Goal: Information Seeking & Learning: Learn about a topic

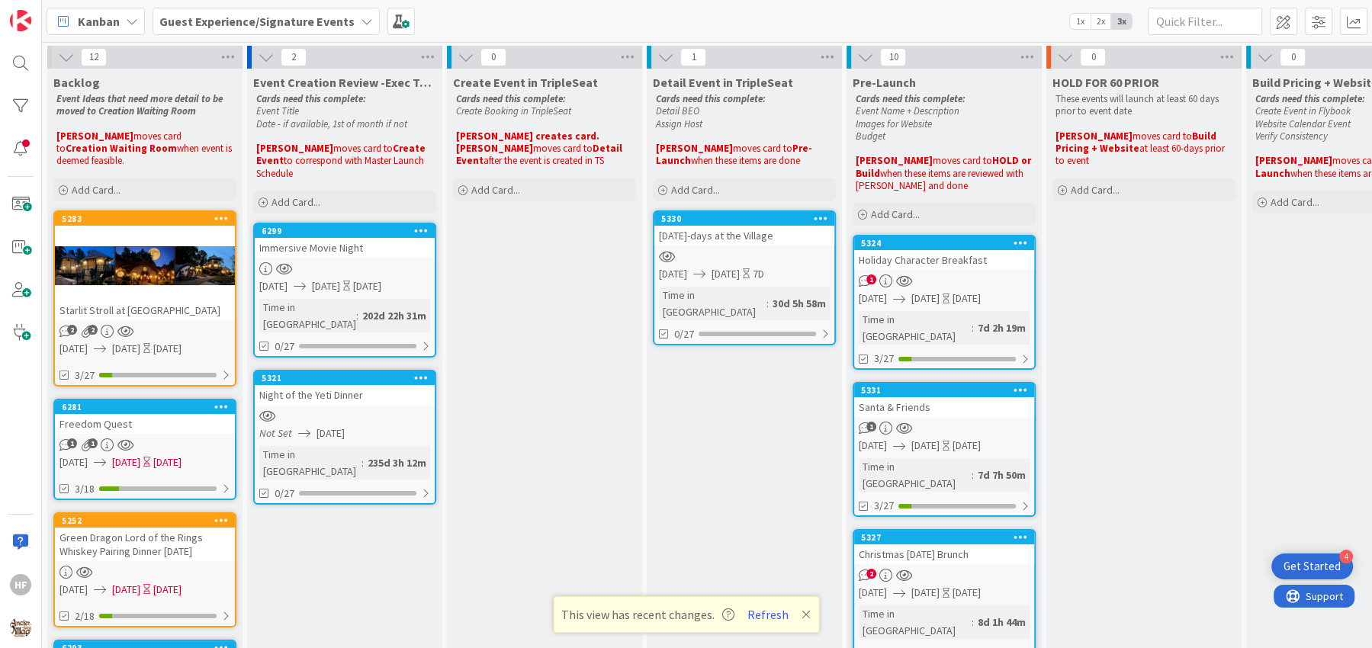
scroll to position [728, 0]
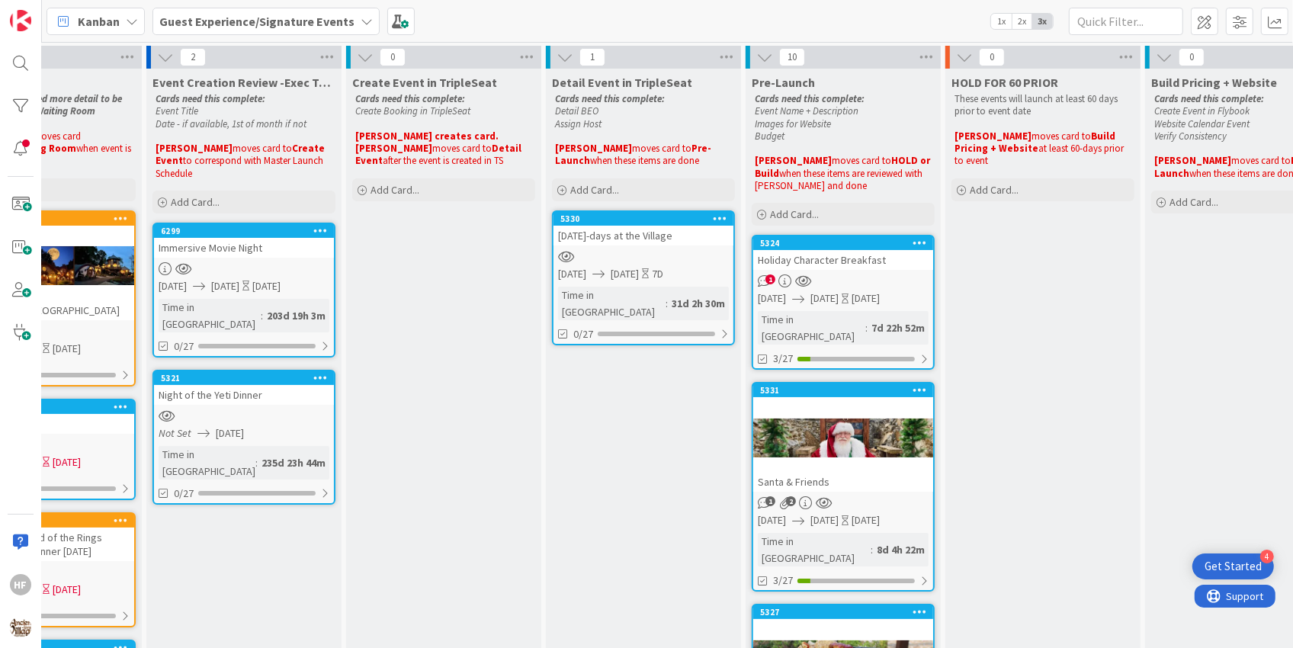
scroll to position [0, 140]
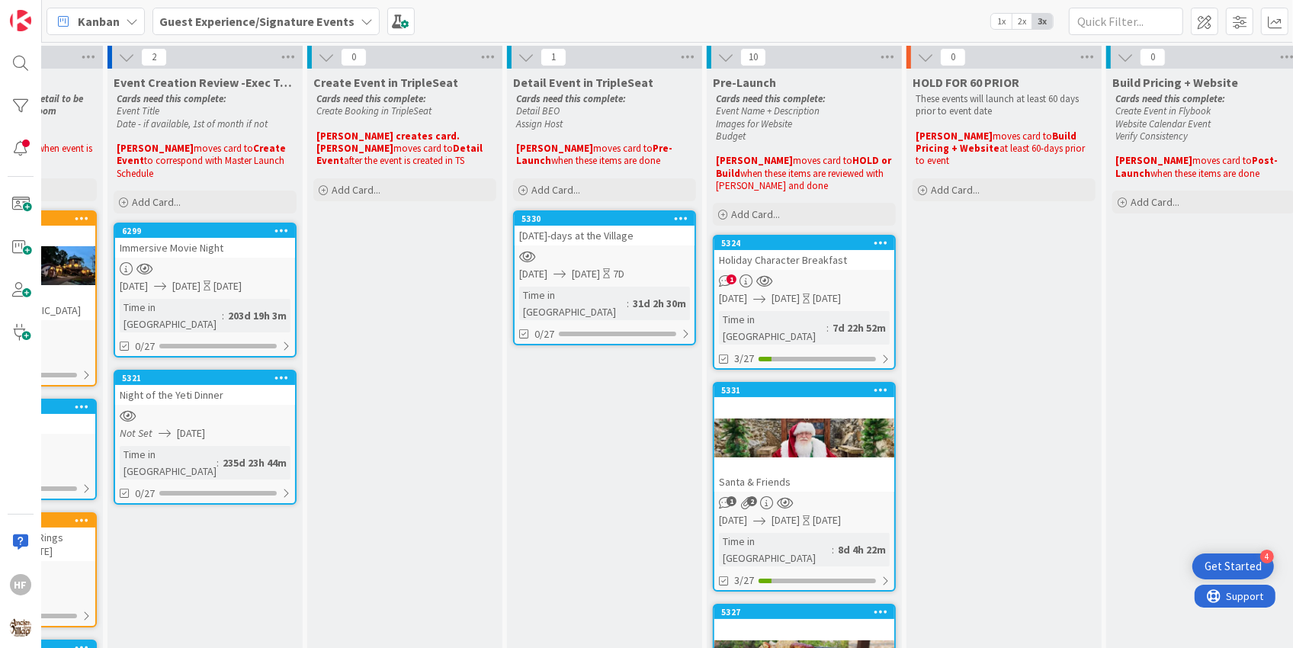
click at [739, 415] on div at bounding box center [804, 437] width 180 height 69
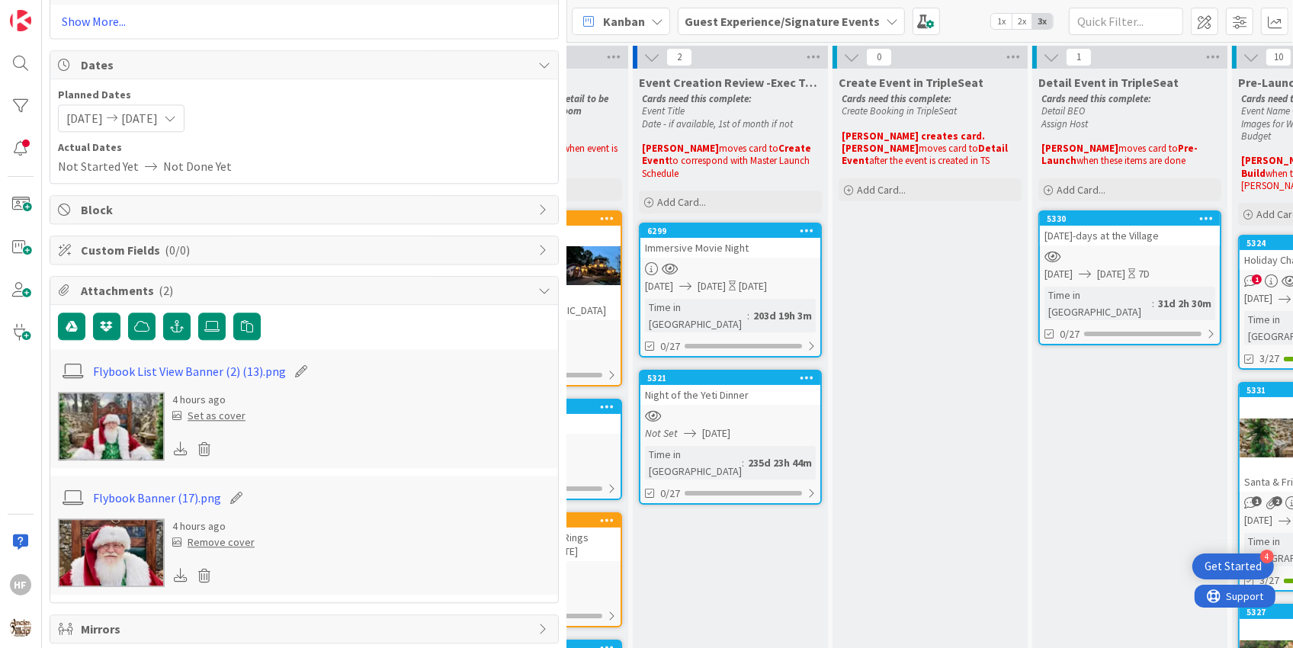
scroll to position [3273, 0]
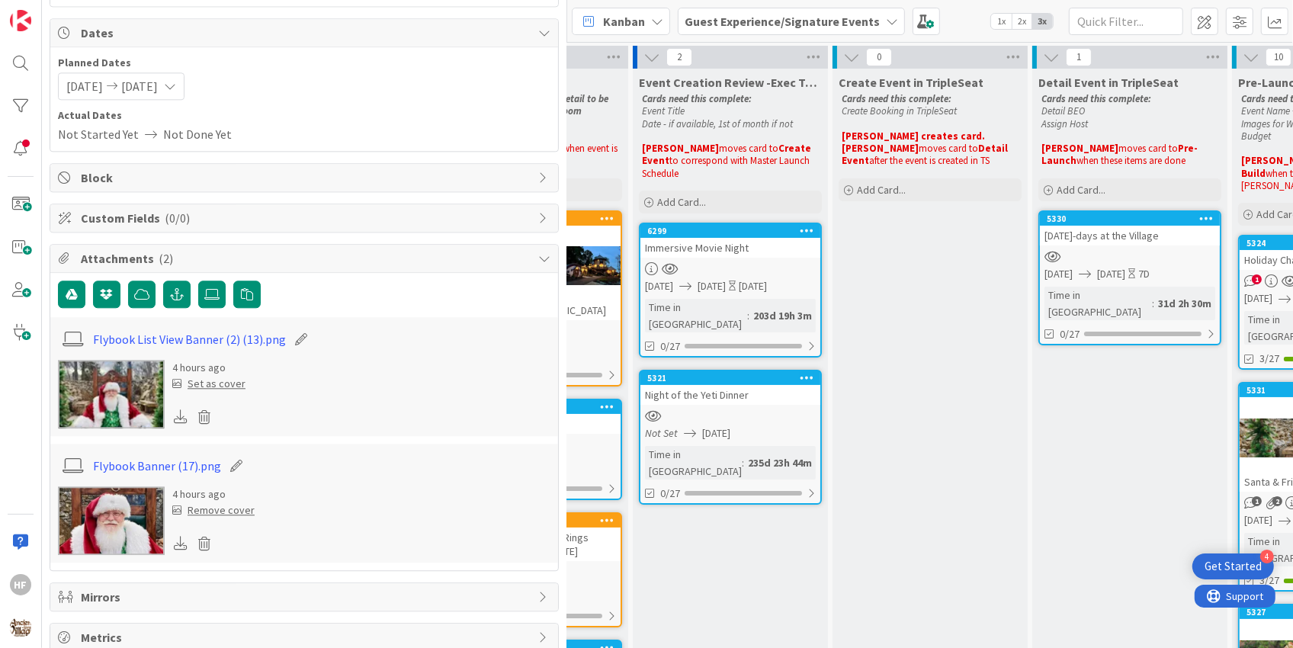
click at [141, 512] on img at bounding box center [111, 520] width 107 height 69
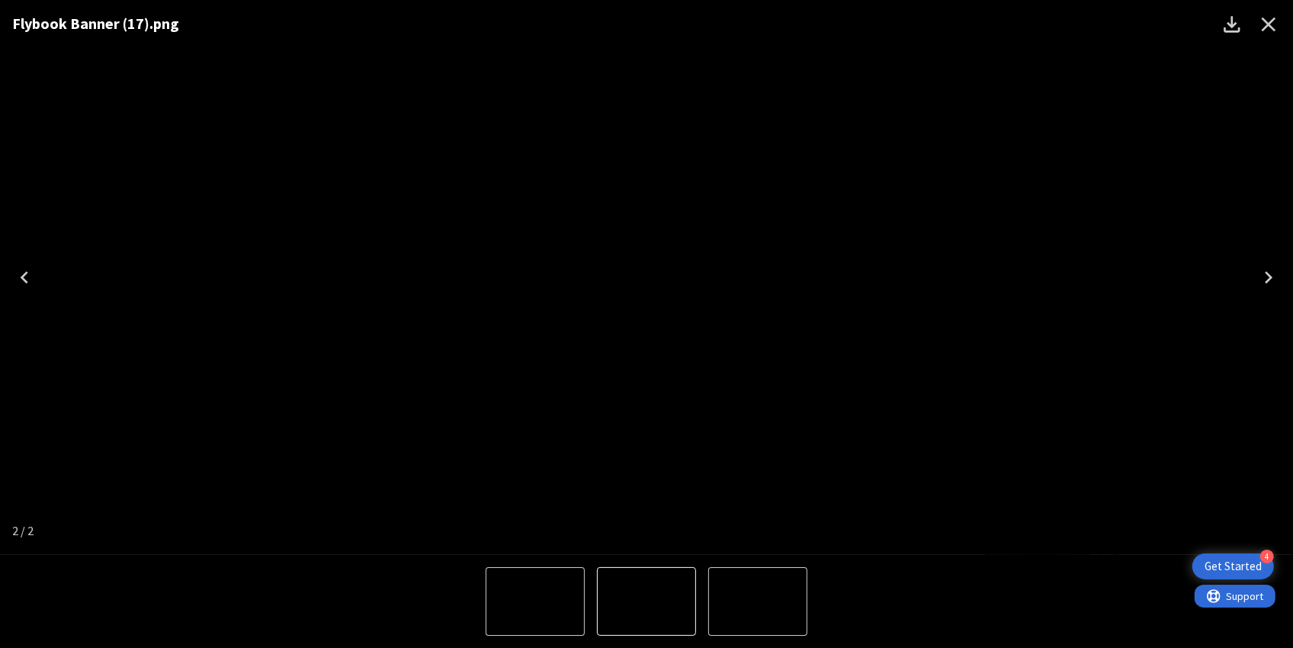
click at [647, 278] on img "2 of 2" at bounding box center [647, 278] width 0 height 0
click at [1267, 27] on icon "Close" at bounding box center [1269, 25] width 14 height 14
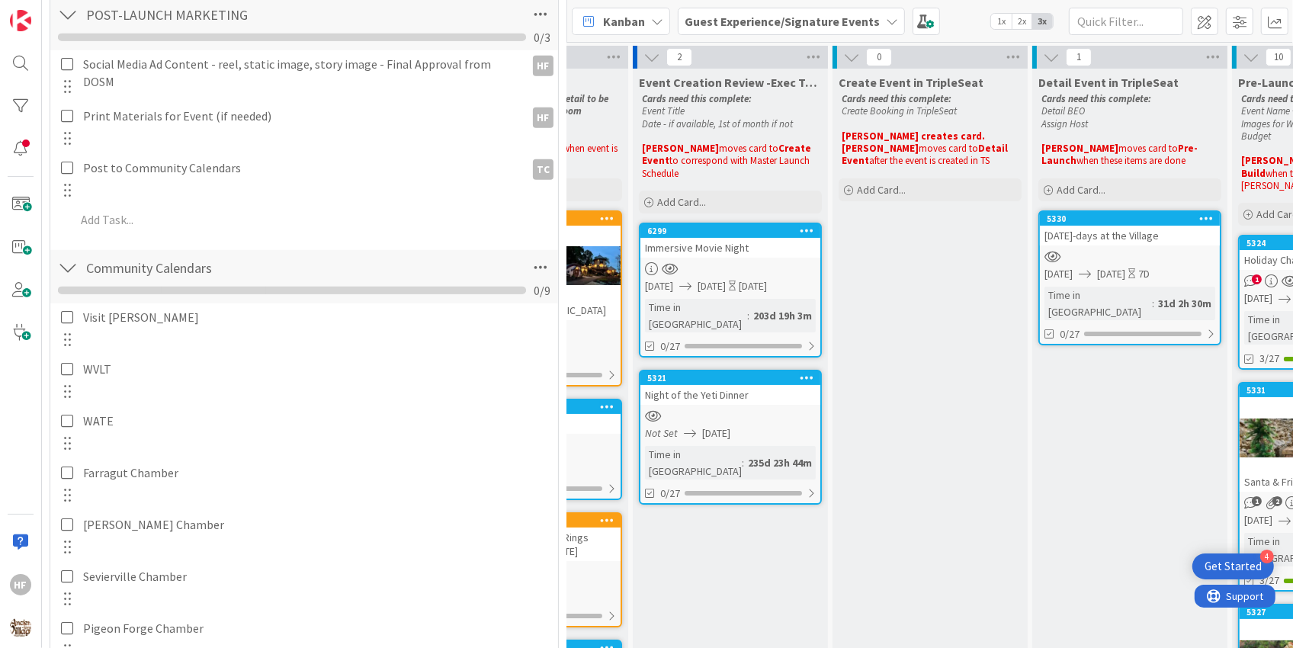
scroll to position [0, 0]
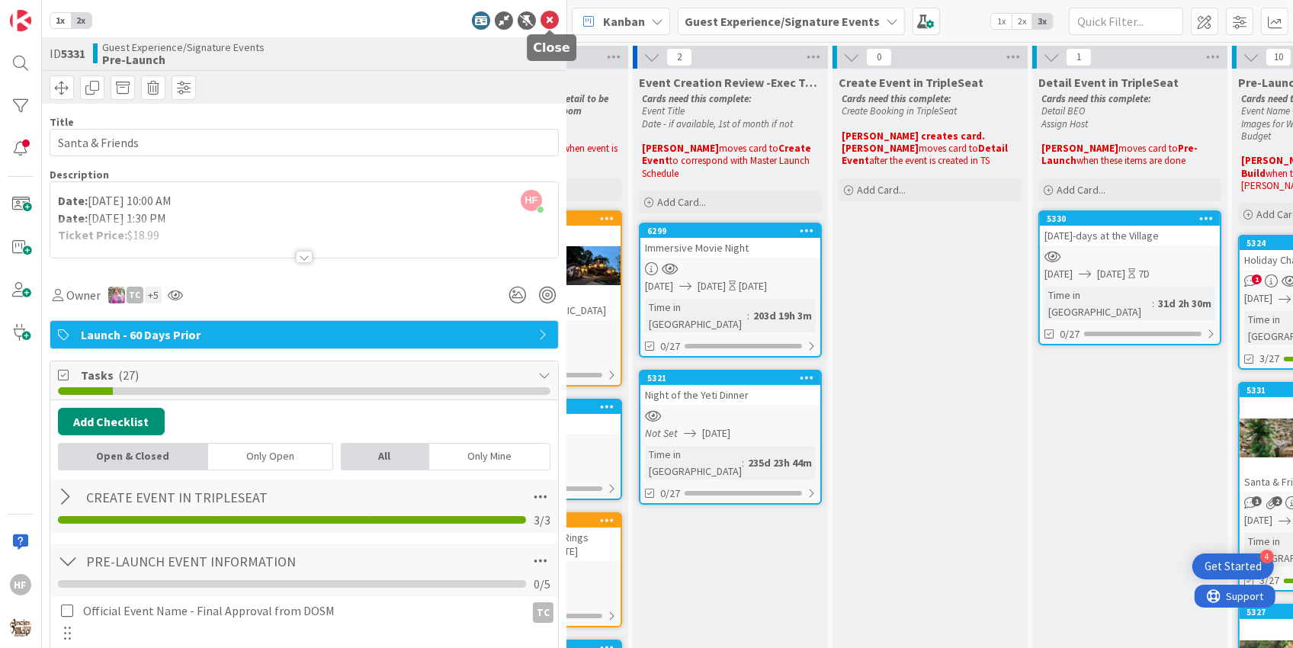
click at [548, 25] on icon at bounding box center [550, 20] width 18 height 18
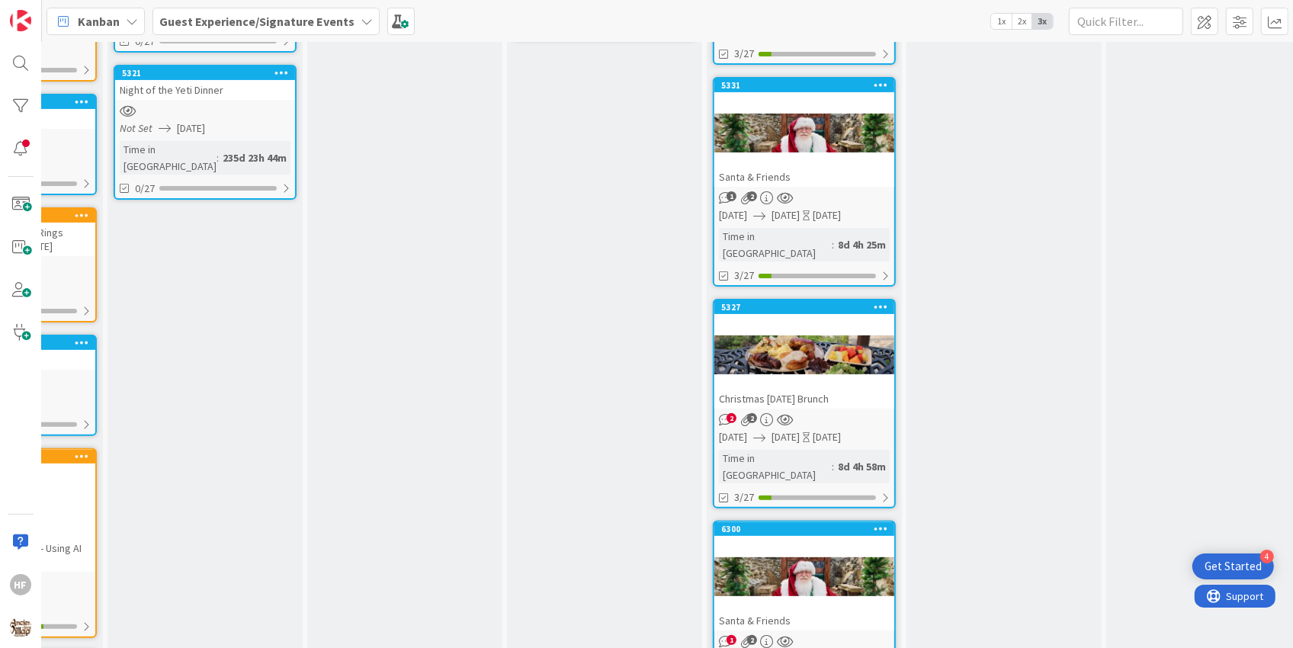
scroll to position [306, 140]
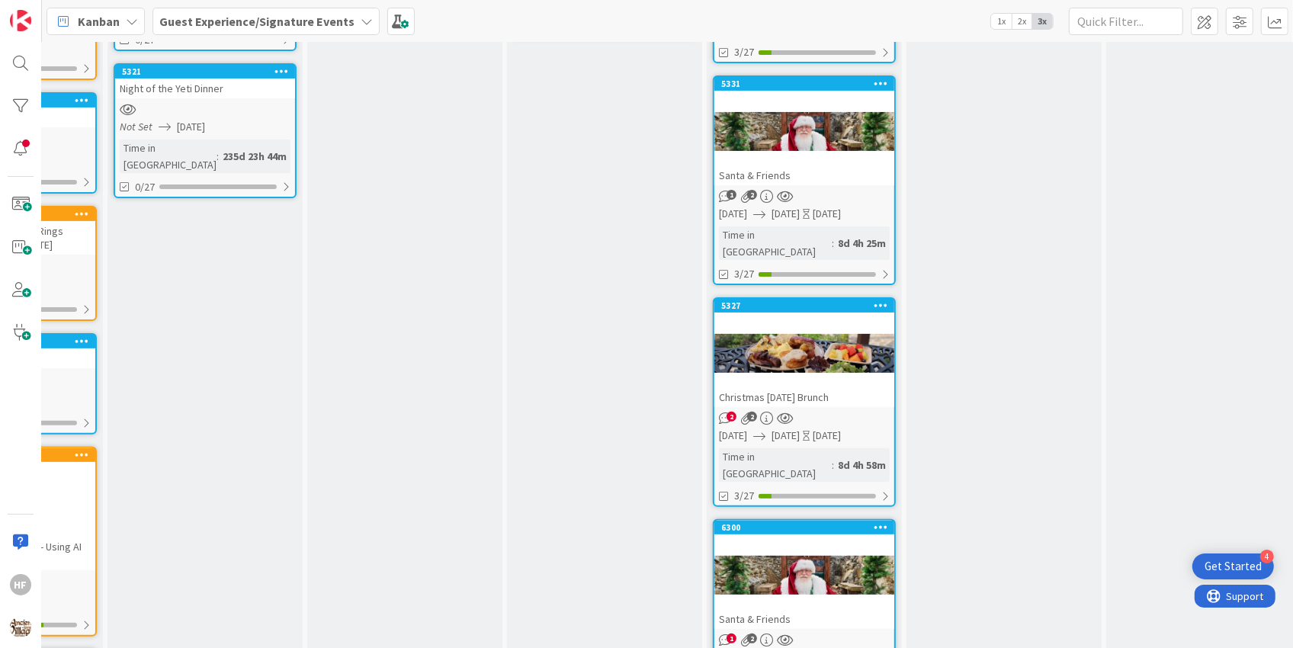
click at [807, 319] on div at bounding box center [804, 353] width 180 height 69
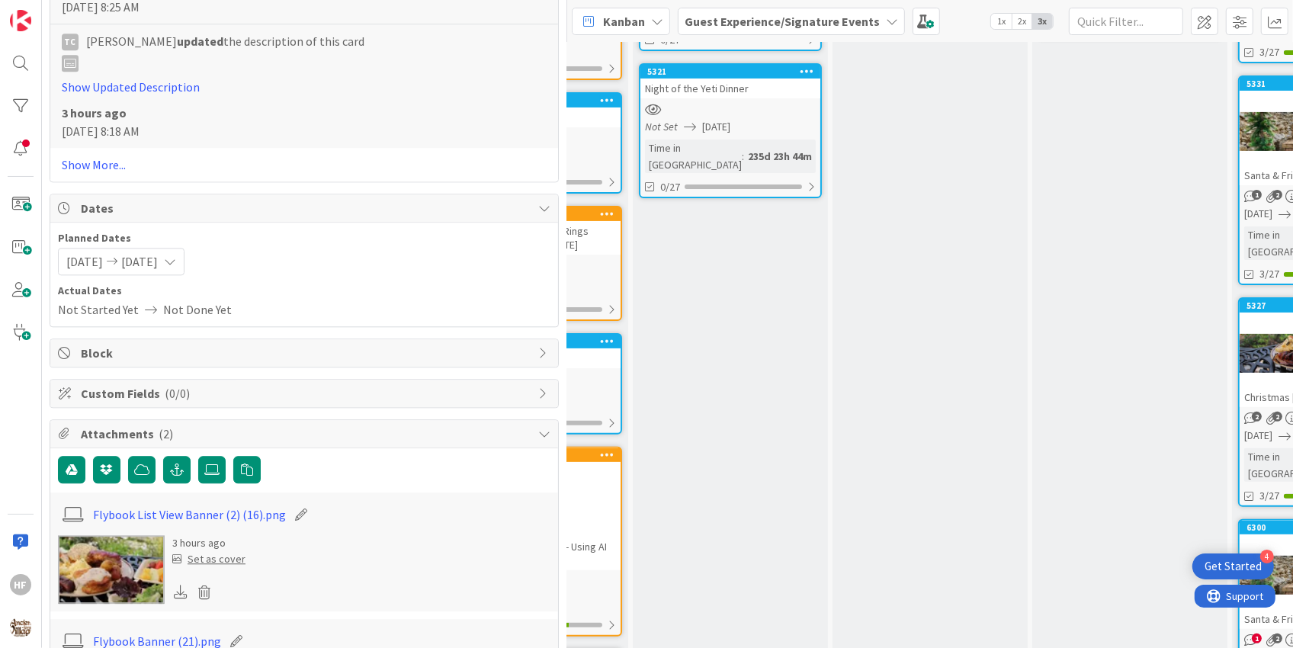
scroll to position [3461, 0]
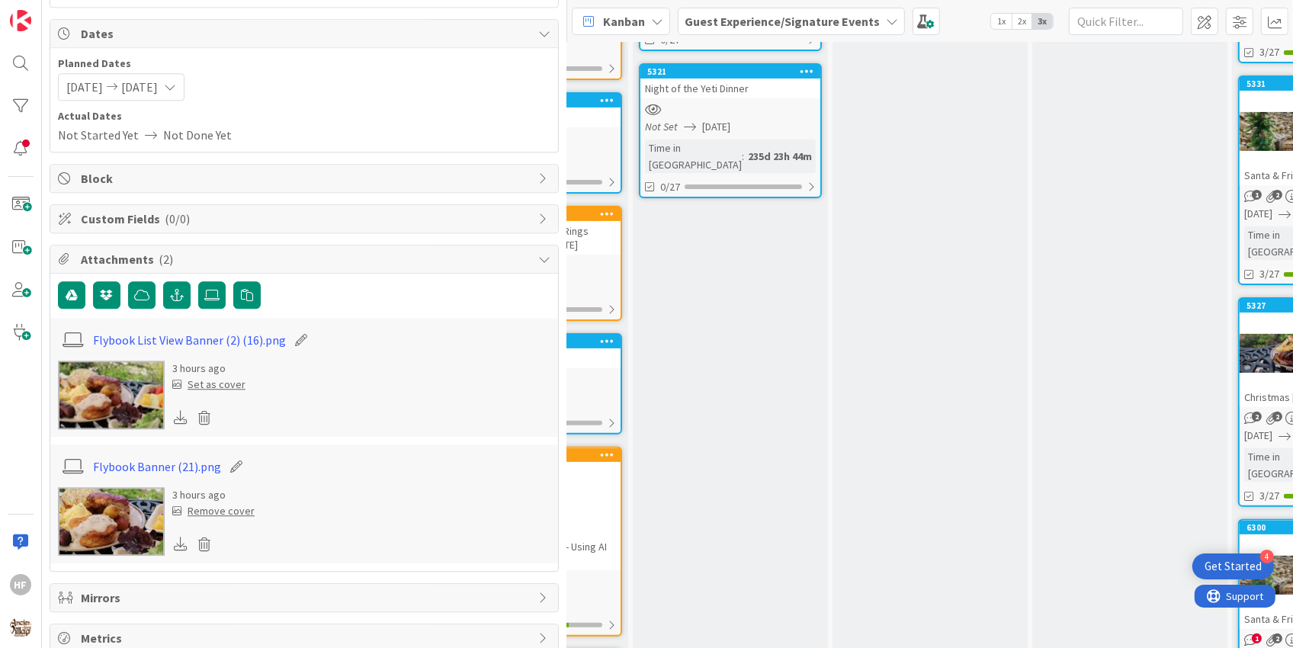
click at [119, 407] on img at bounding box center [111, 395] width 107 height 69
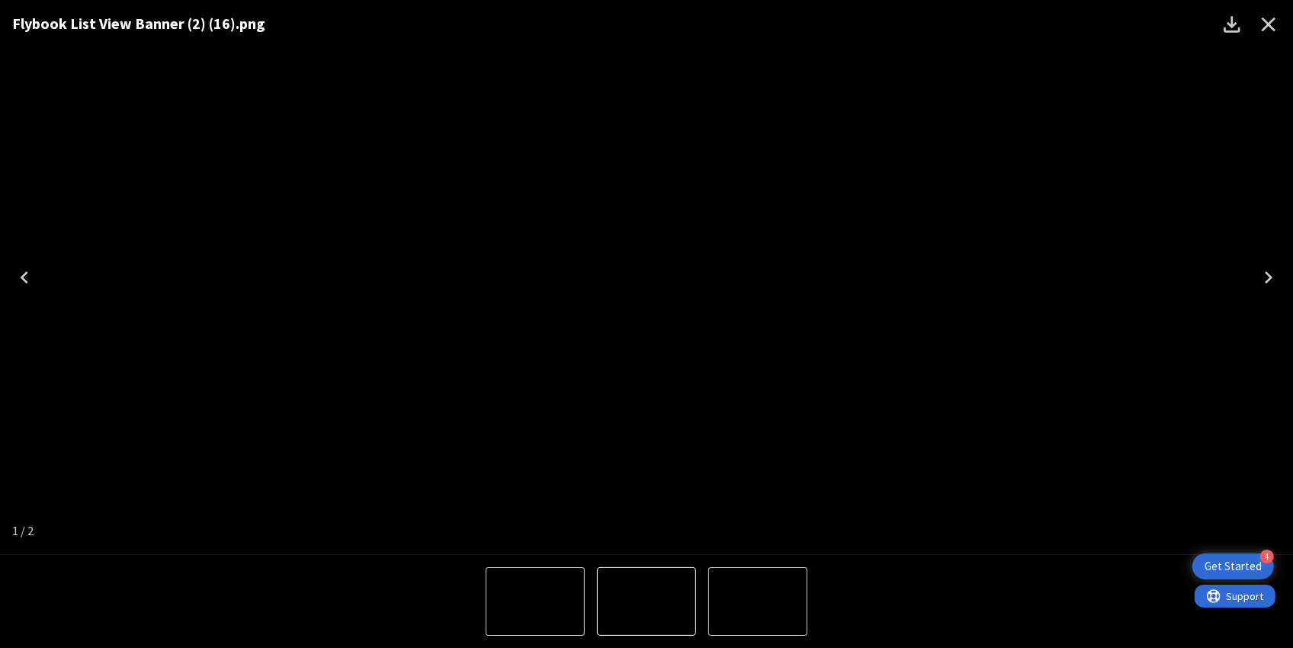
click at [1269, 33] on icon "Close" at bounding box center [1268, 24] width 24 height 24
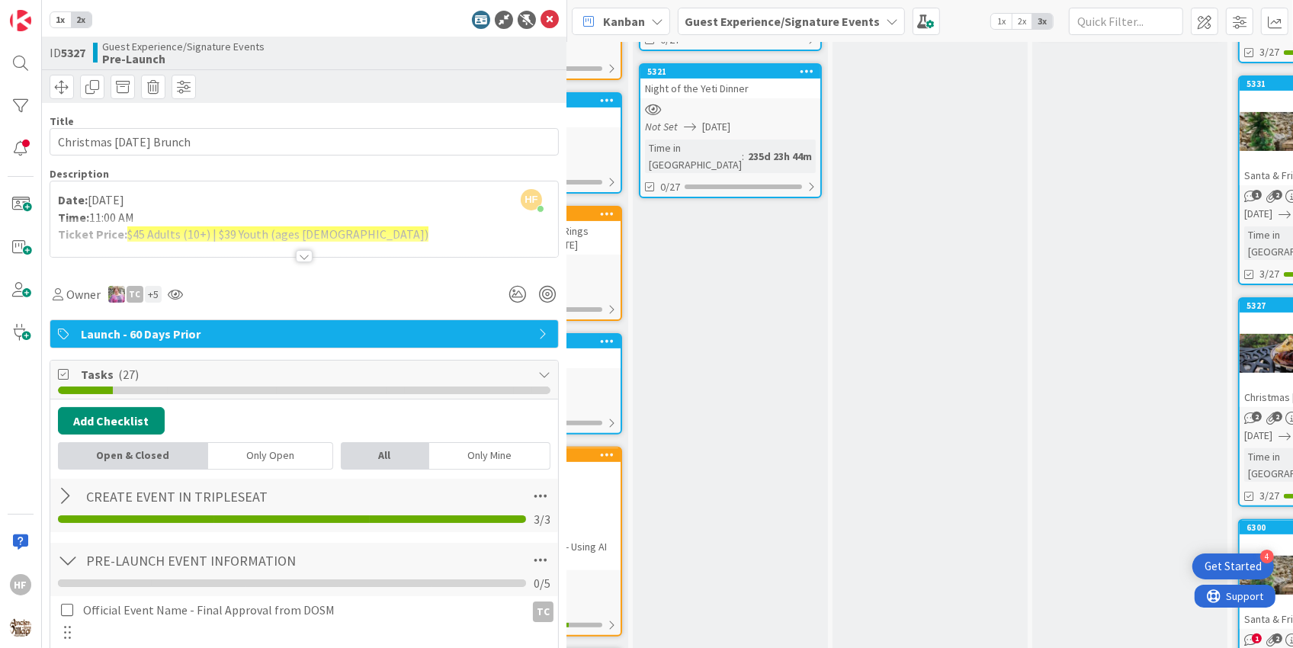
scroll to position [0, 0]
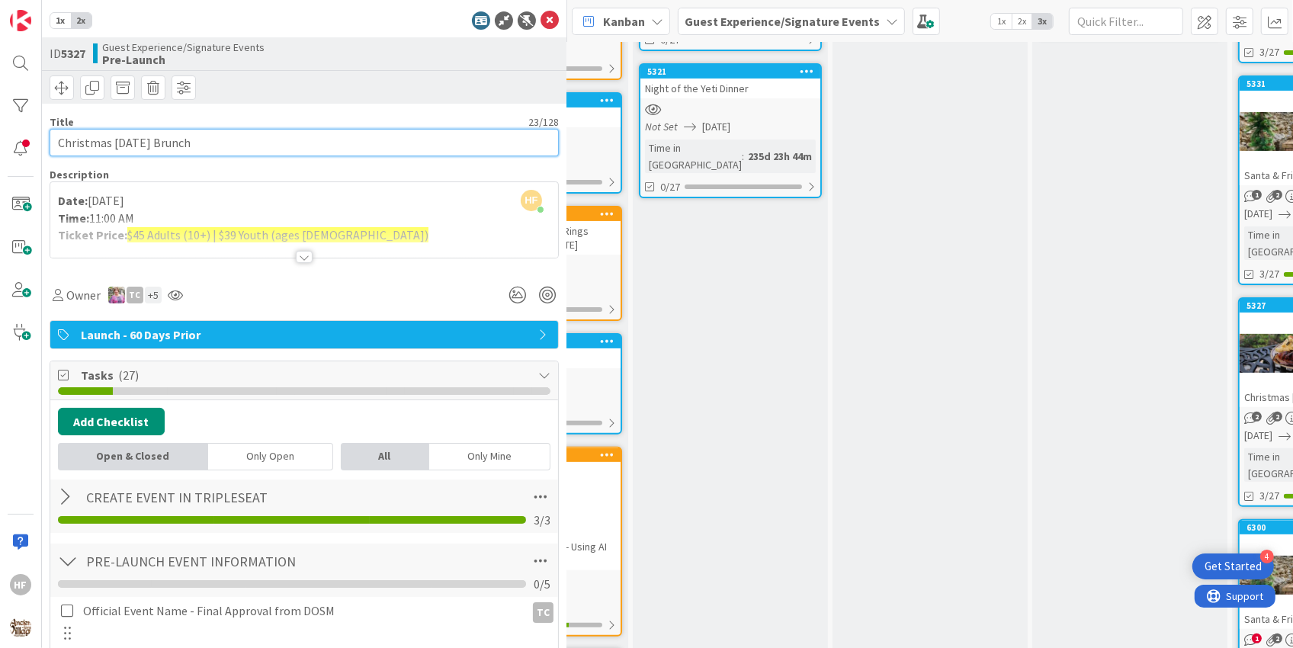
click at [202, 146] on input "Christmas [DATE] Brunch" at bounding box center [304, 142] width 509 height 27
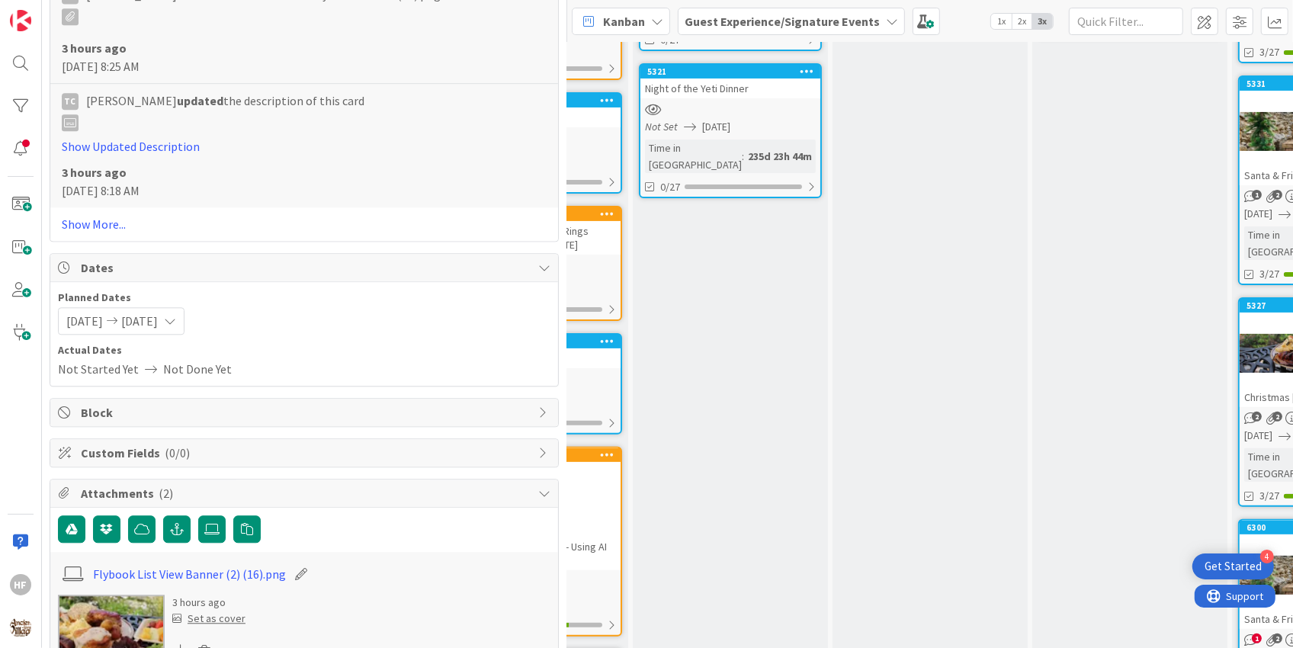
scroll to position [3461, 0]
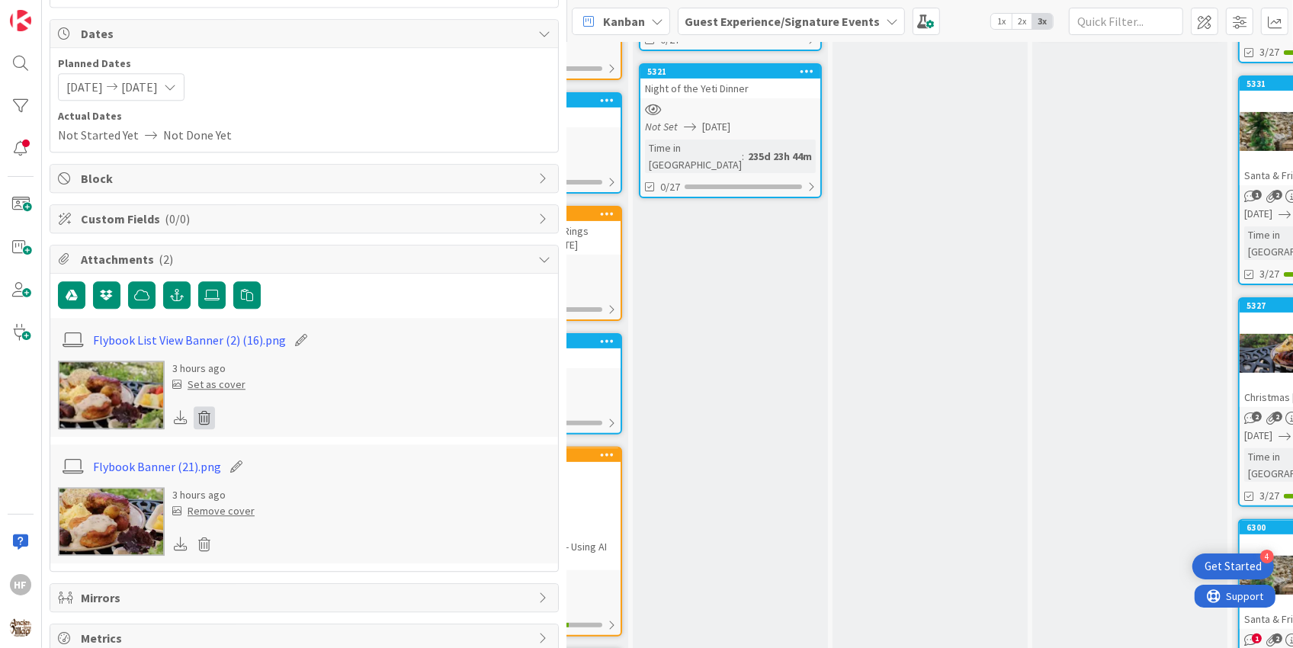
click at [202, 406] on icon at bounding box center [204, 417] width 21 height 23
click at [229, 478] on button "Delete" at bounding box center [229, 491] width 57 height 27
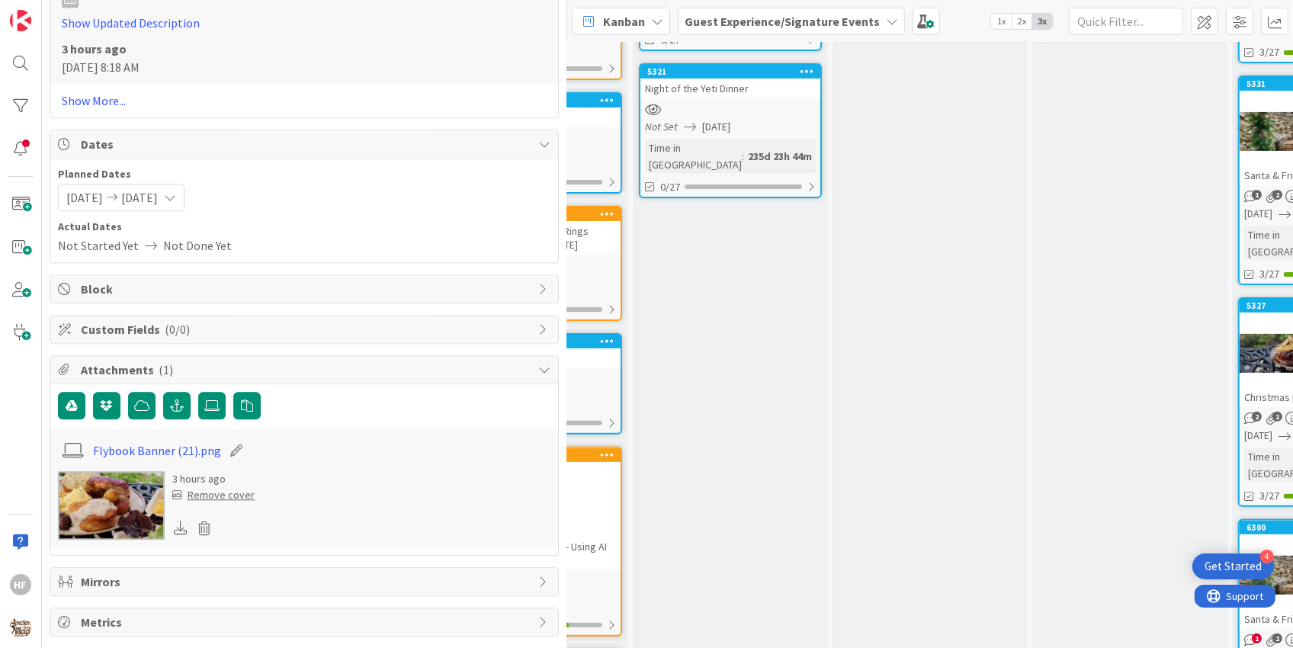
scroll to position [3334, 0]
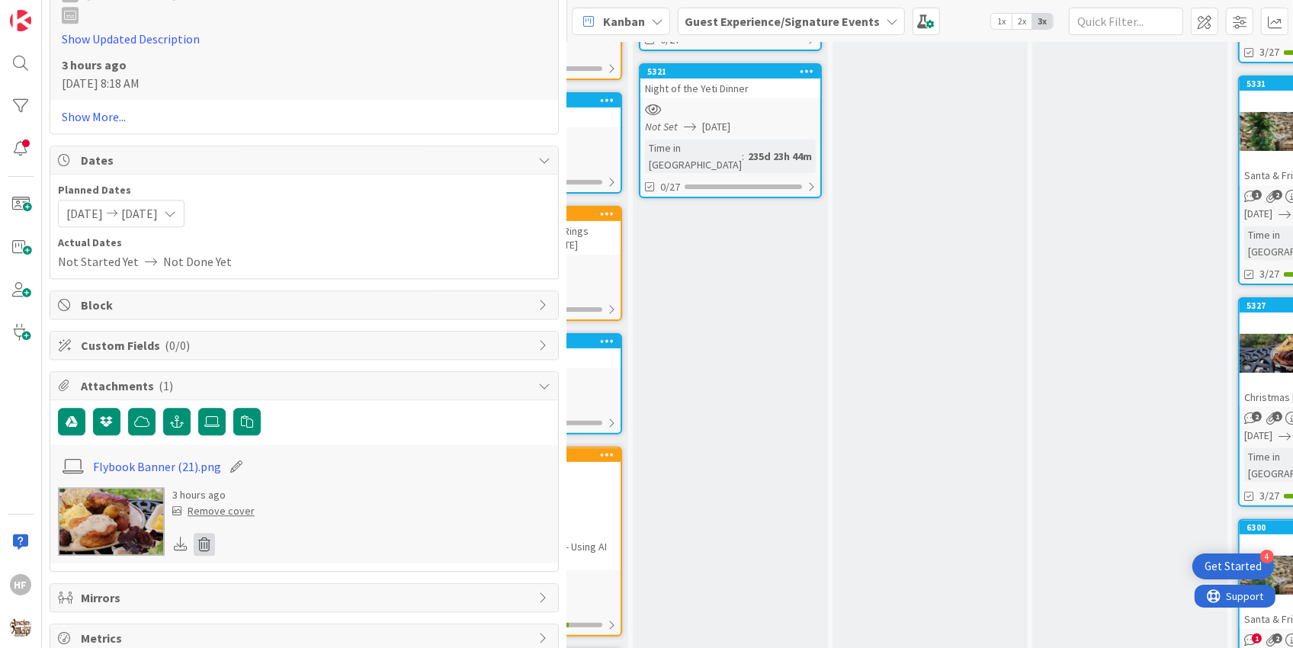
click at [200, 533] on icon at bounding box center [204, 544] width 21 height 23
click at [226, 611] on button "Delete" at bounding box center [229, 618] width 57 height 27
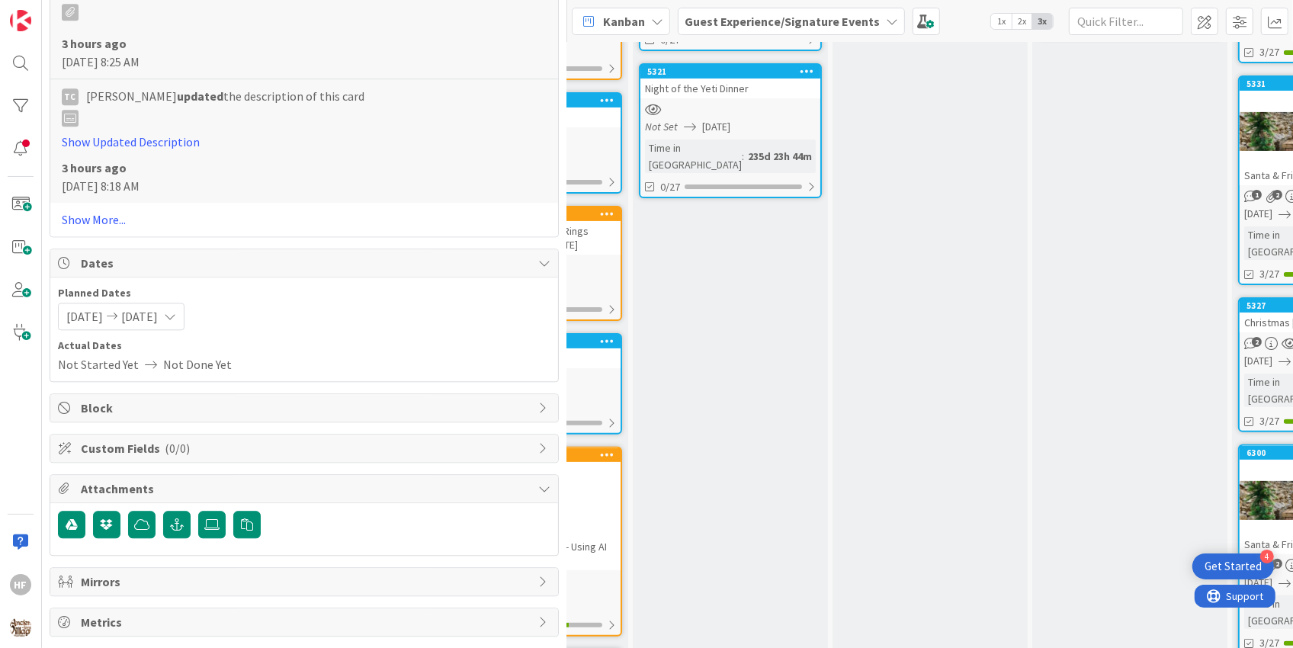
scroll to position [3215, 0]
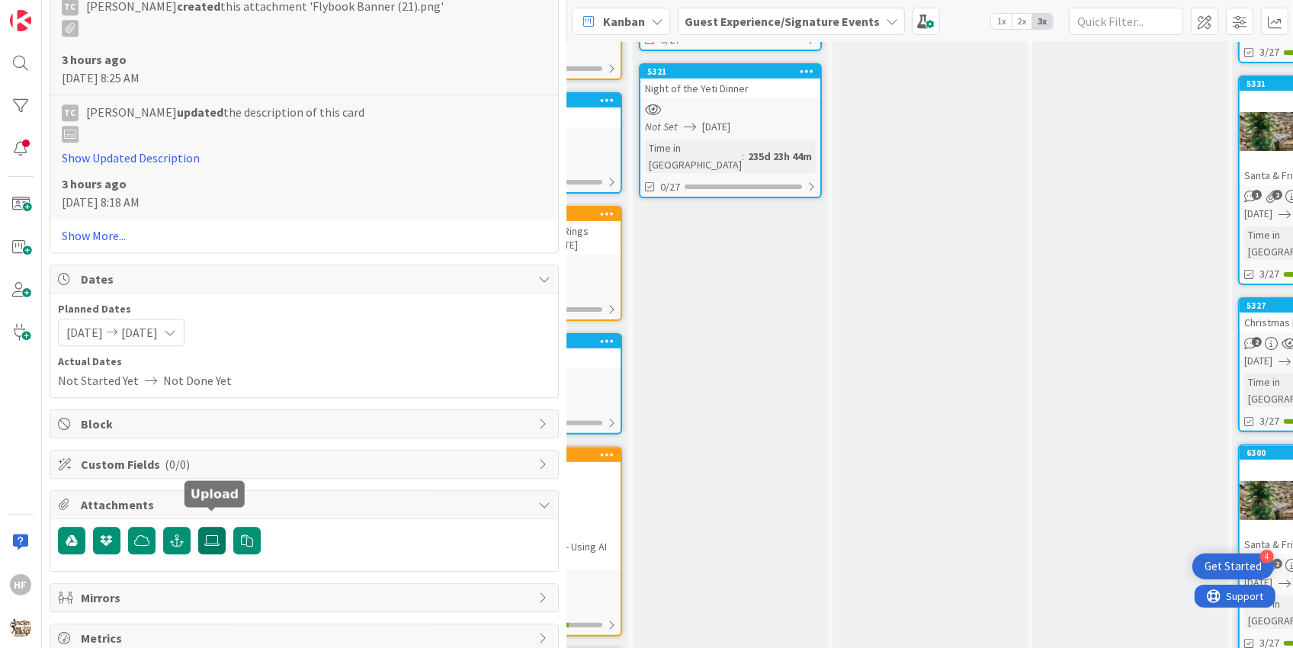
click at [217, 534] on icon at bounding box center [211, 540] width 15 height 12
click at [198, 527] on input "file" at bounding box center [198, 527] width 0 height 0
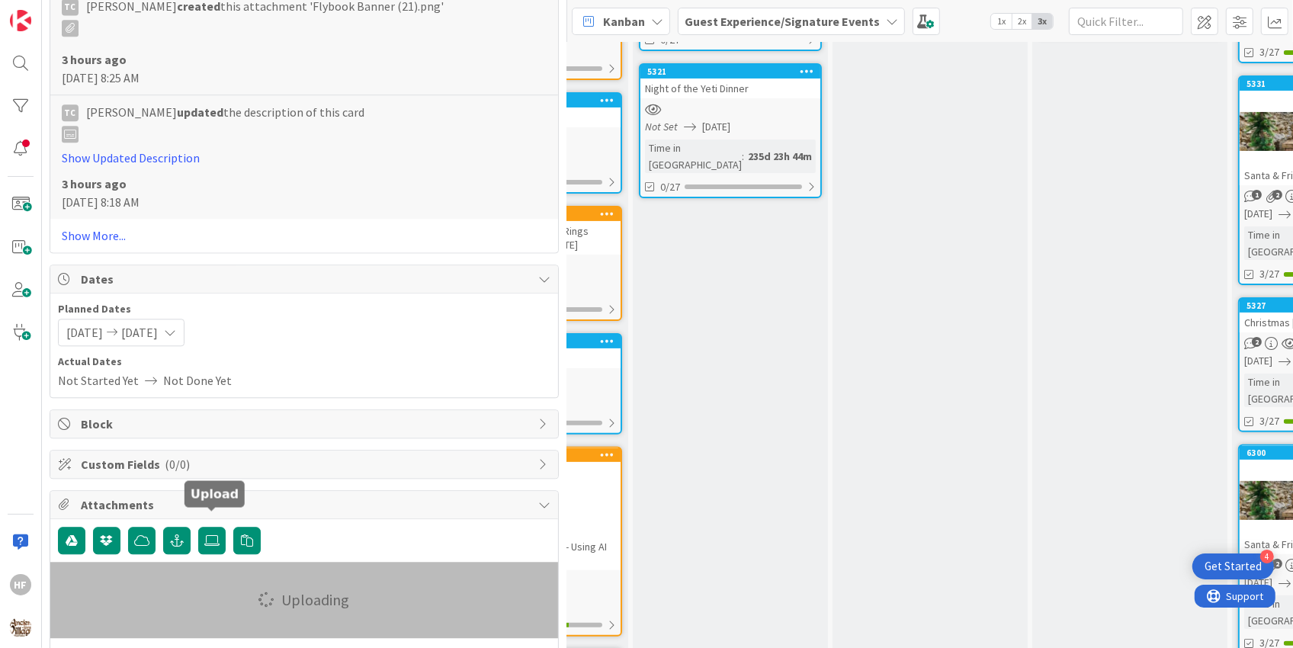
scroll to position [3461, 0]
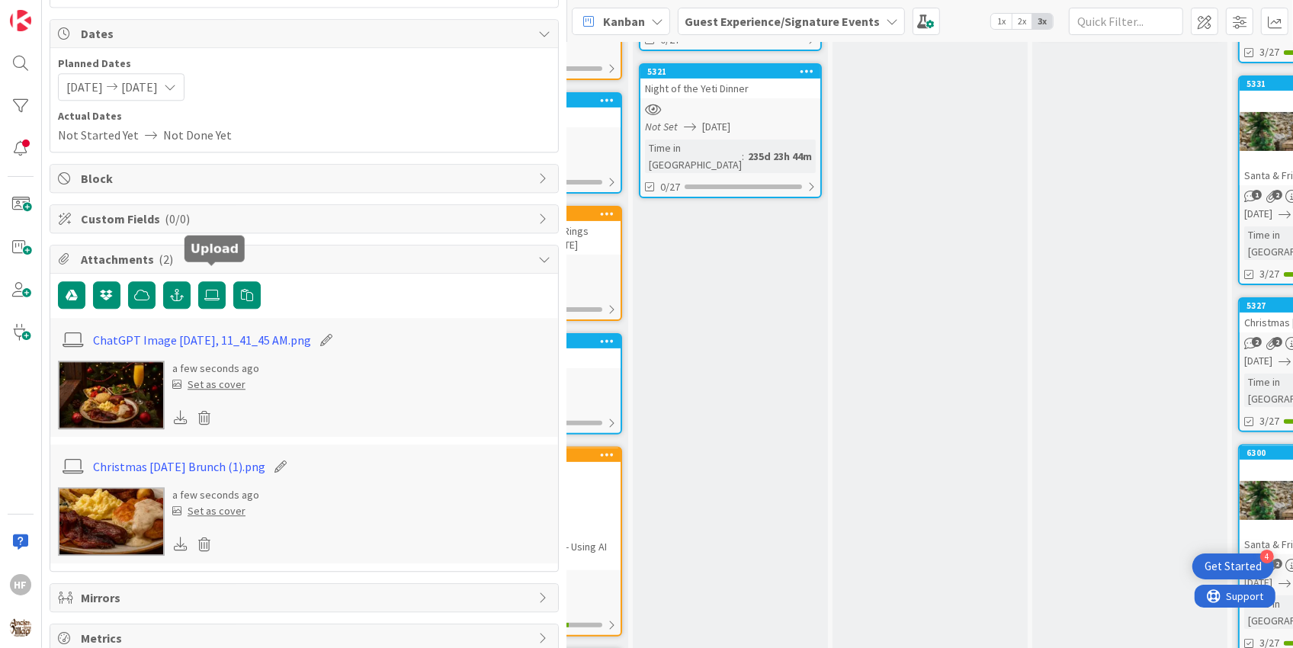
click at [131, 377] on img at bounding box center [111, 395] width 107 height 69
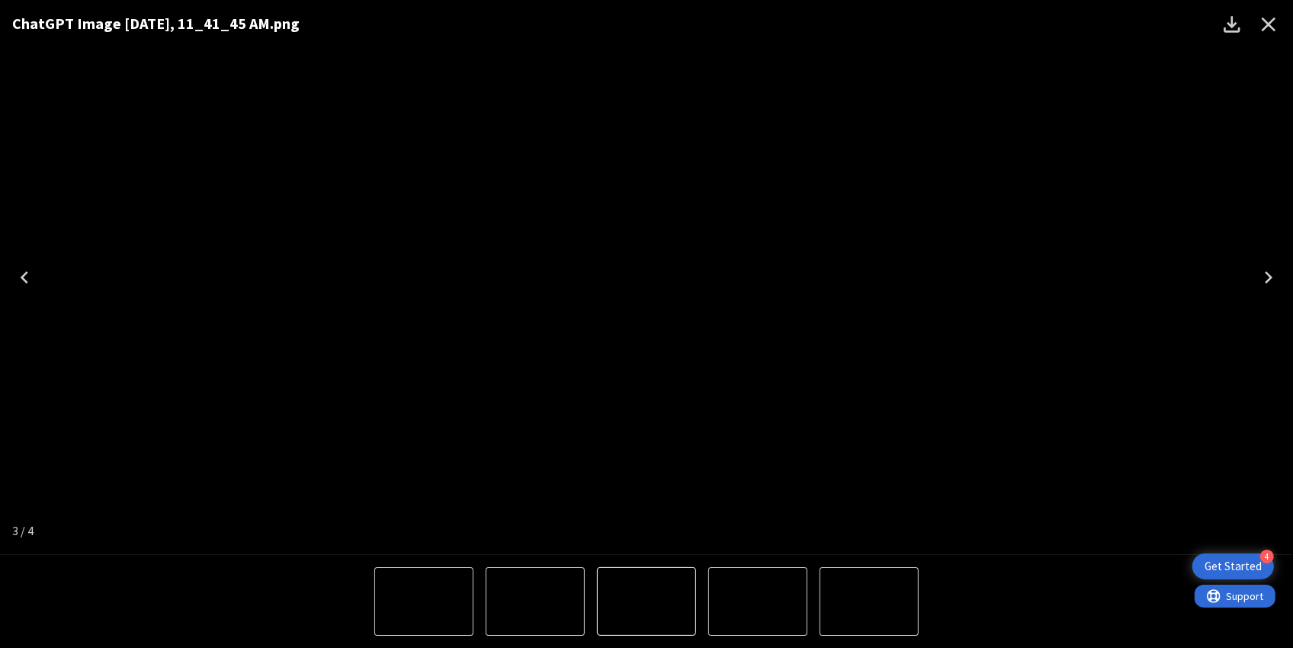
click at [1266, 278] on icon "Next" at bounding box center [1268, 277] width 24 height 24
click at [1269, 30] on icon "Close" at bounding box center [1268, 24] width 24 height 24
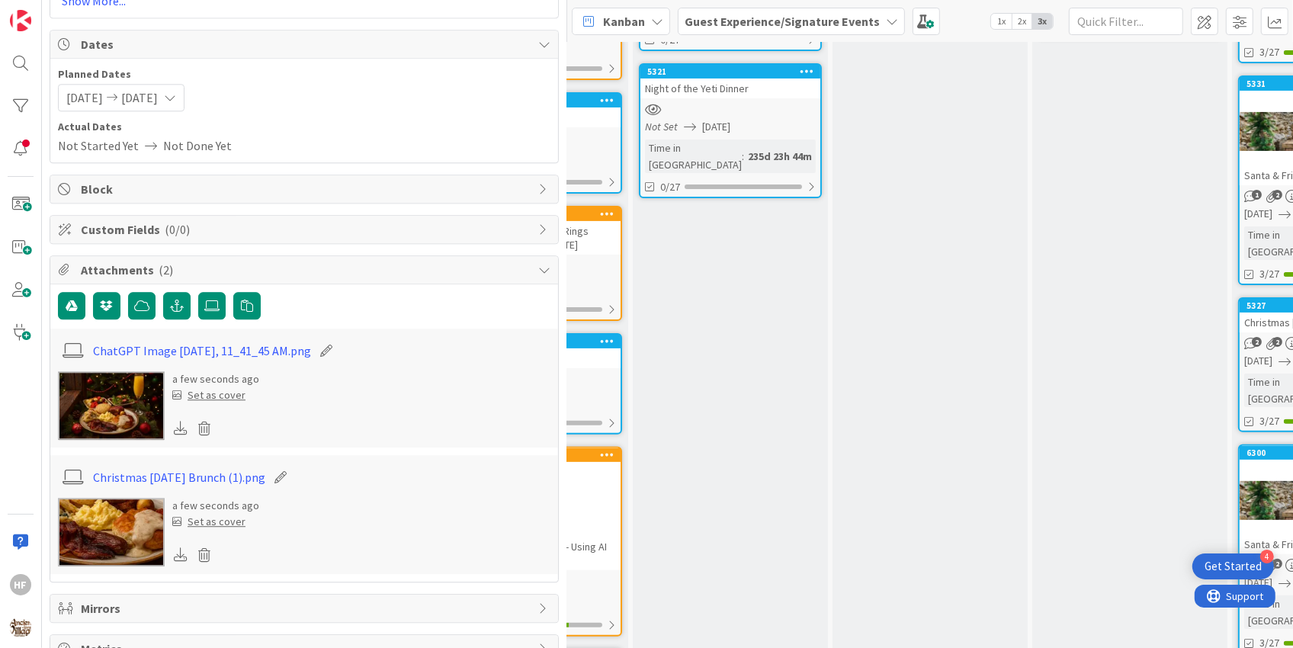
scroll to position [3447, 0]
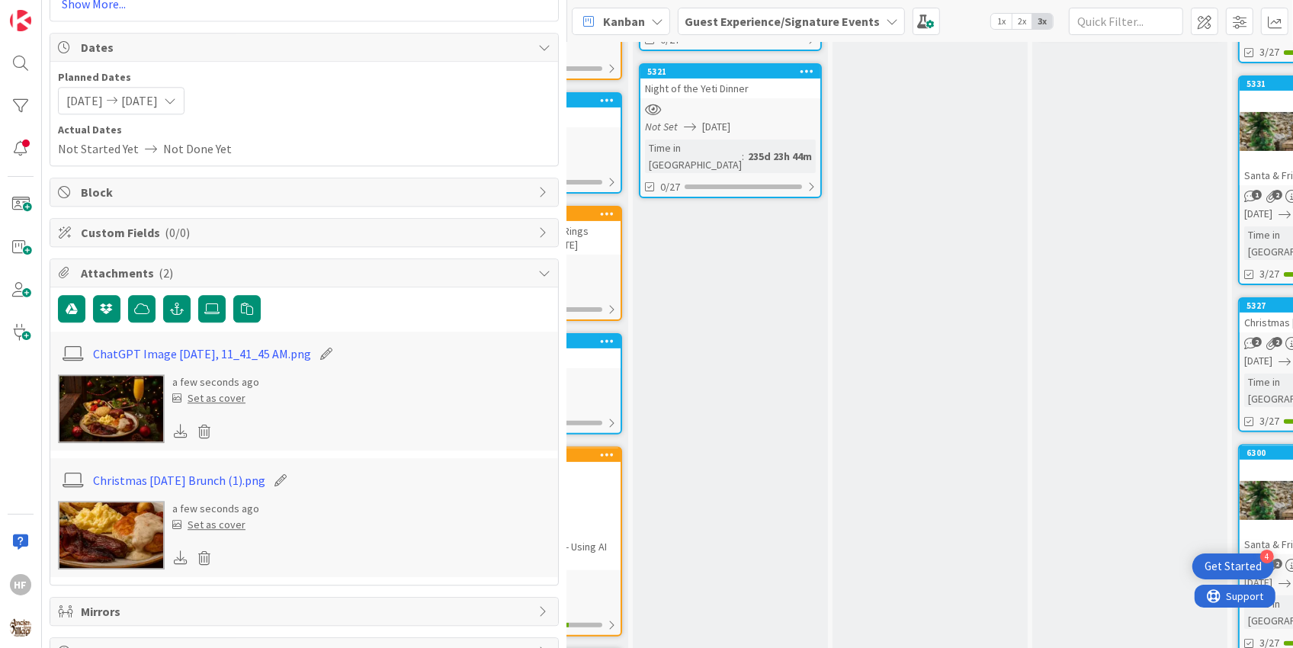
click at [102, 528] on img at bounding box center [111, 535] width 107 height 69
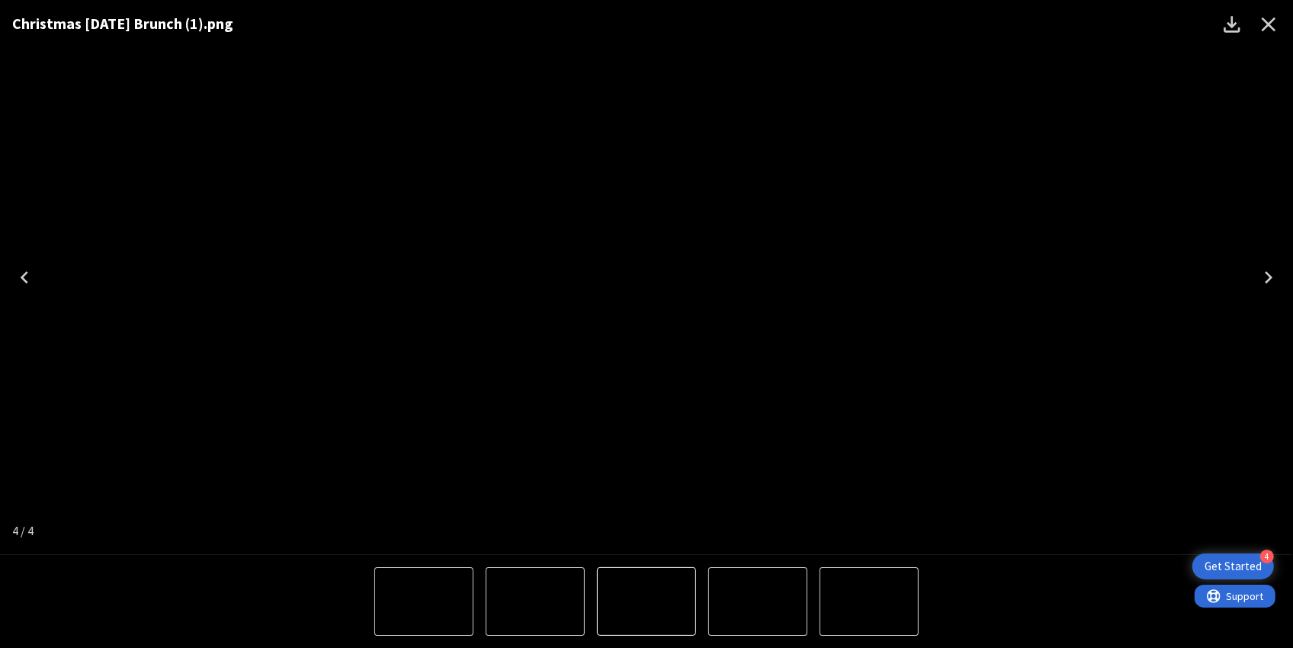
click at [1264, 33] on icon "Close" at bounding box center [1268, 24] width 24 height 24
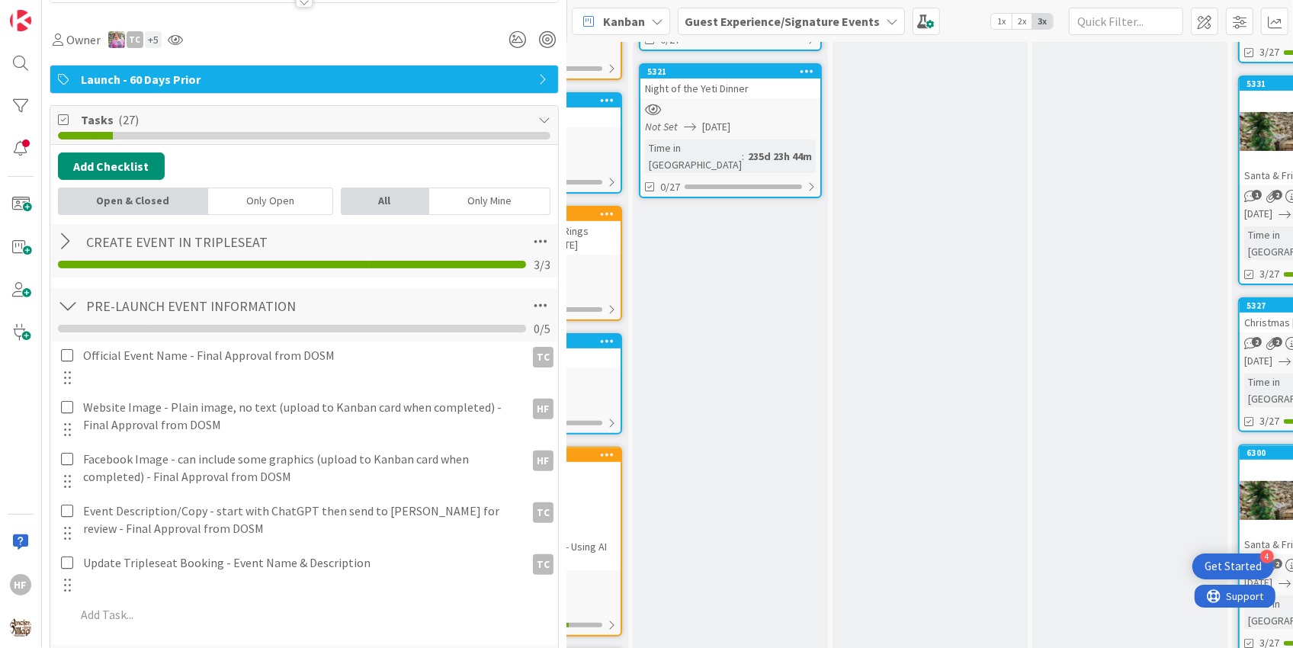
scroll to position [0, 0]
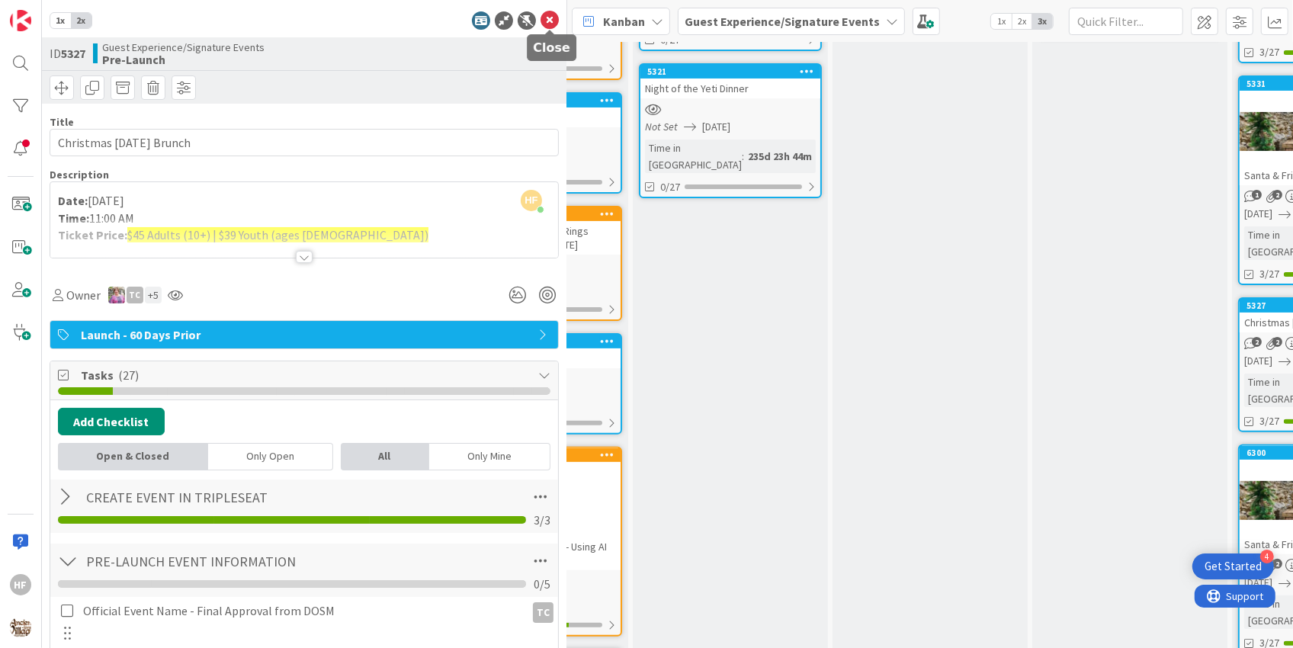
click at [553, 25] on icon at bounding box center [550, 20] width 18 height 18
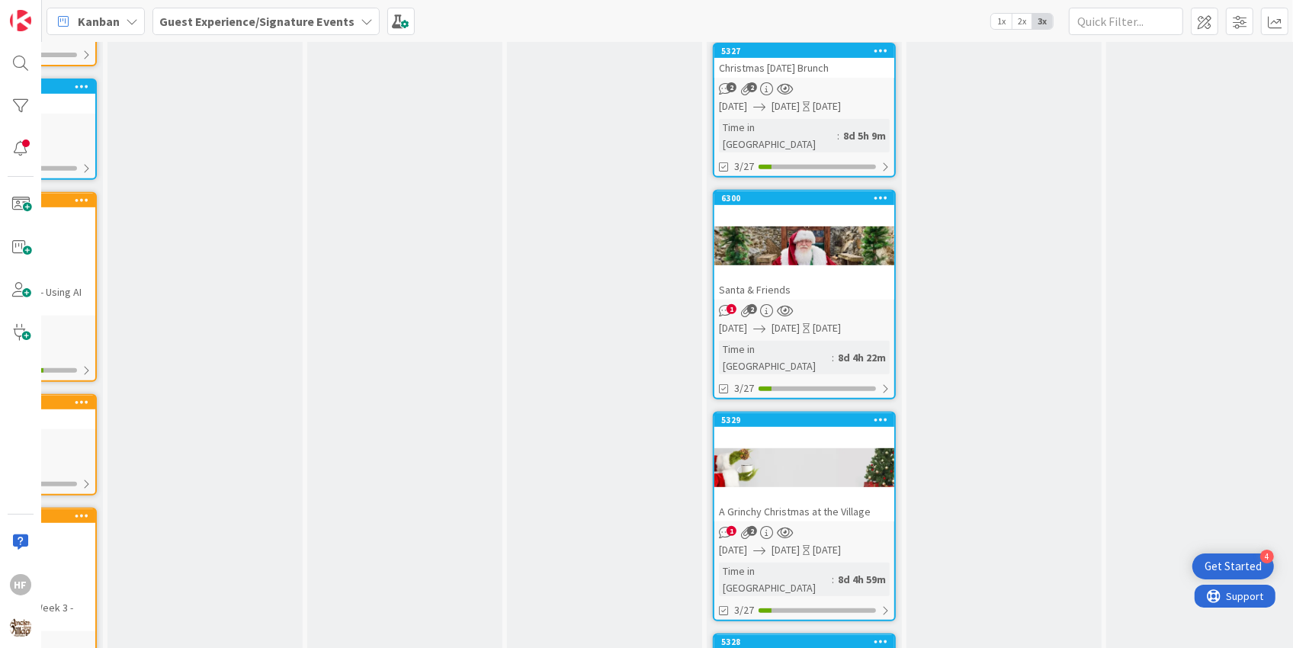
scroll to position [563, 140]
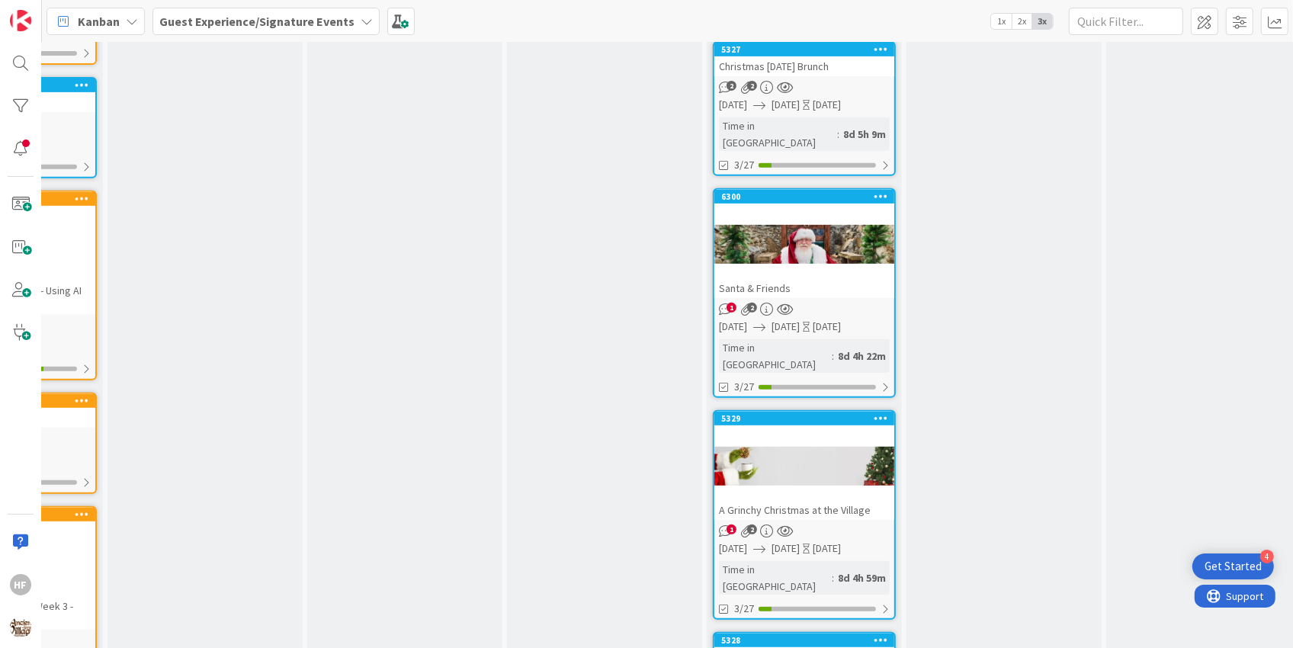
click at [801, 432] on div at bounding box center [804, 466] width 180 height 69
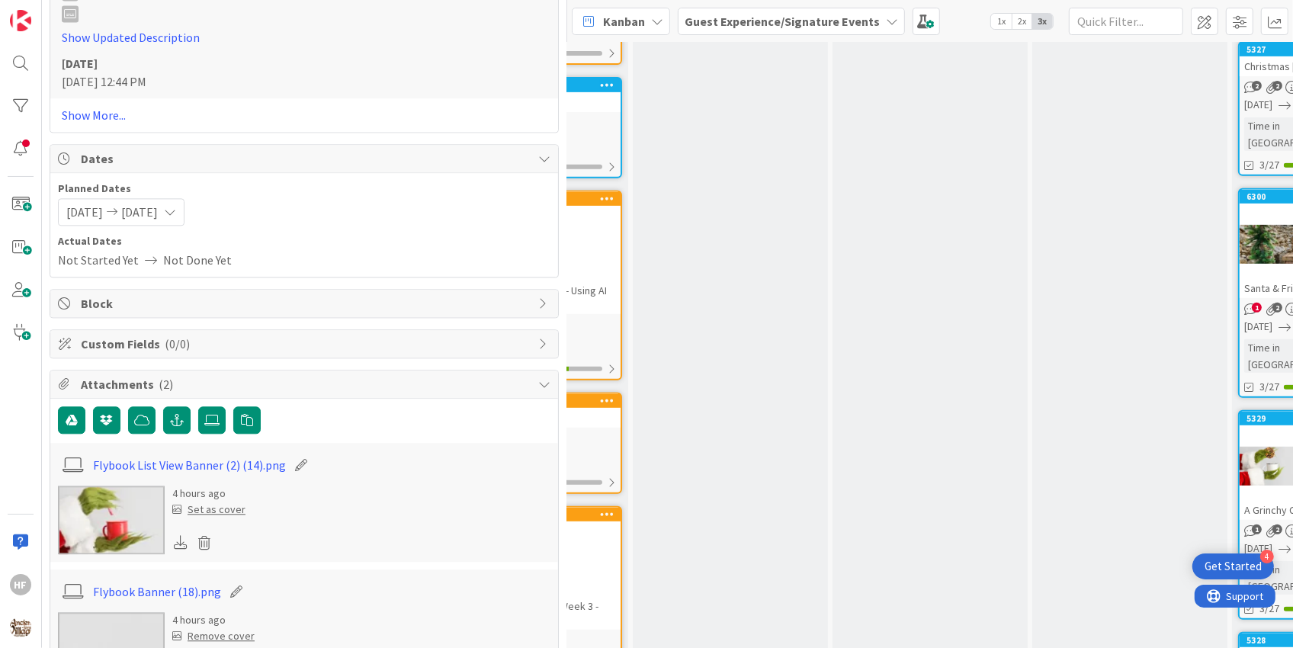
scroll to position [3273, 0]
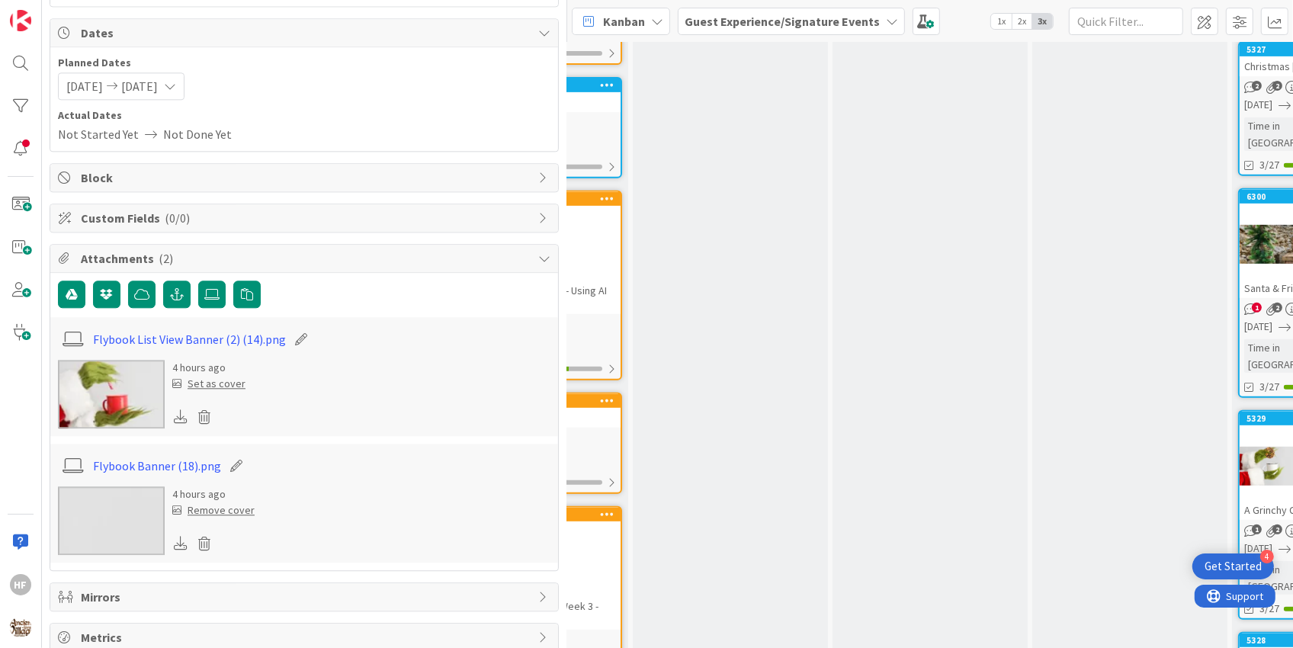
click at [139, 393] on img at bounding box center [111, 394] width 107 height 69
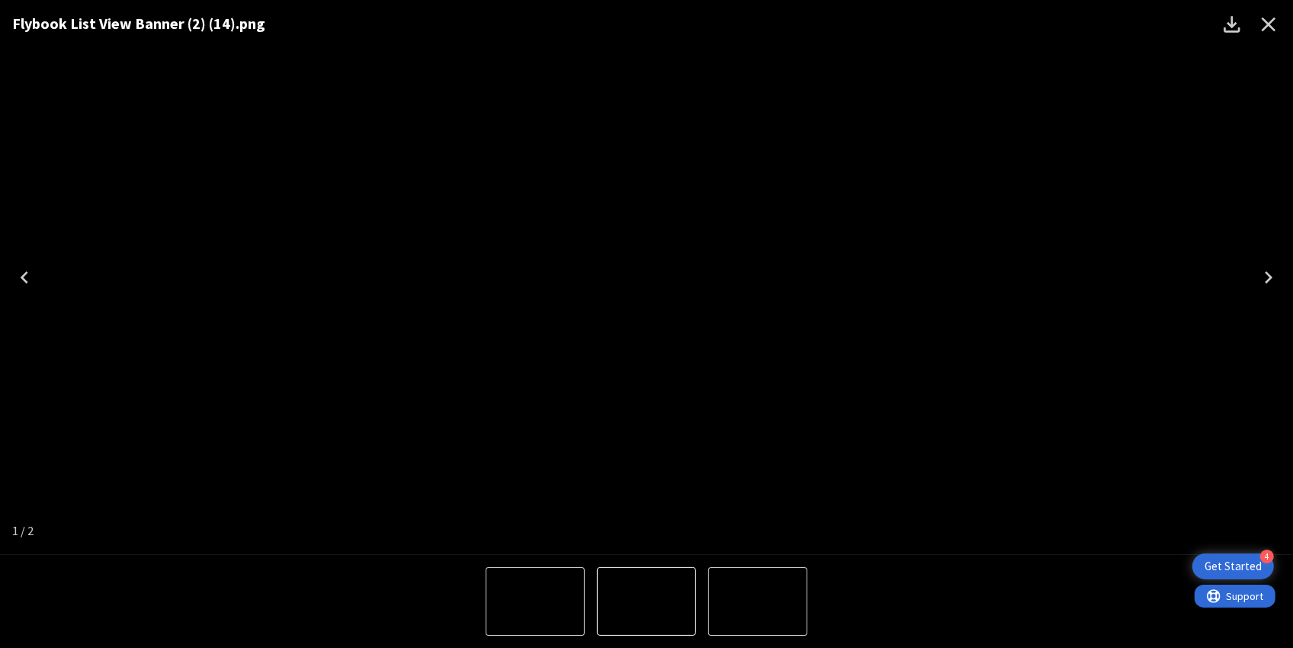
click at [1264, 281] on icon "Next" at bounding box center [1268, 277] width 24 height 24
click at [1269, 26] on icon "Close" at bounding box center [1268, 24] width 24 height 24
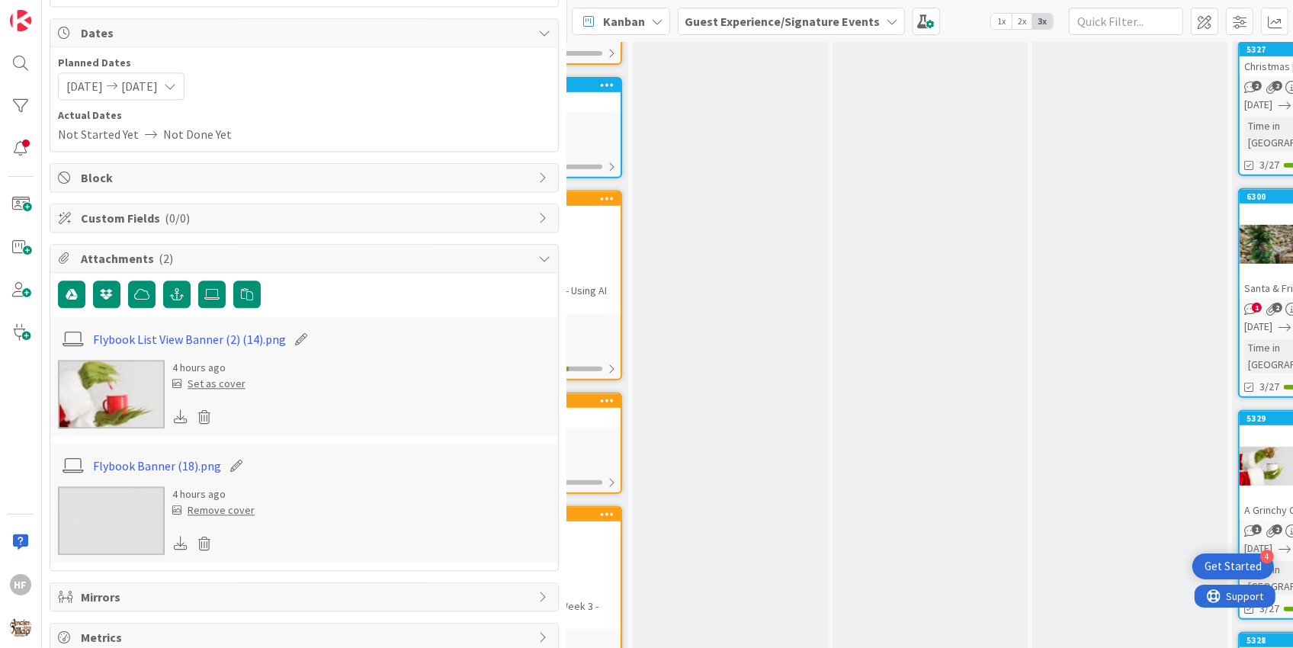
click at [183, 409] on icon at bounding box center [181, 416] width 14 height 14
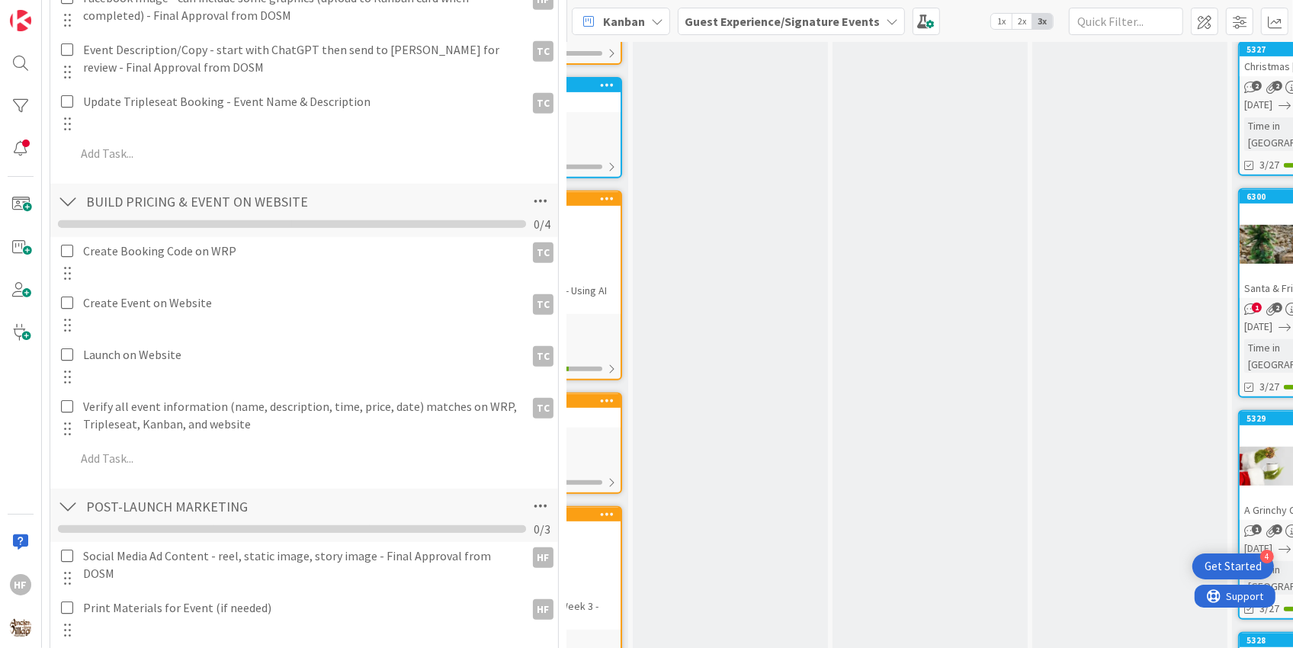
scroll to position [0, 0]
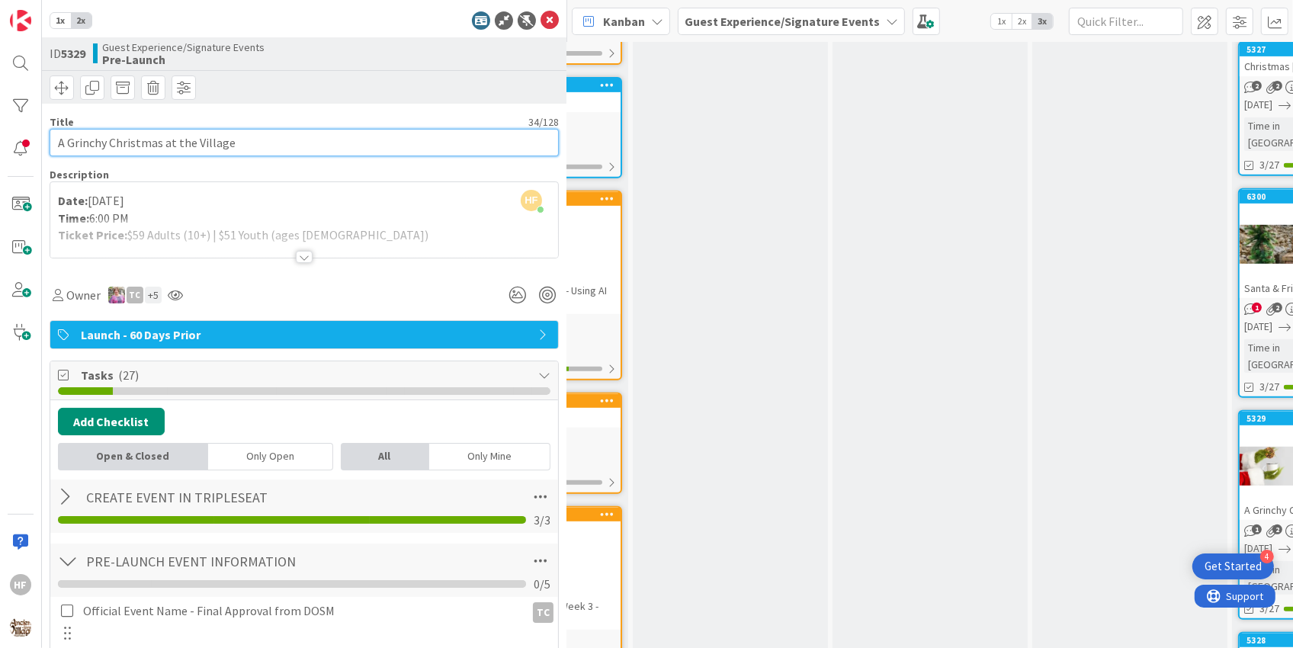
click at [193, 141] on input "A Grinchy Christmas at the Village" at bounding box center [304, 142] width 509 height 27
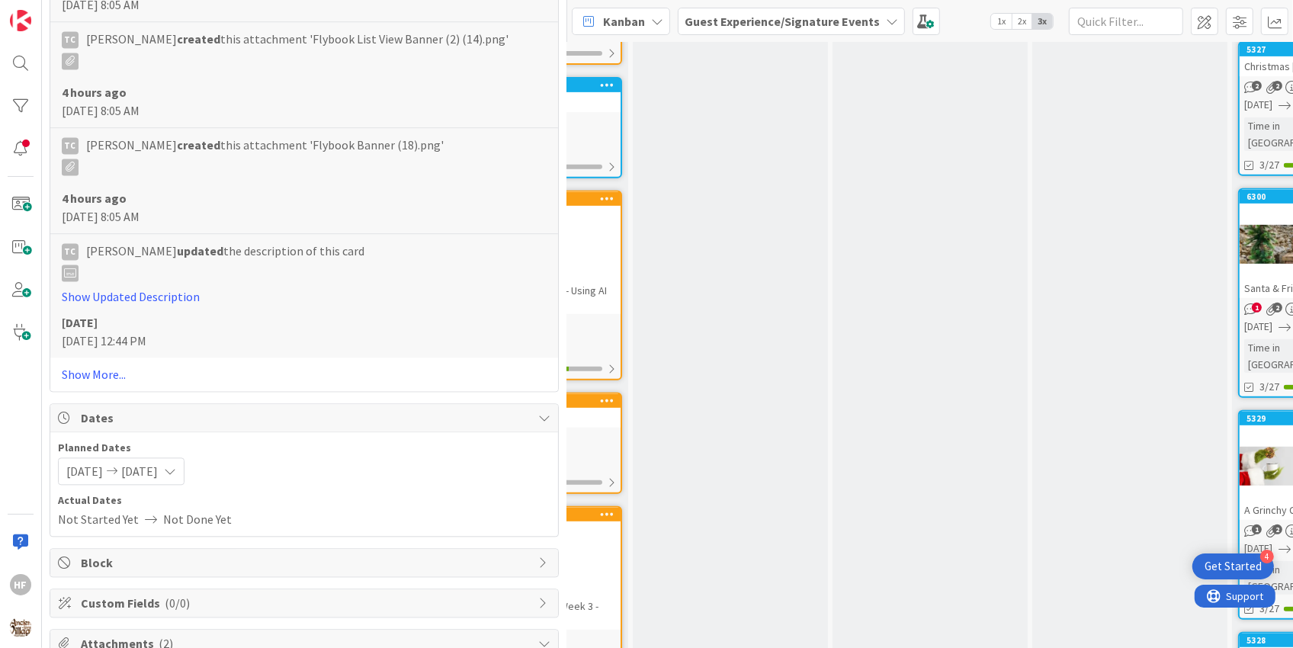
scroll to position [3273, 0]
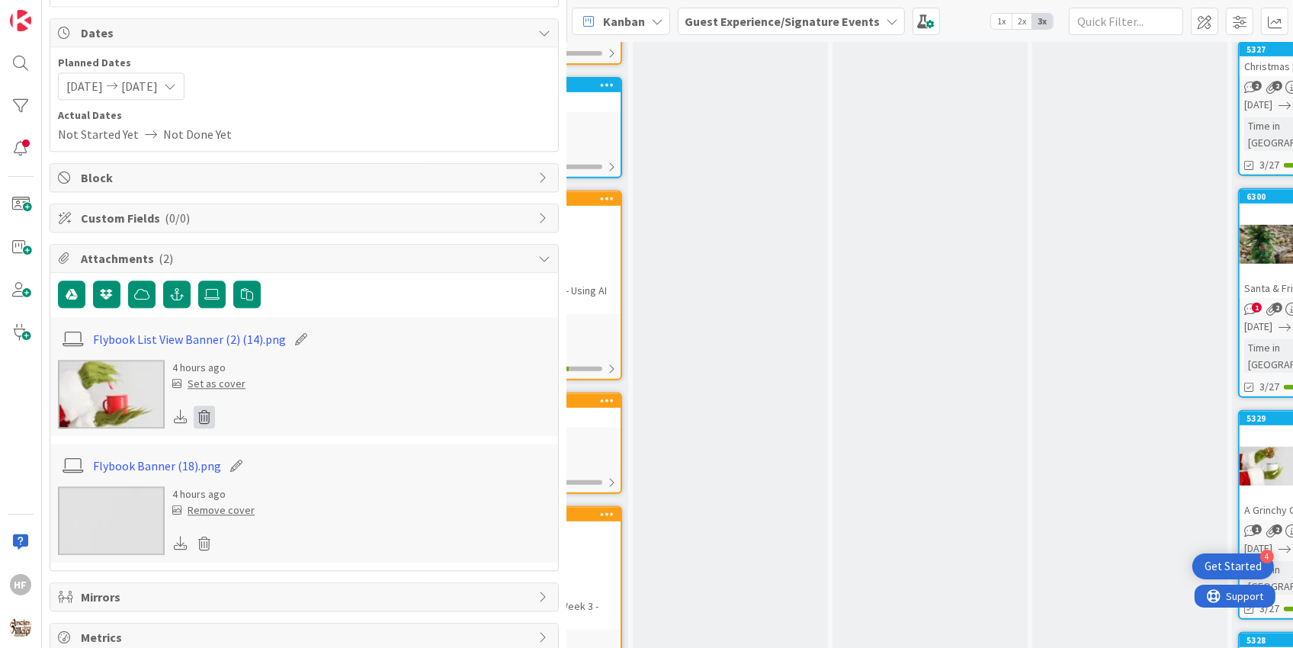
click at [207, 409] on icon at bounding box center [204, 417] width 21 height 23
click at [233, 482] on button "Delete" at bounding box center [229, 490] width 57 height 27
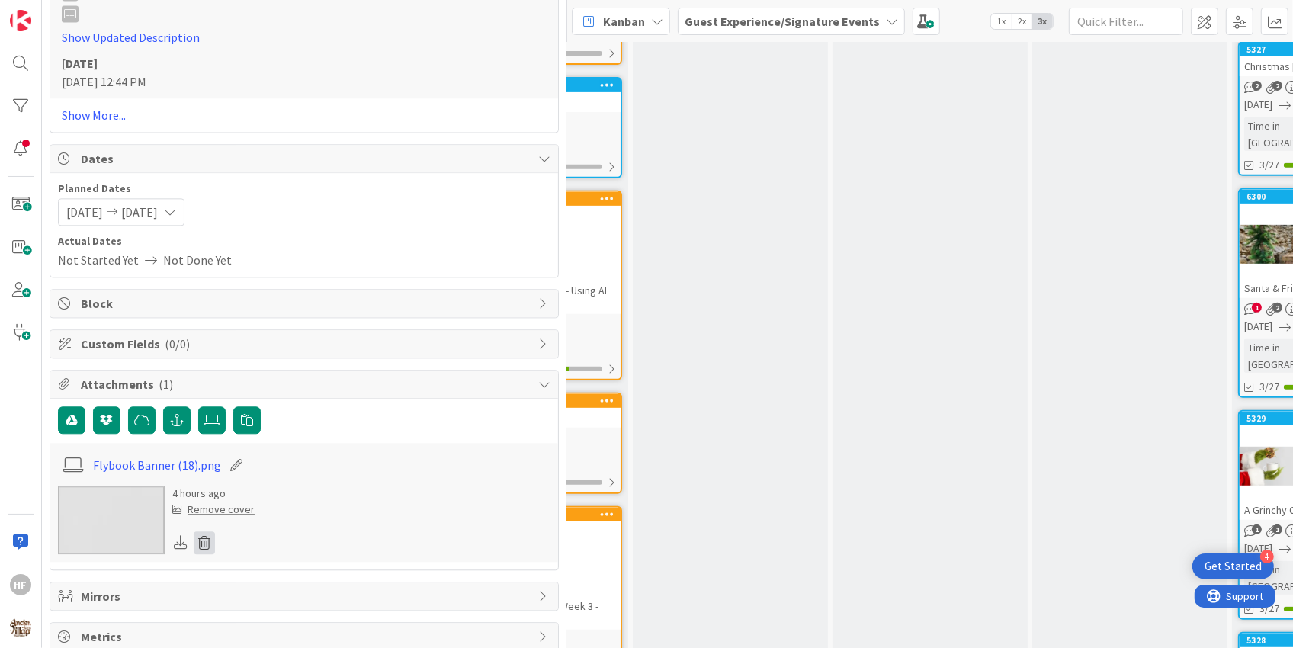
click at [209, 531] on icon at bounding box center [204, 542] width 21 height 23
click at [230, 608] on button "Delete" at bounding box center [229, 616] width 57 height 27
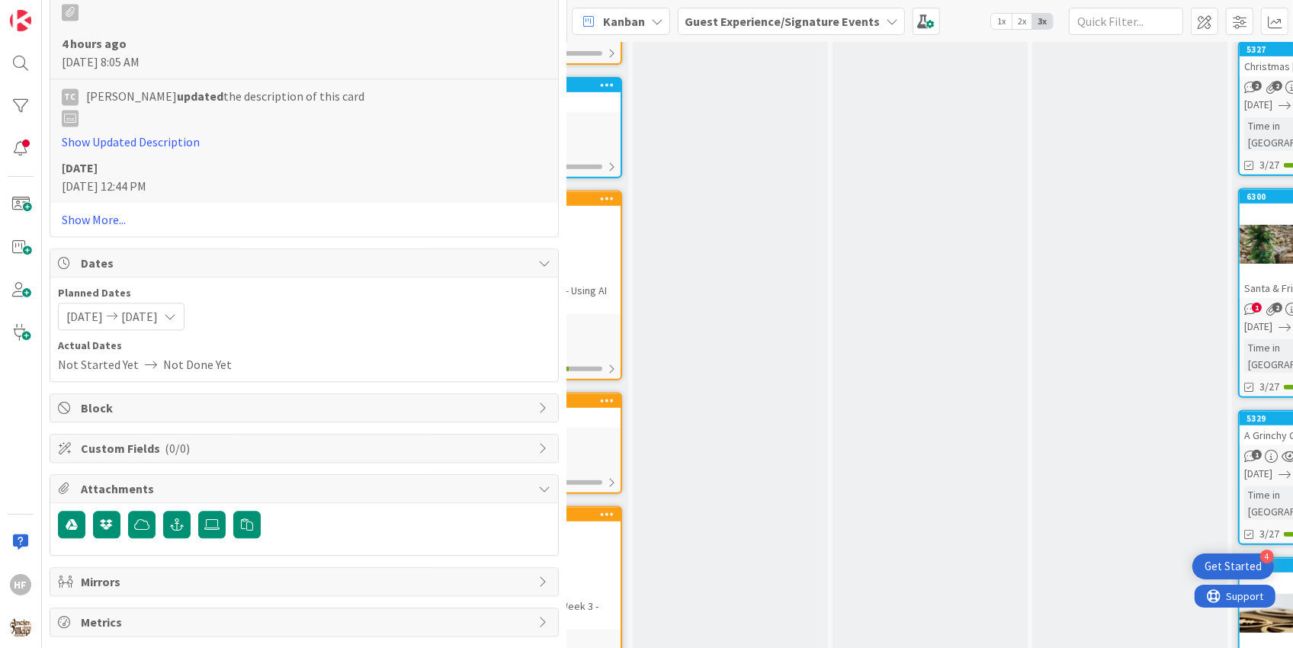
scroll to position [3028, 0]
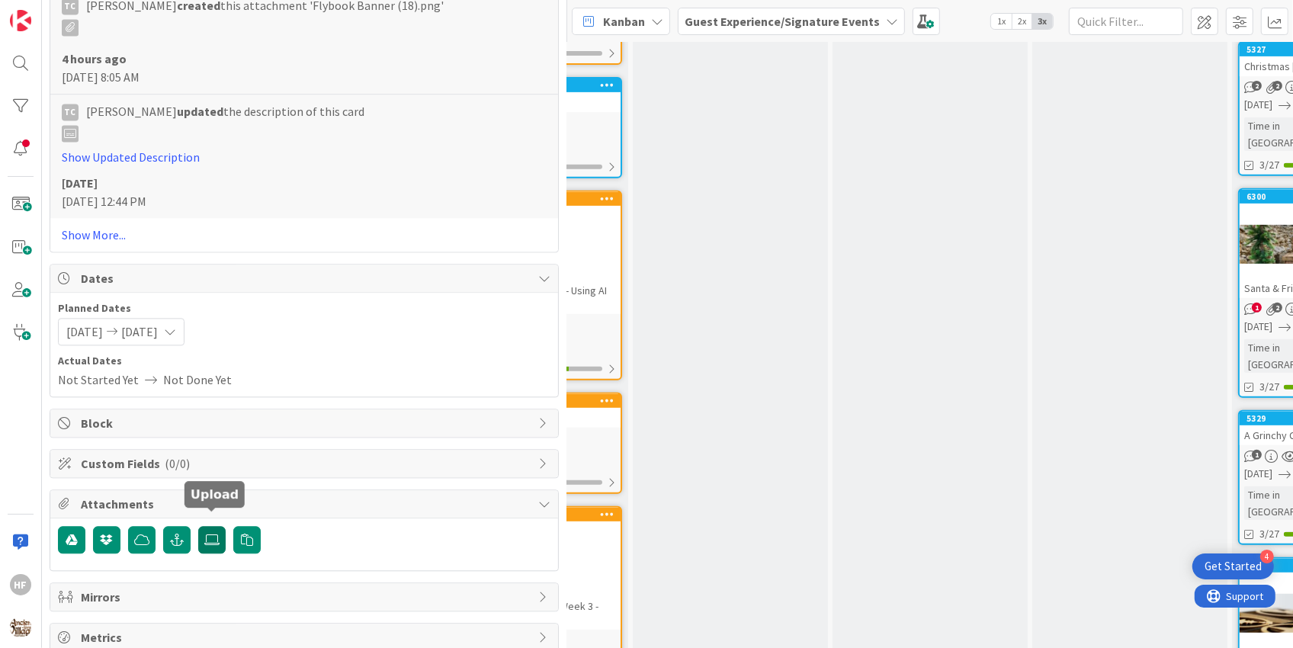
click at [209, 534] on icon at bounding box center [211, 540] width 15 height 12
click at [198, 526] on input "file" at bounding box center [198, 526] width 0 height 0
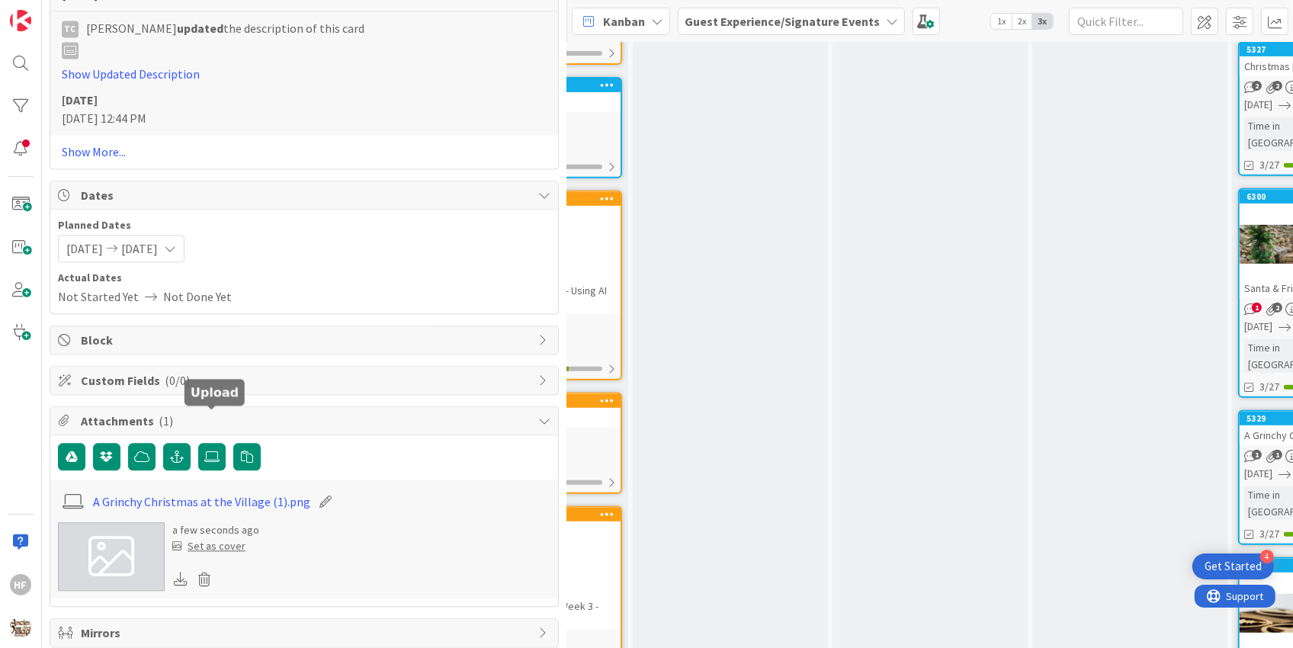
scroll to position [3147, 0]
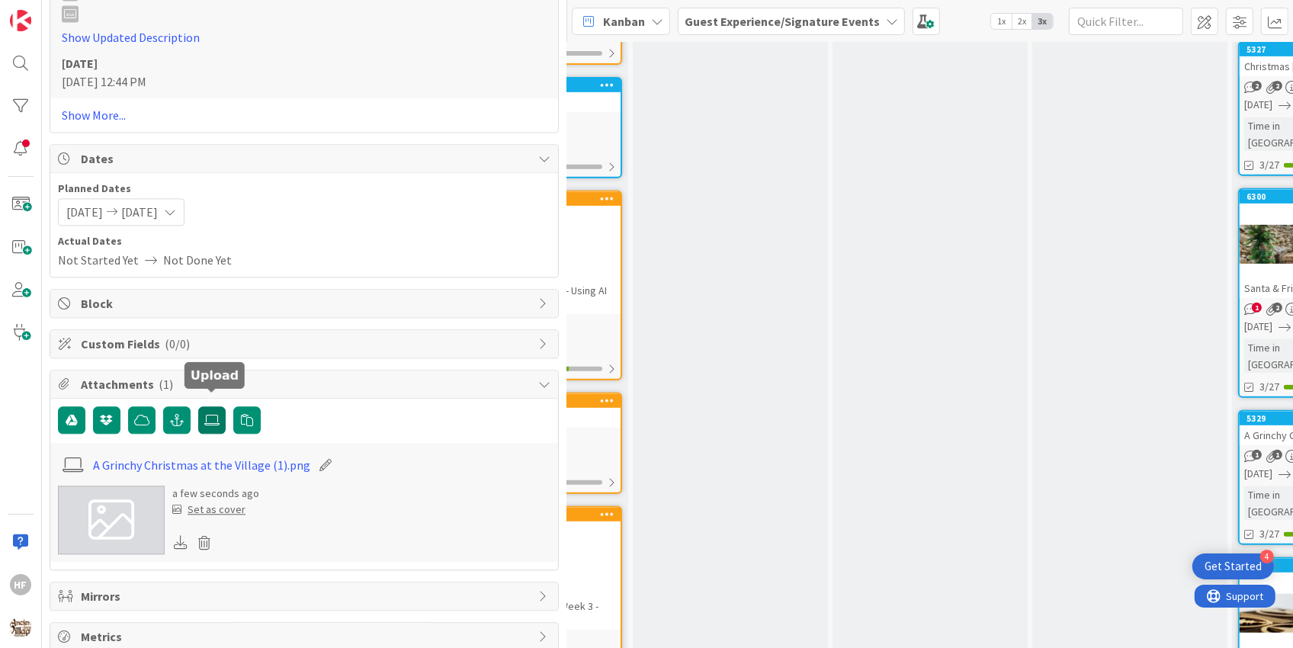
click at [214, 414] on icon at bounding box center [211, 420] width 15 height 12
click at [198, 406] on input "file" at bounding box center [198, 406] width 0 height 0
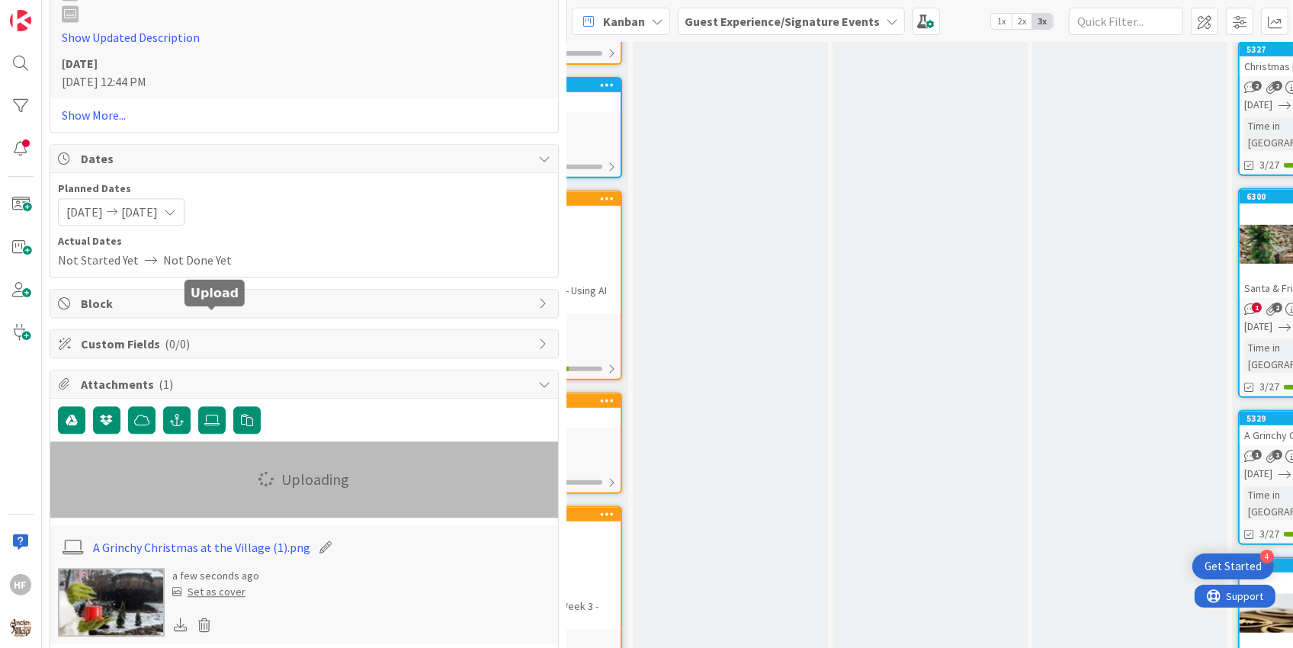
scroll to position [3230, 0]
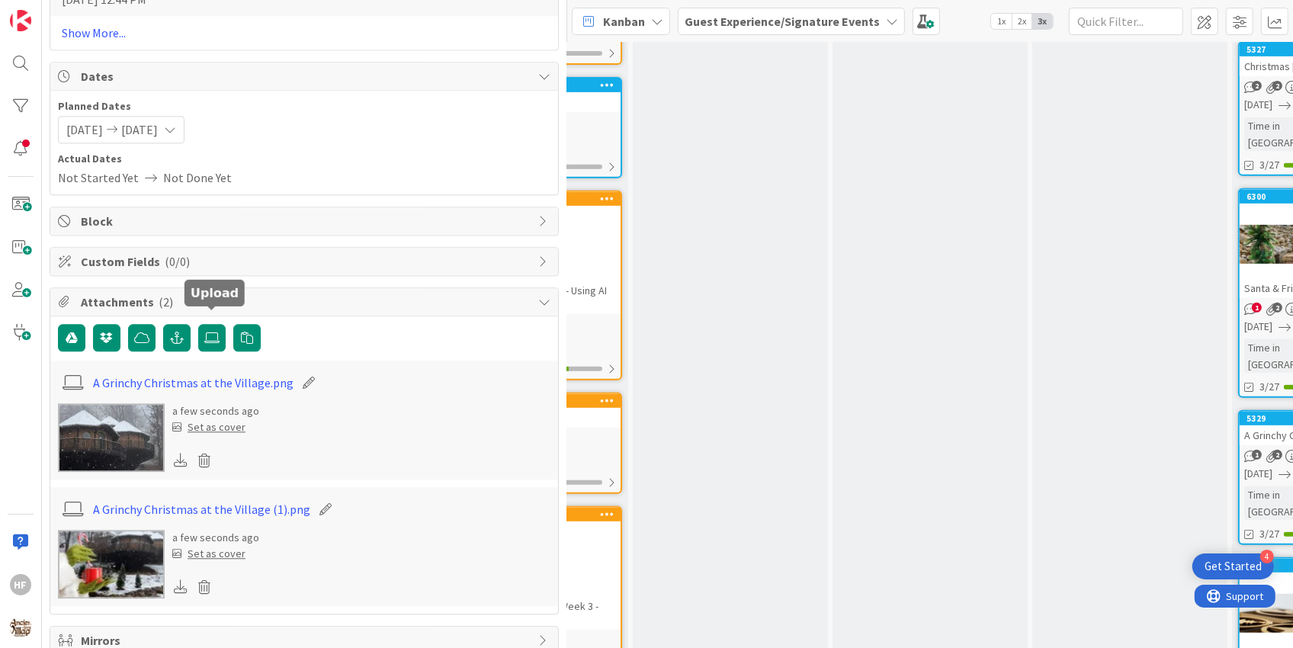
click at [128, 437] on img at bounding box center [111, 437] width 107 height 69
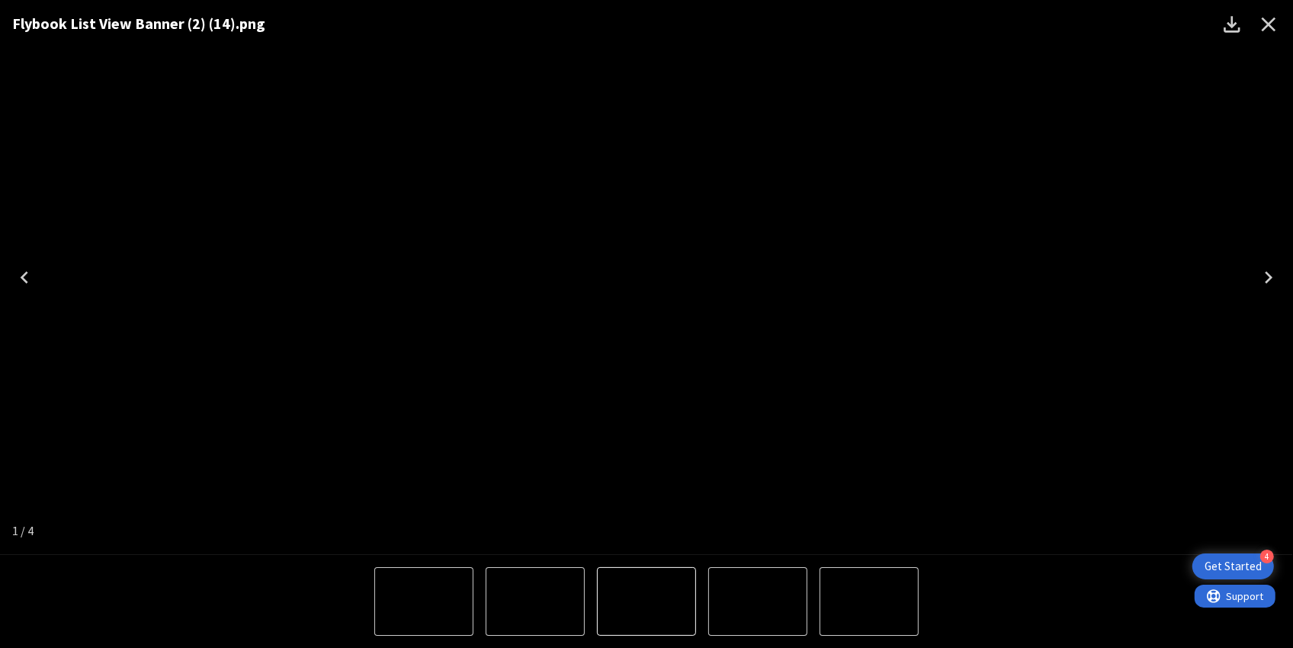
click at [869, 602] on img "3 of 4" at bounding box center [869, 602] width 0 height 0
click at [1272, 20] on icon "Close" at bounding box center [1269, 25] width 14 height 14
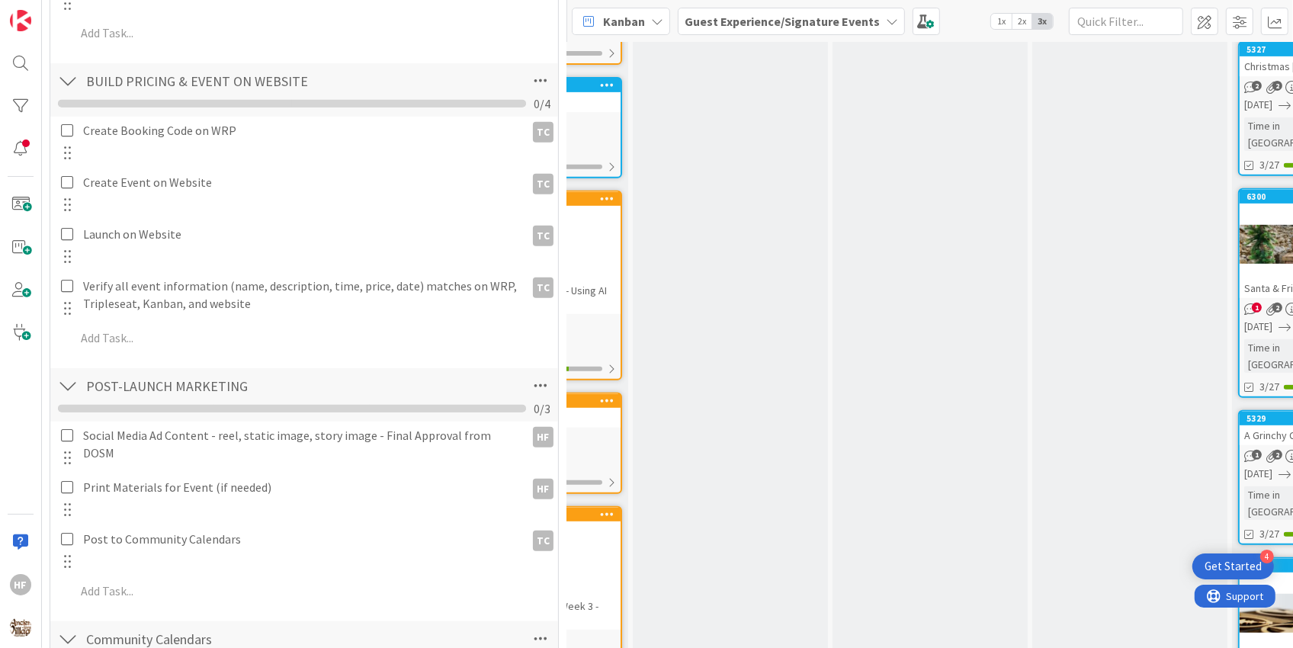
scroll to position [0, 0]
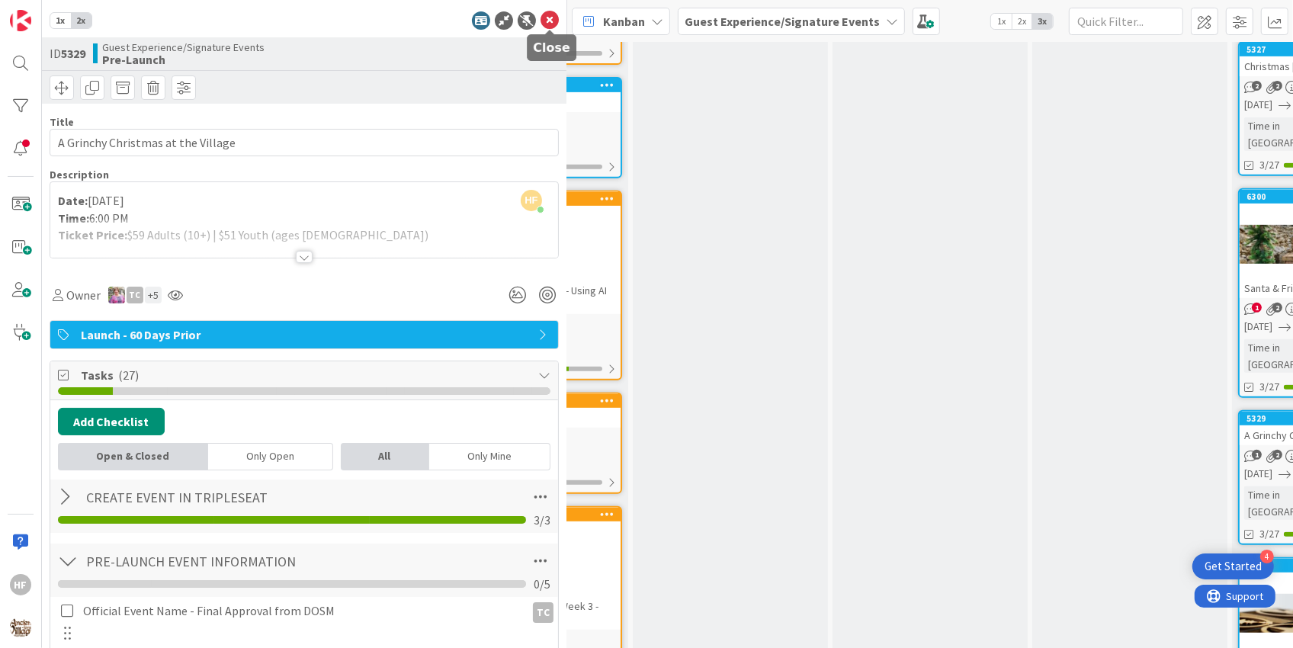
click at [549, 17] on icon at bounding box center [550, 20] width 18 height 18
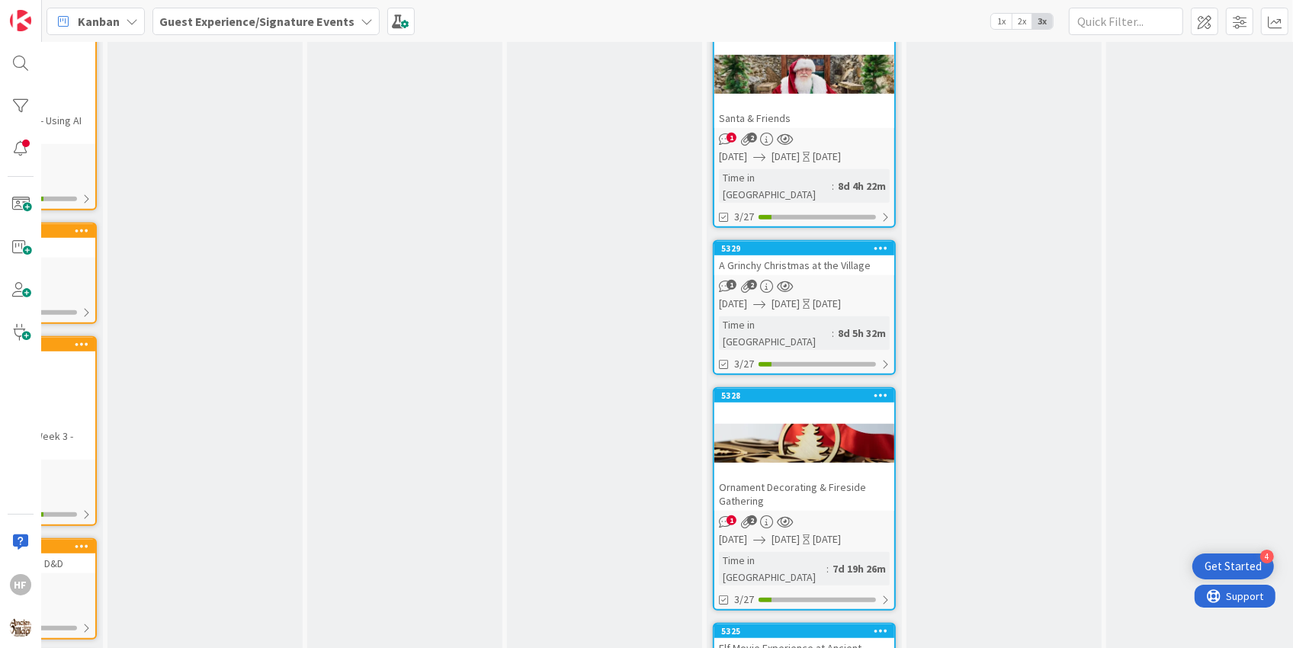
click at [785, 409] on div at bounding box center [804, 443] width 180 height 69
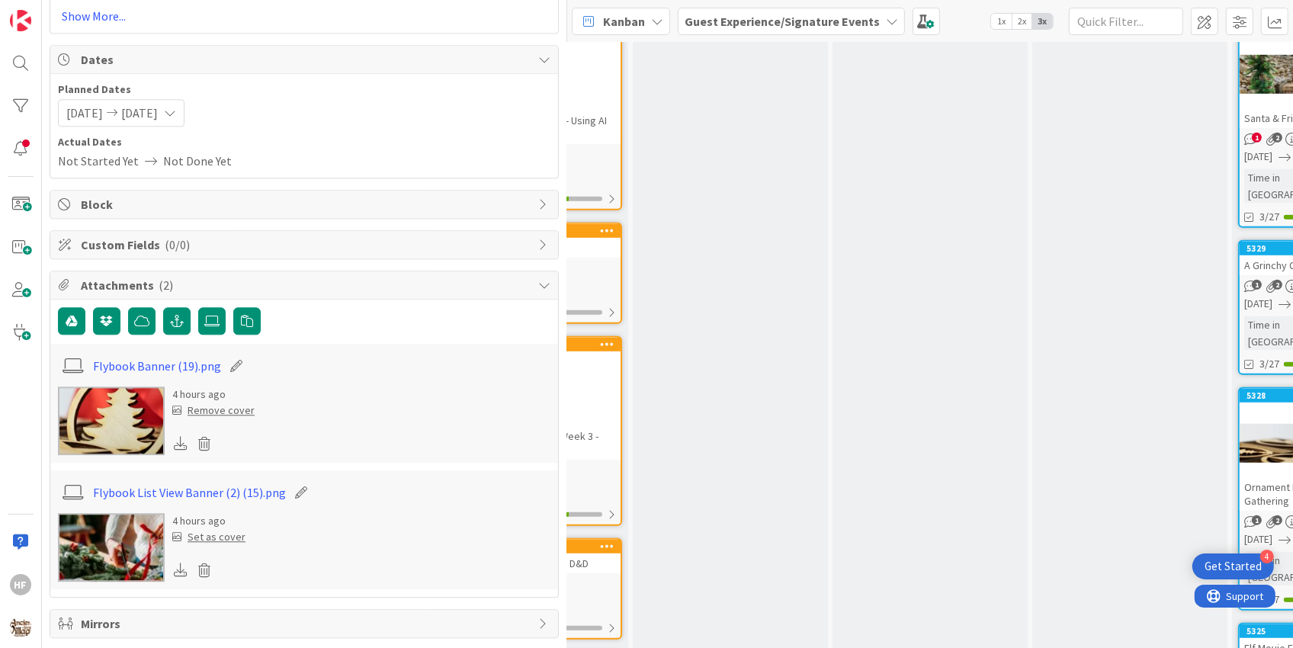
scroll to position [3256, 0]
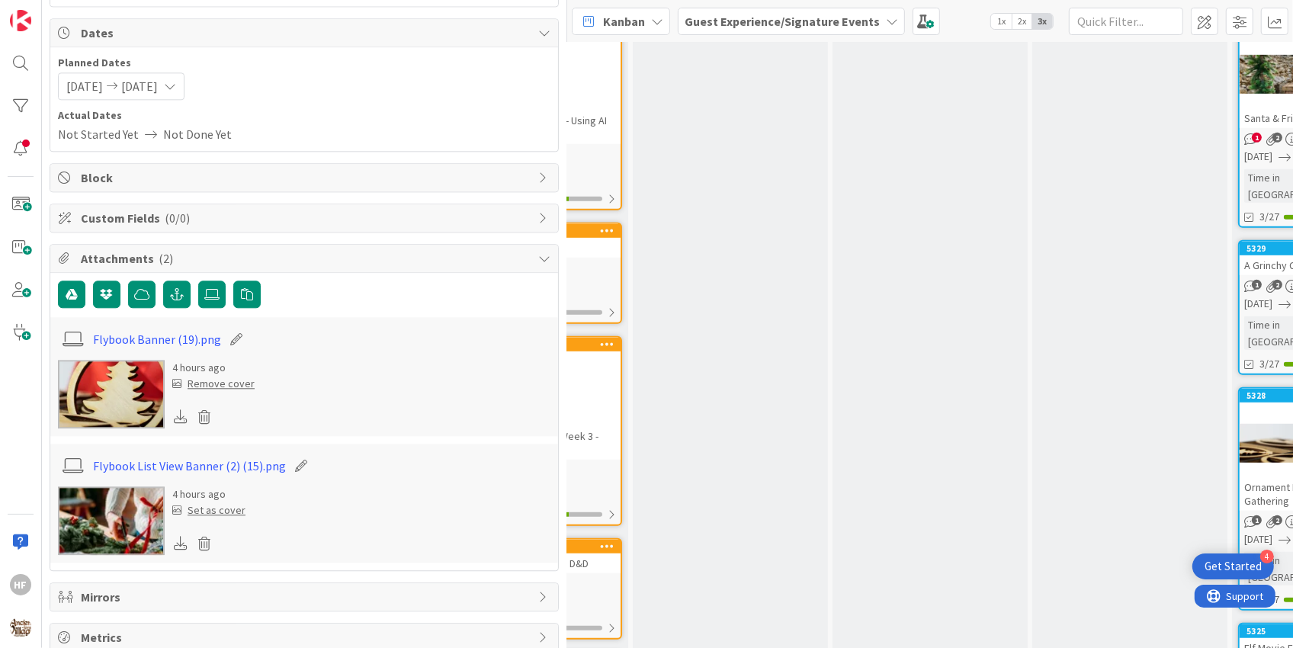
click at [118, 506] on img at bounding box center [111, 520] width 107 height 69
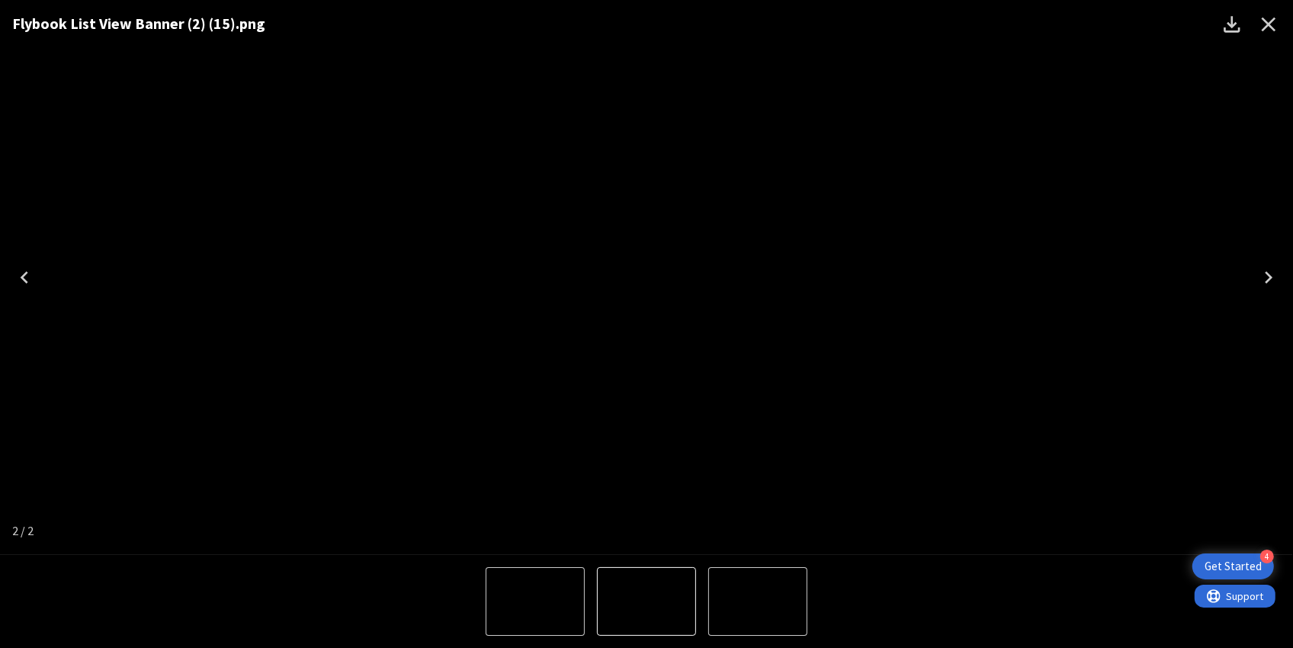
click at [1272, 22] on icon "Close" at bounding box center [1269, 25] width 14 height 14
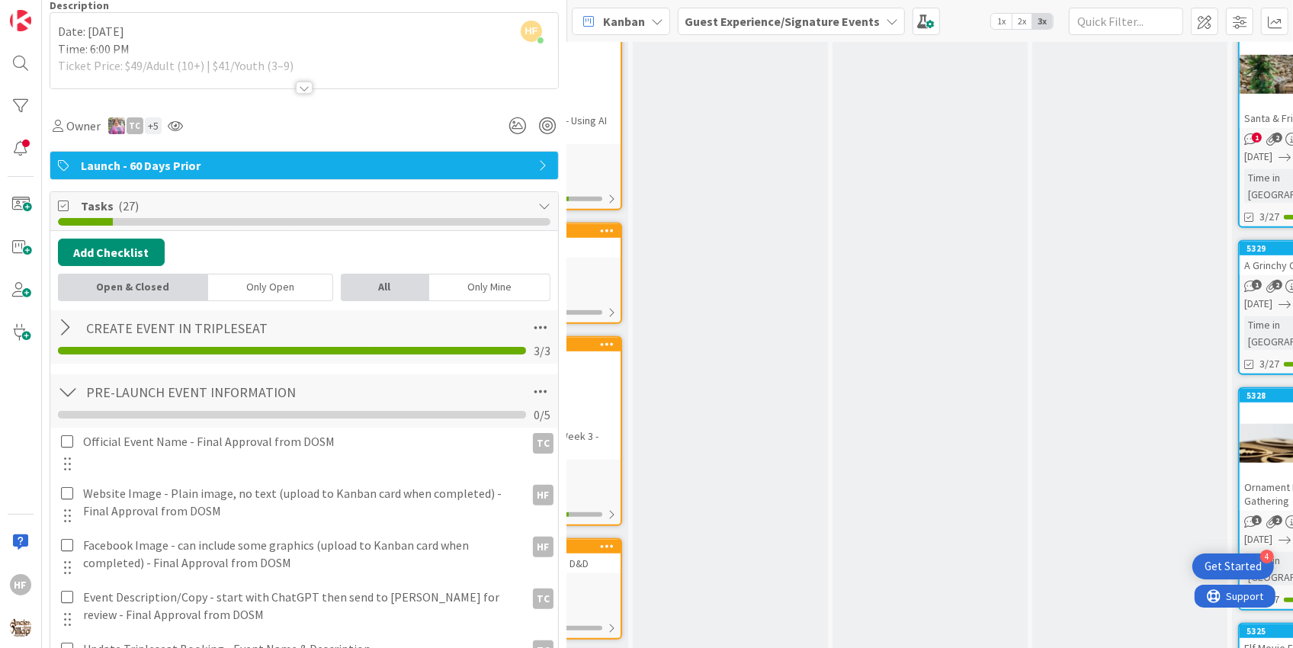
scroll to position [0, 0]
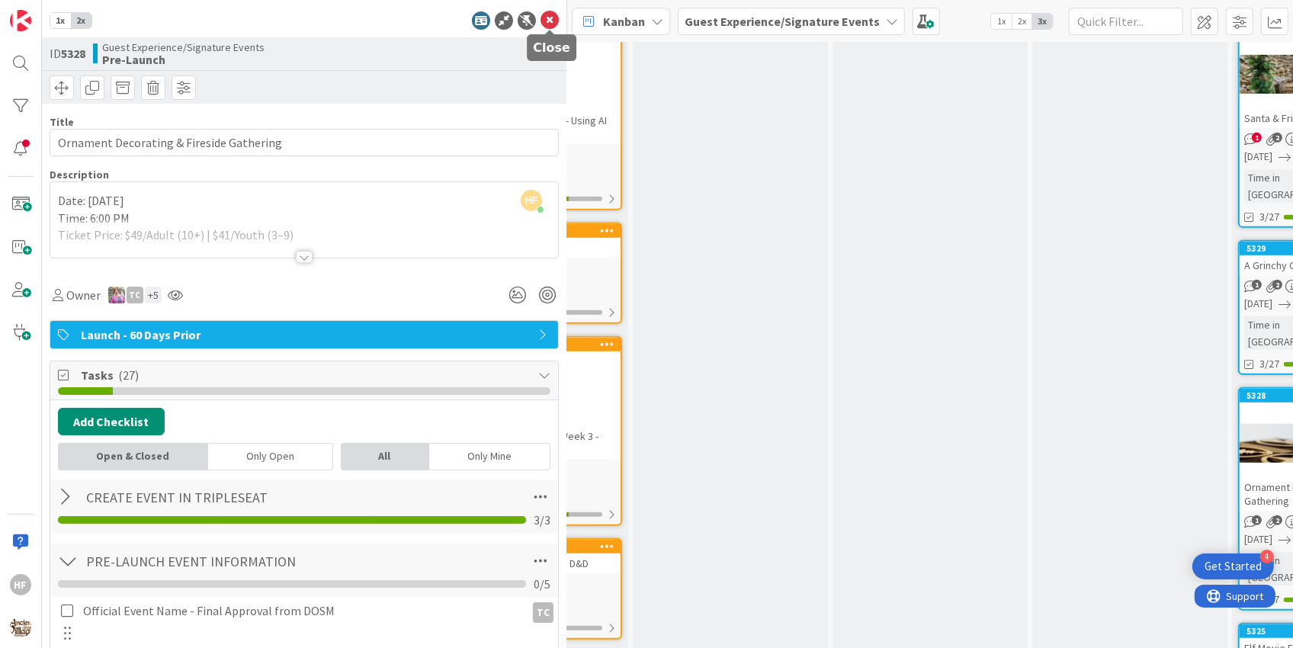
click at [547, 22] on icon at bounding box center [550, 20] width 18 height 18
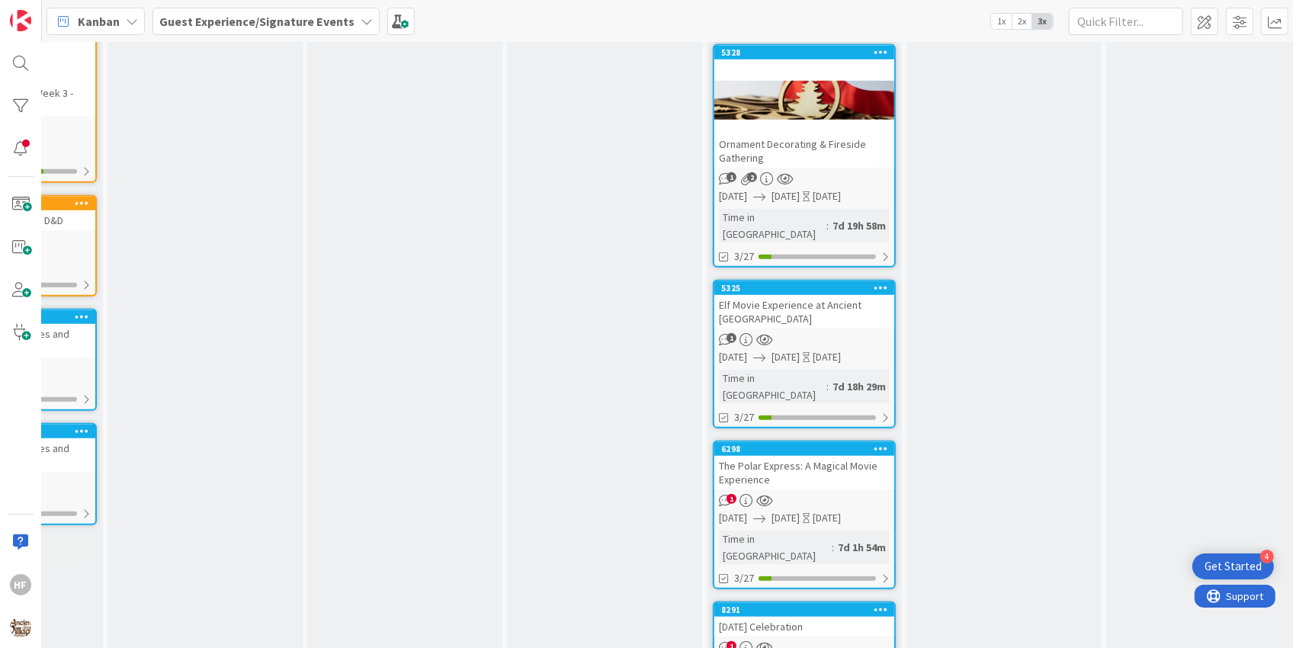
scroll to position [989, 140]
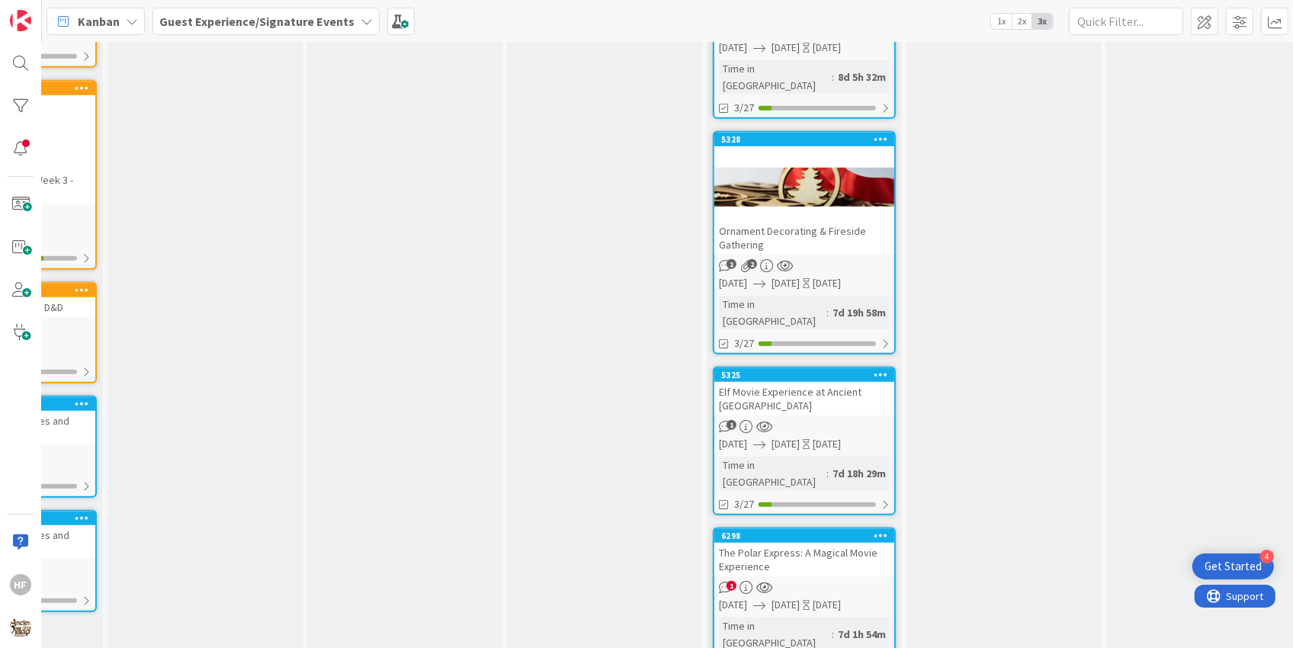
click at [816, 221] on div "Ornament Decorating & Fireside Gathering" at bounding box center [804, 238] width 180 height 34
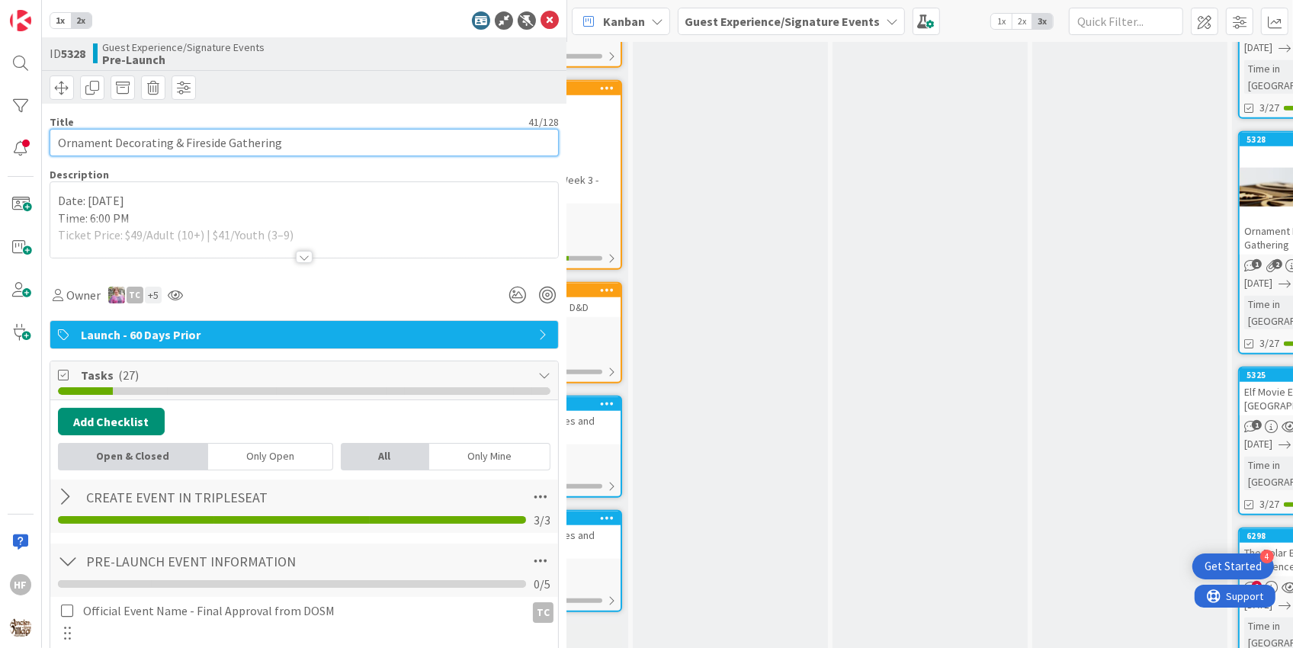
click at [345, 143] on input "Ornament Decorating & Fireside Gathering" at bounding box center [304, 142] width 509 height 27
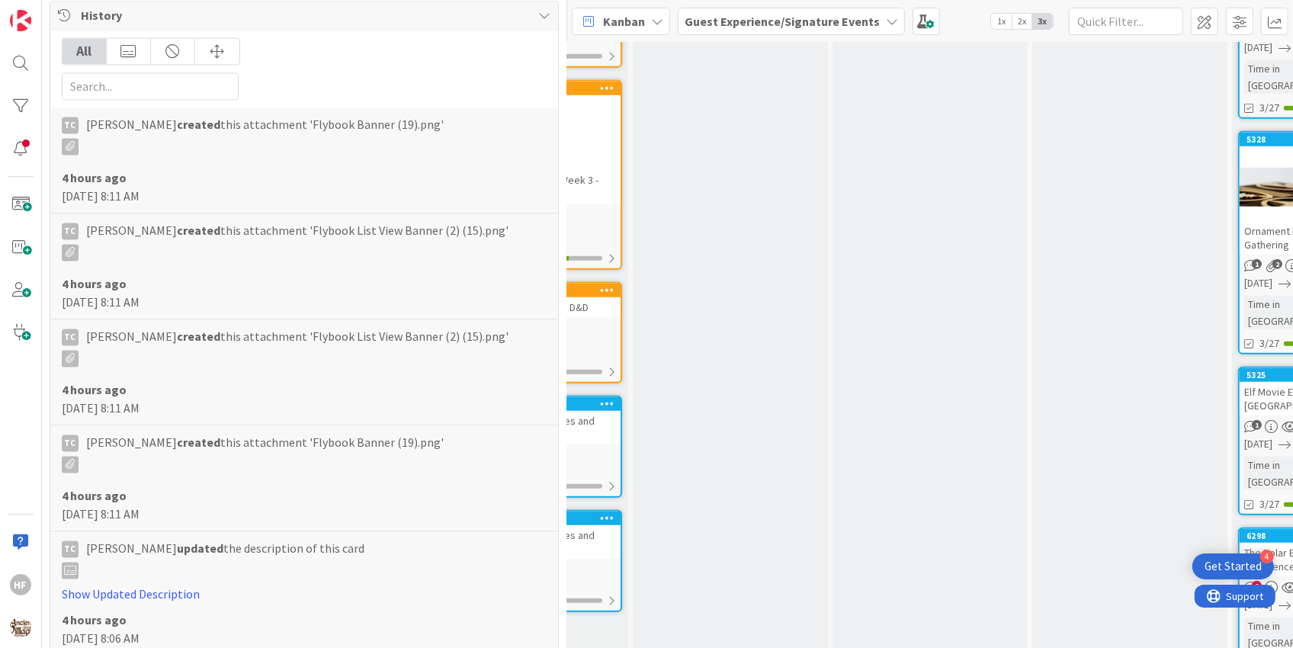
scroll to position [3256, 0]
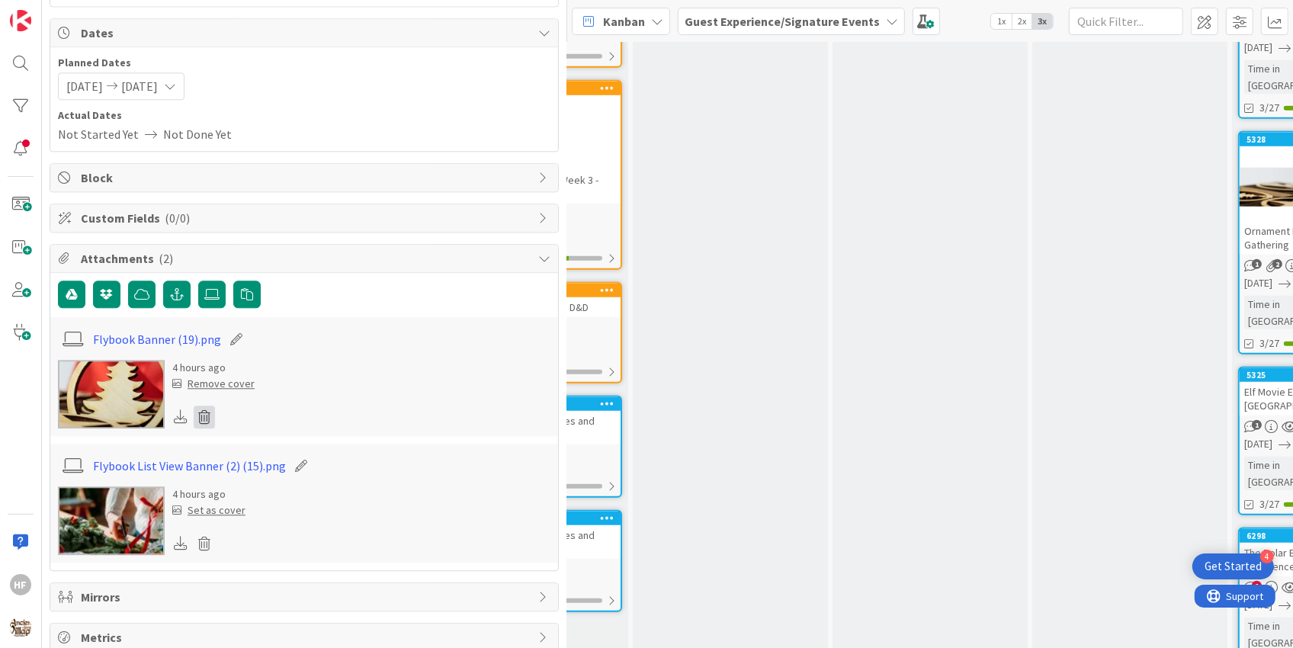
click at [206, 406] on icon at bounding box center [204, 417] width 21 height 23
click at [240, 477] on button "Delete" at bounding box center [229, 490] width 57 height 27
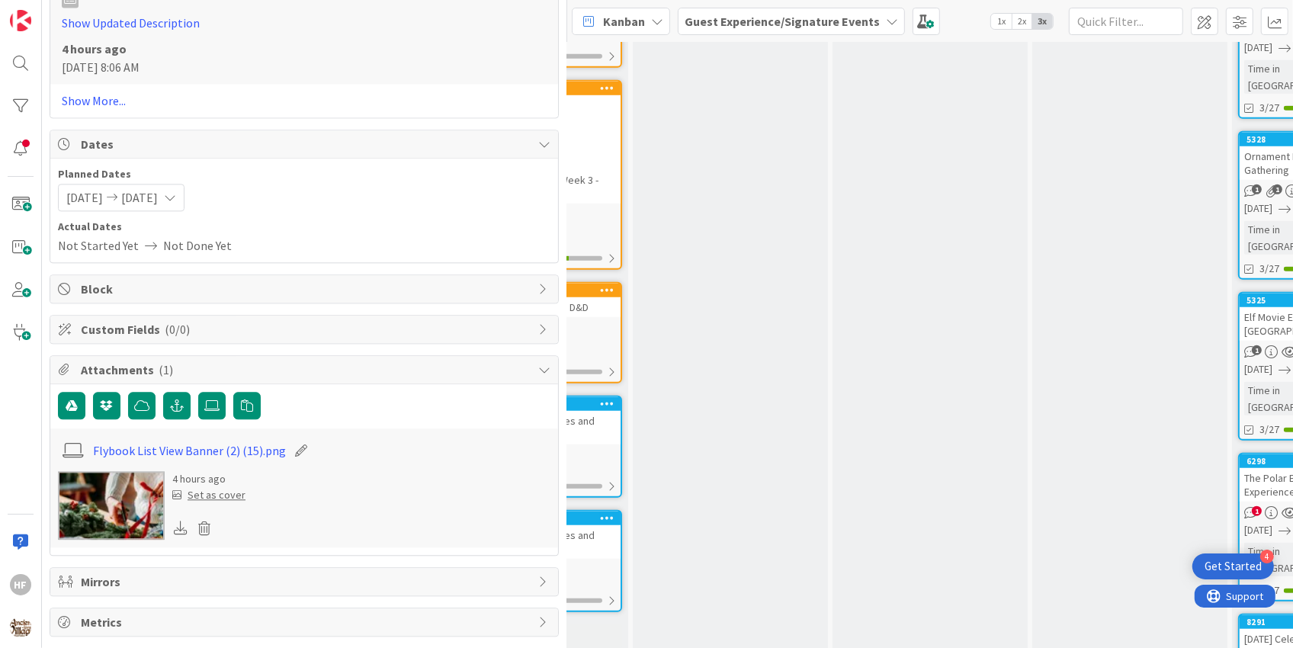
scroll to position [3130, 0]
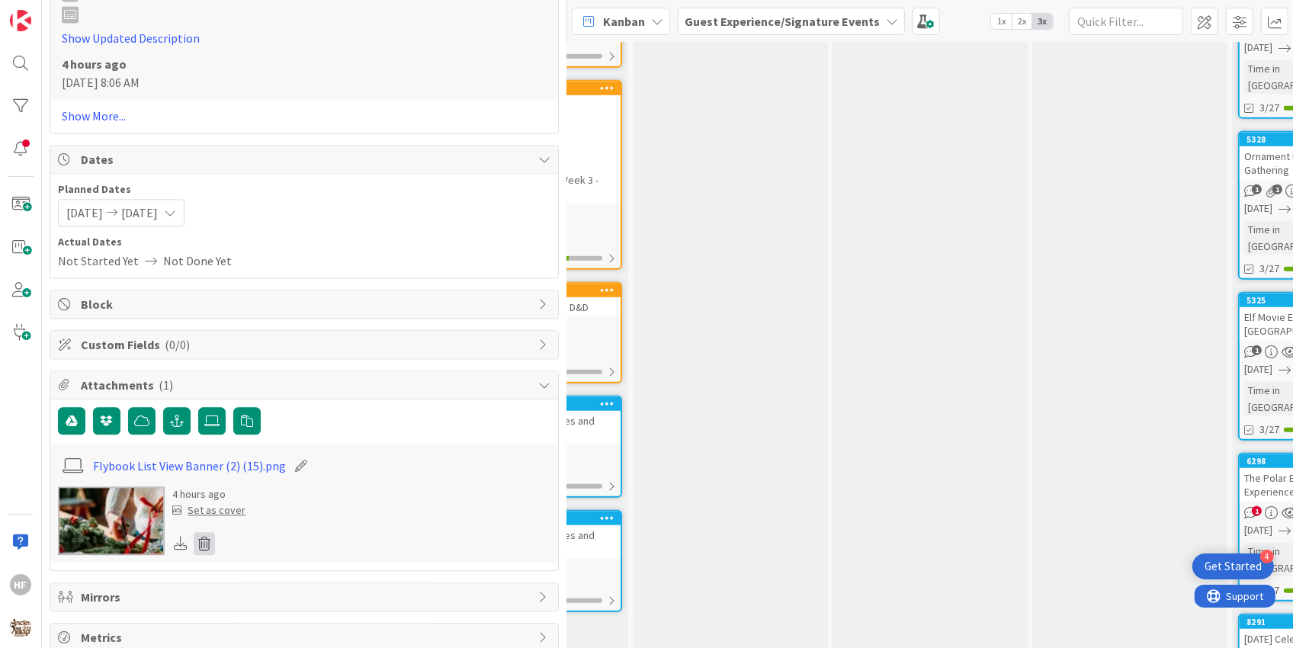
click at [210, 532] on icon at bounding box center [204, 543] width 21 height 23
click at [236, 604] on button "Delete" at bounding box center [229, 617] width 57 height 27
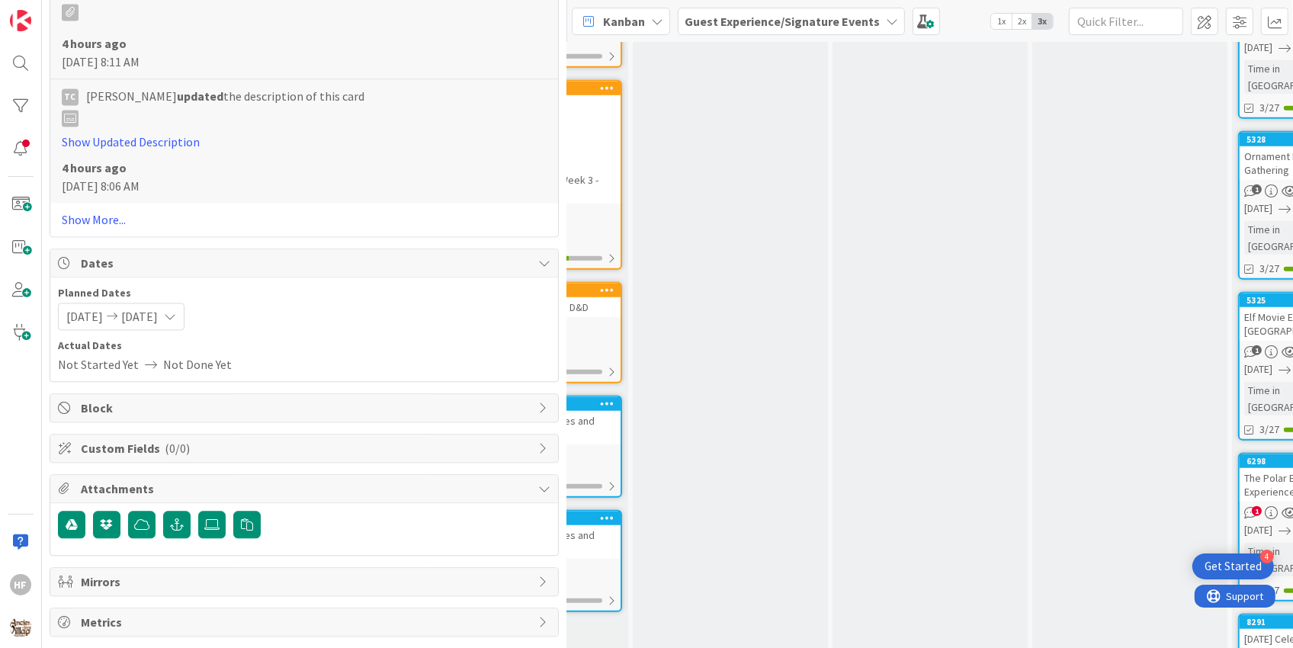
scroll to position [3011, 0]
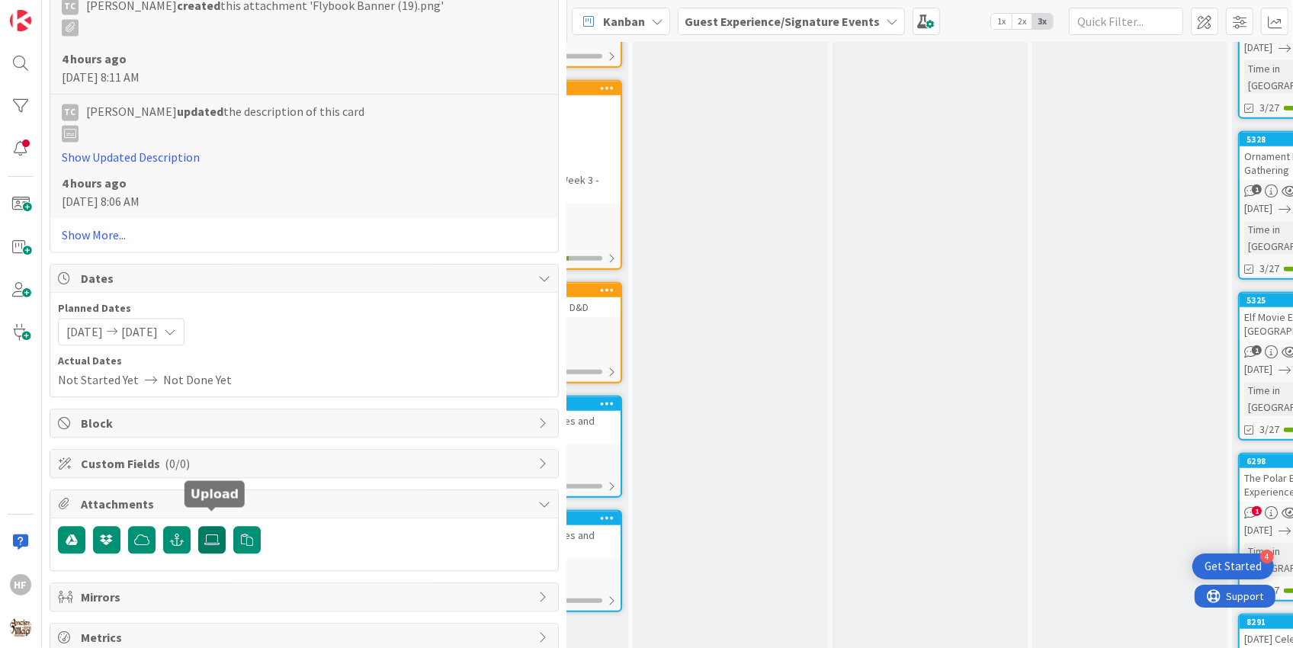
click at [217, 534] on icon at bounding box center [211, 540] width 15 height 12
click at [198, 526] on input "file" at bounding box center [198, 526] width 0 height 0
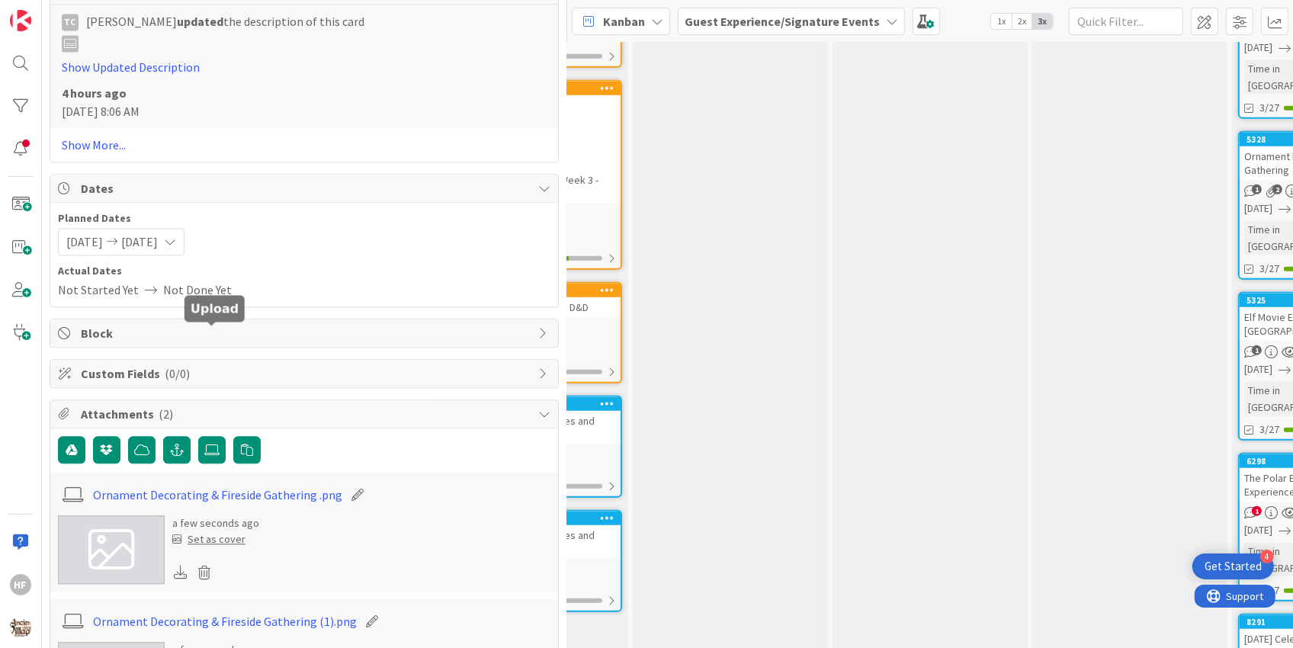
scroll to position [3256, 0]
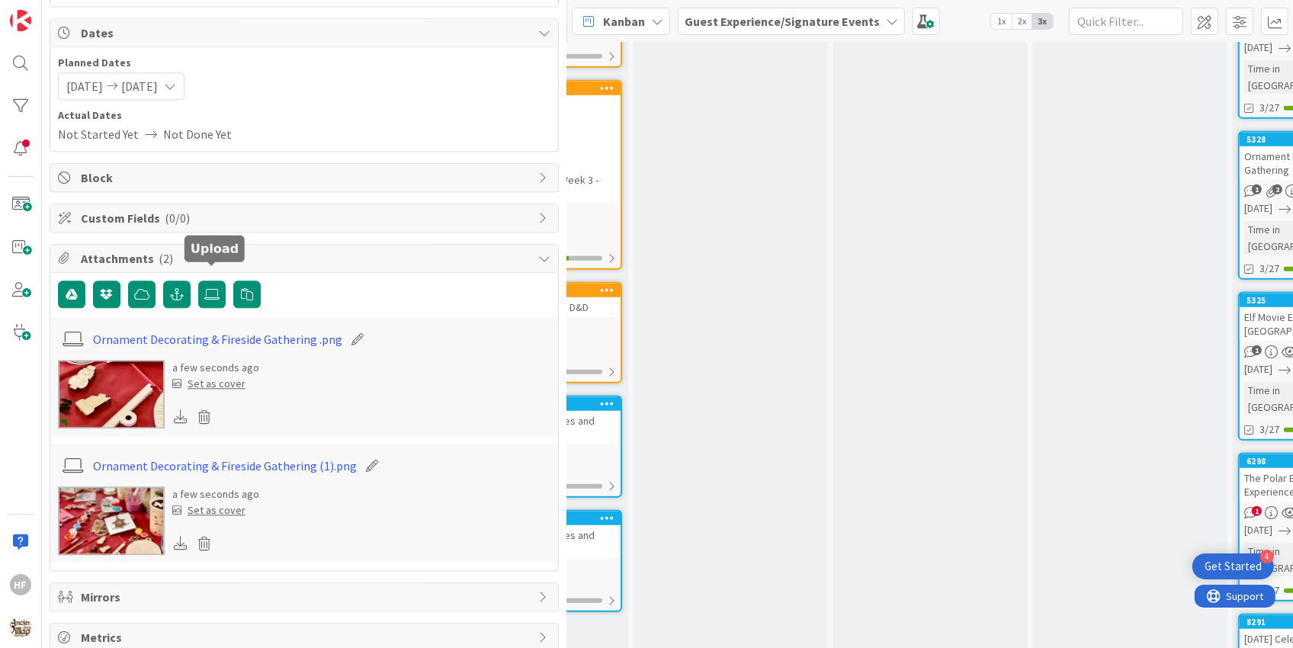
click at [137, 398] on img at bounding box center [111, 394] width 107 height 69
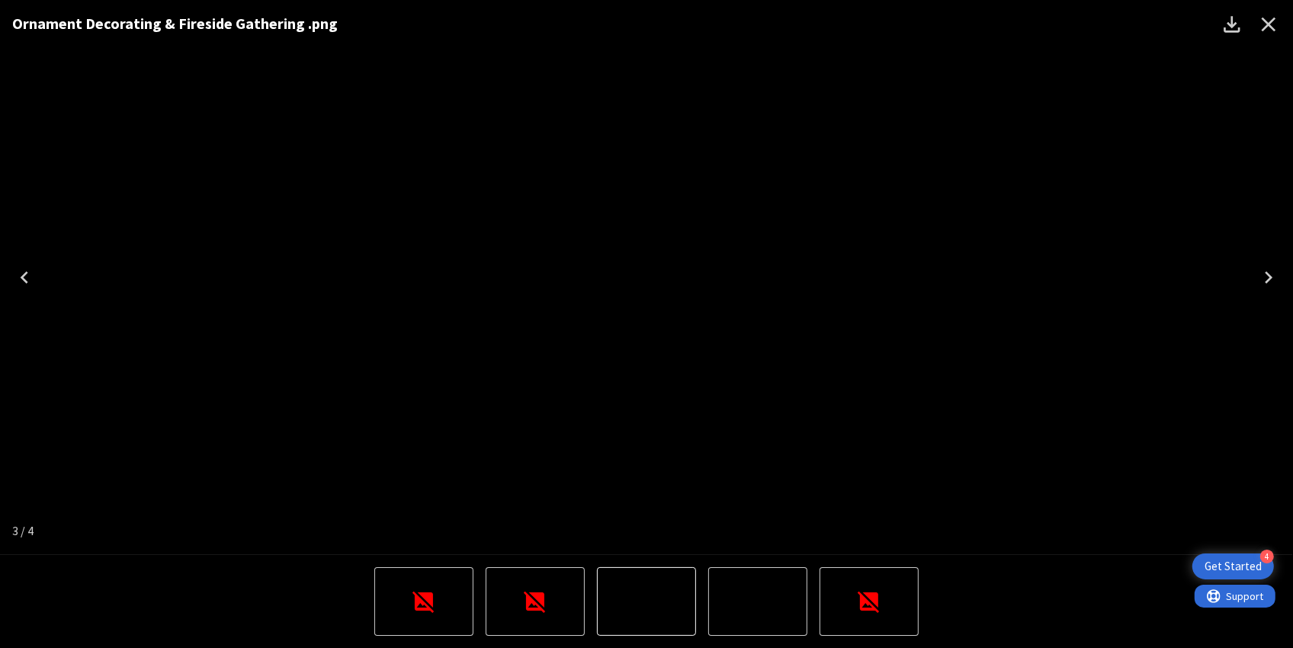
click at [758, 602] on img "4 of 4" at bounding box center [758, 602] width 0 height 0
click at [1269, 24] on icon "Close" at bounding box center [1269, 25] width 14 height 14
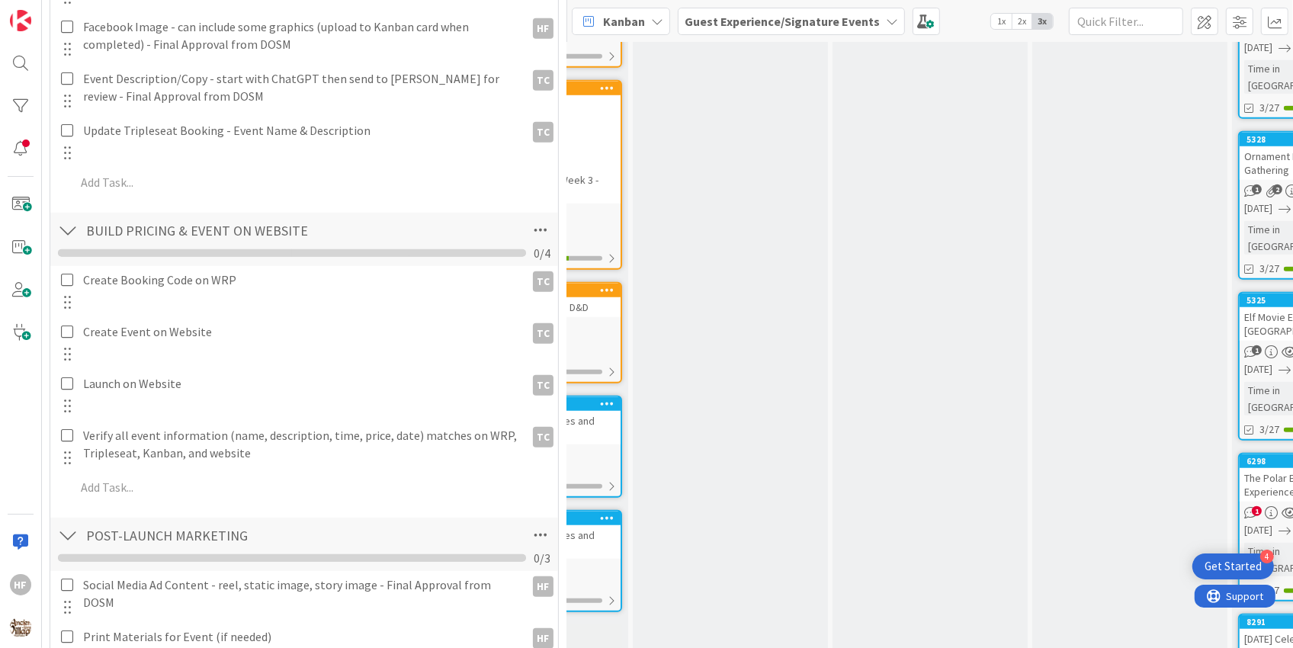
scroll to position [0, 0]
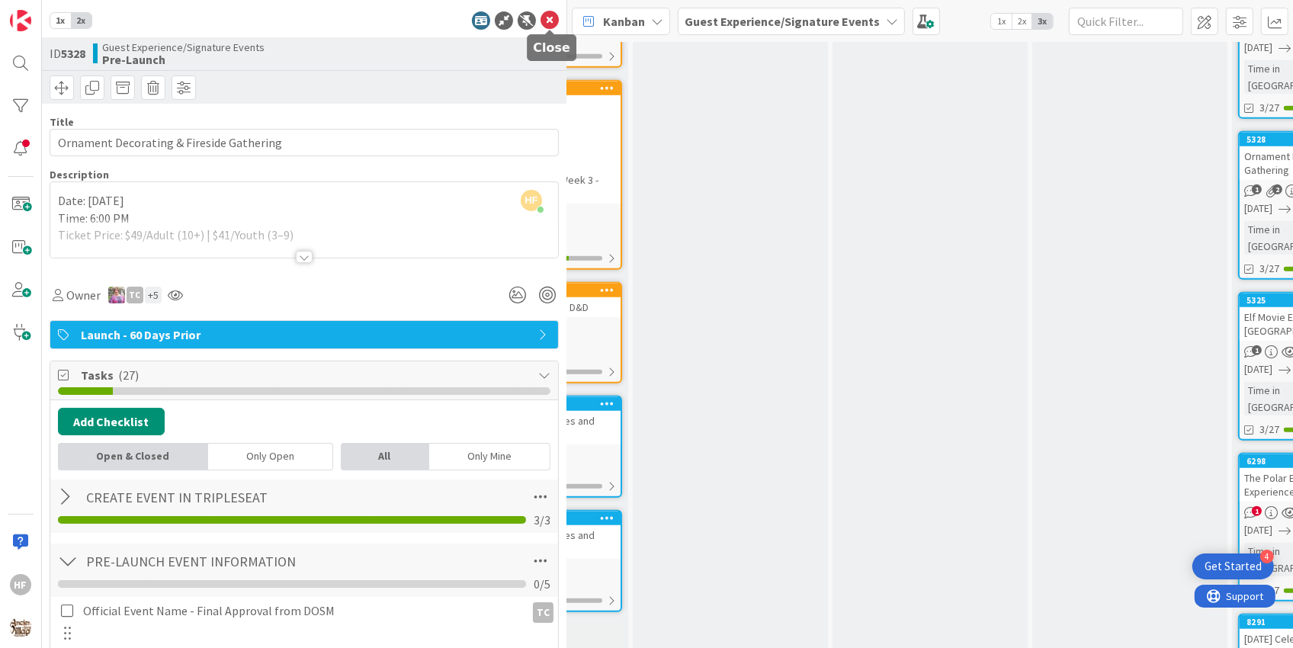
click at [545, 20] on icon at bounding box center [550, 20] width 18 height 18
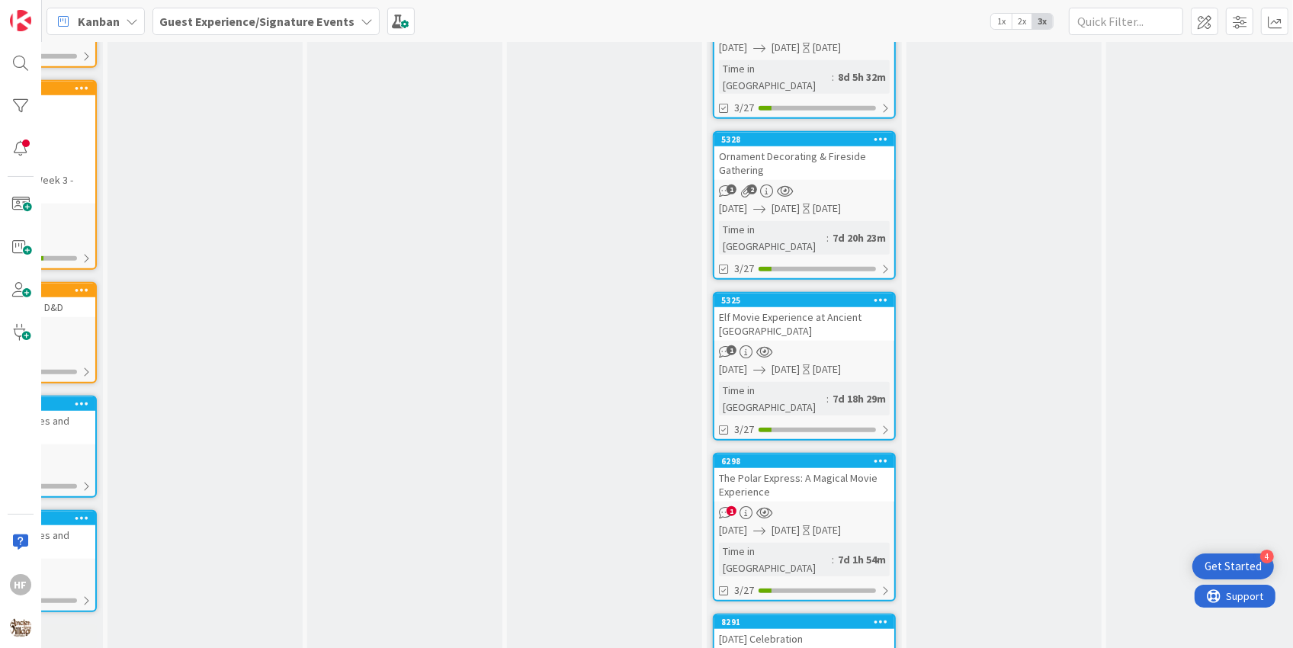
scroll to position [934, 140]
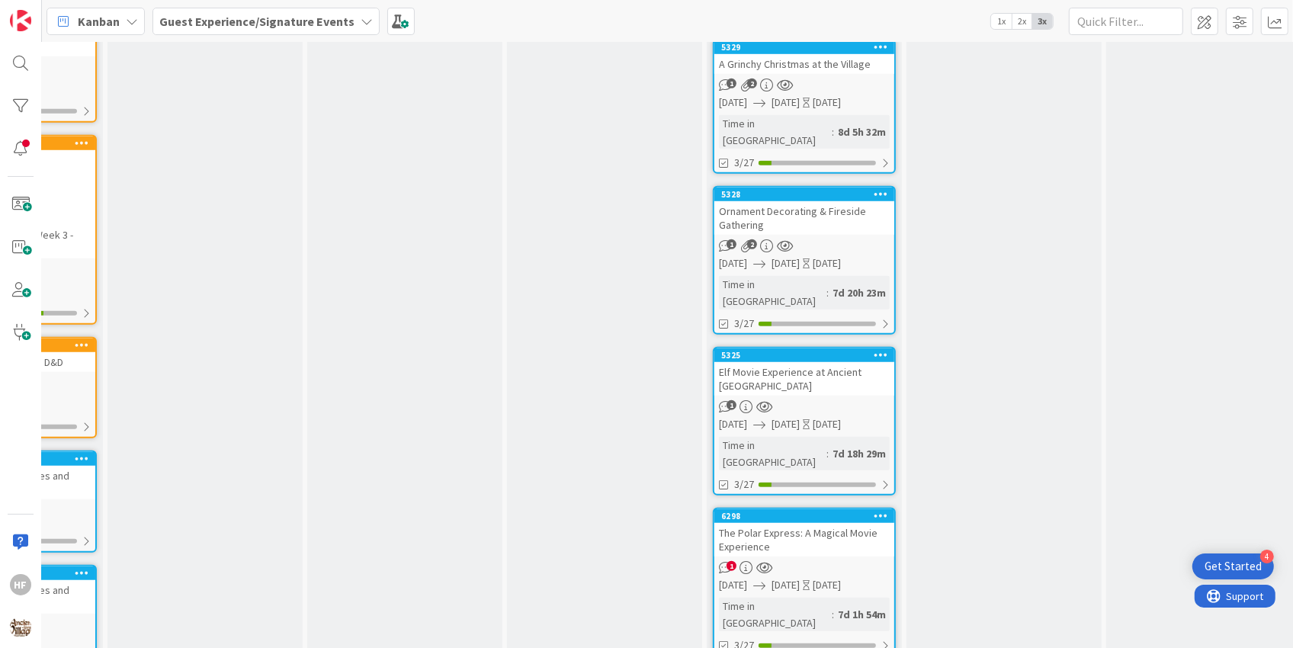
click at [806, 362] on div "Elf Movie Experience at Ancient [GEOGRAPHIC_DATA]" at bounding box center [804, 379] width 180 height 34
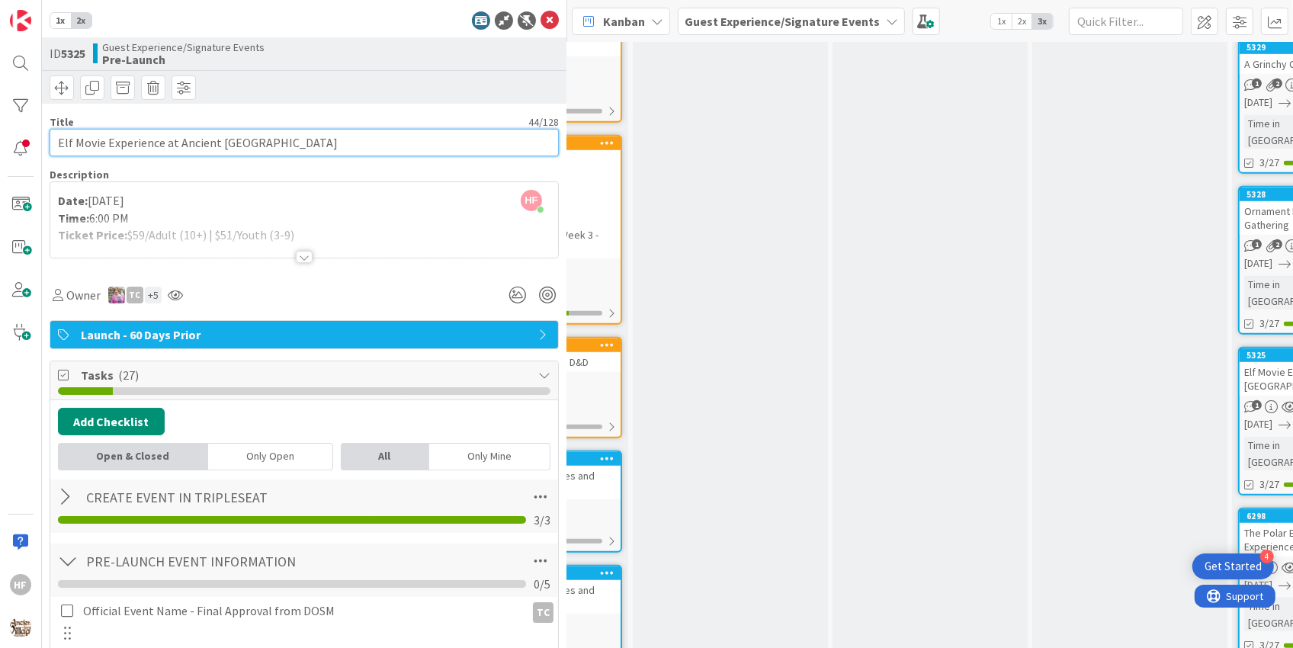
click at [164, 149] on input "Elf Movie Experience at Ancient [GEOGRAPHIC_DATA]" at bounding box center [304, 142] width 509 height 27
type input "Elf Movie Experience at Ancient [GEOGRAPHIC_DATA]"
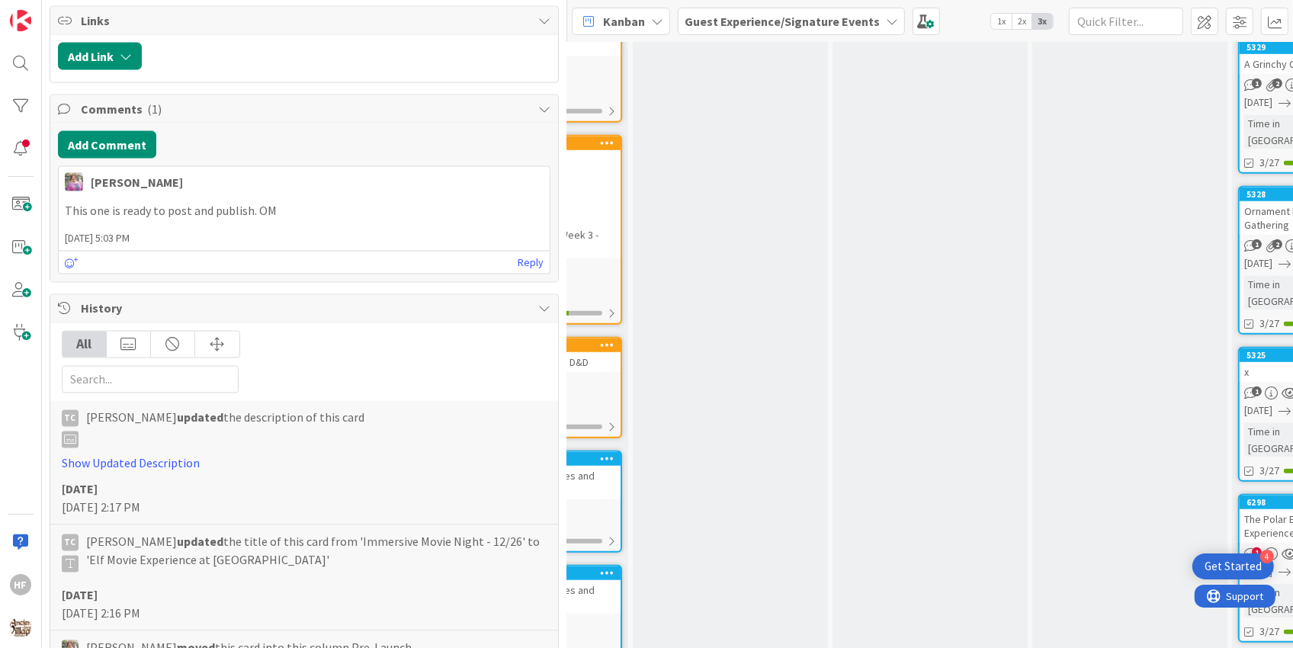
scroll to position [3011, 0]
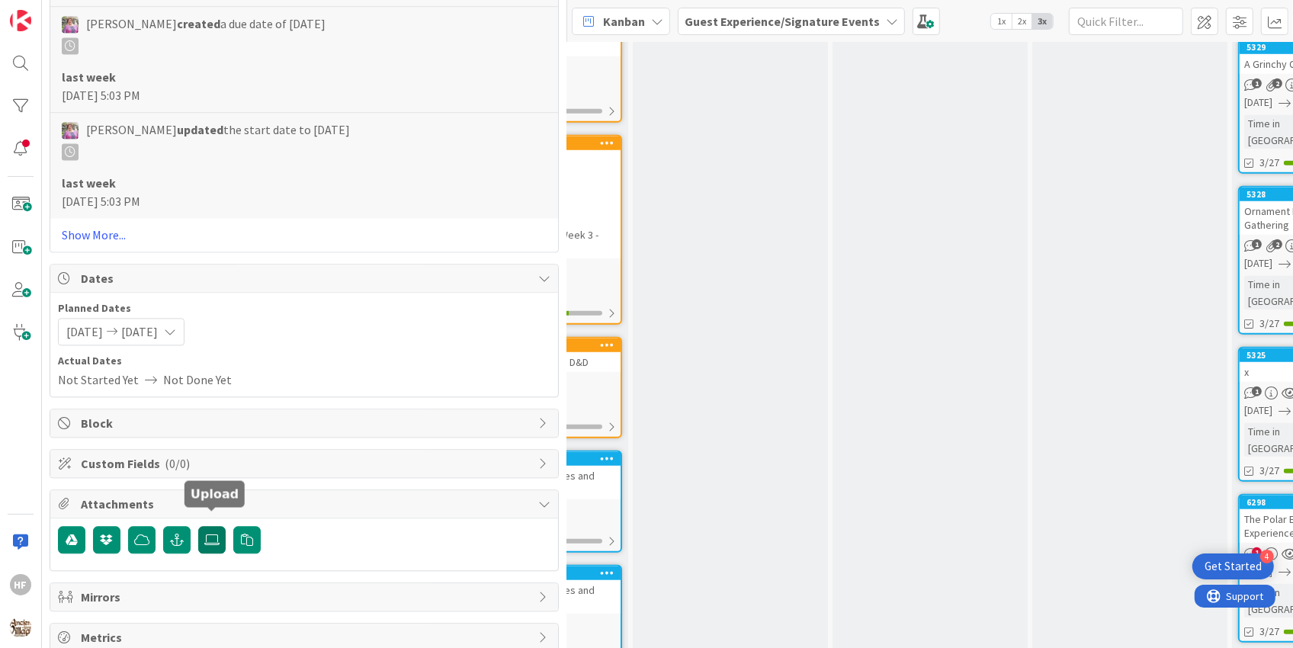
click at [201, 534] on label at bounding box center [211, 539] width 27 height 27
click at [198, 526] on input "file" at bounding box center [198, 526] width 0 height 0
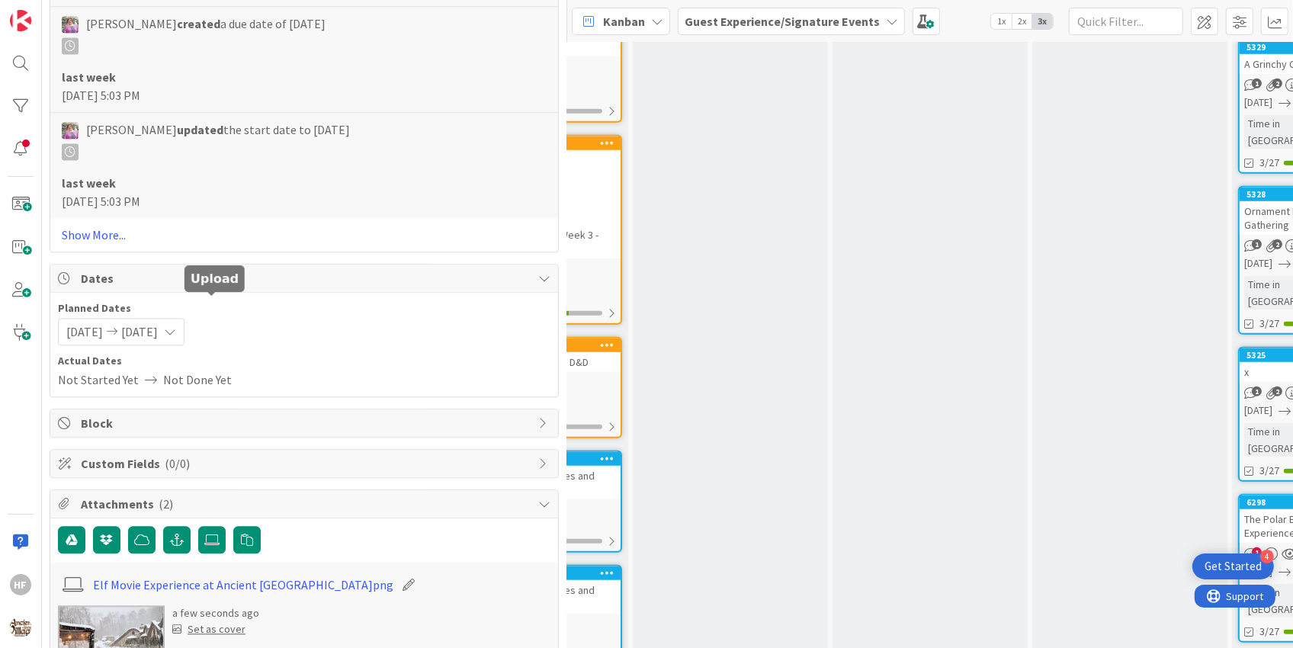
scroll to position [3233, 0]
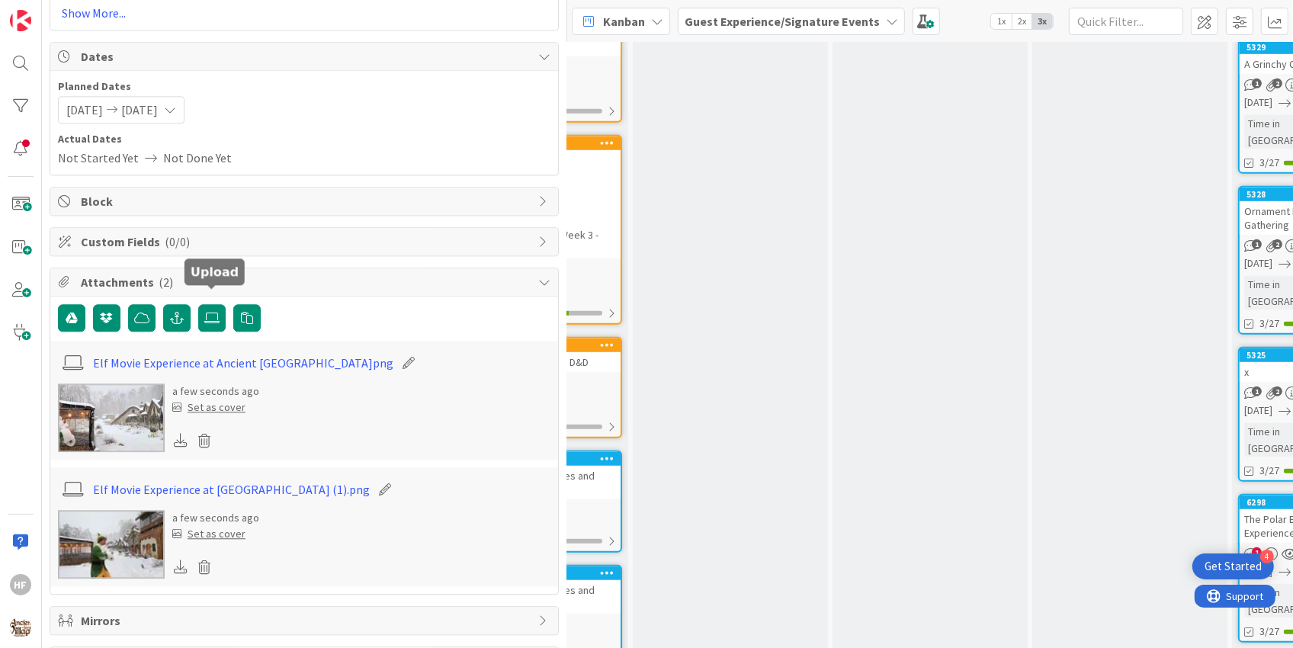
click at [110, 544] on img at bounding box center [111, 544] width 107 height 69
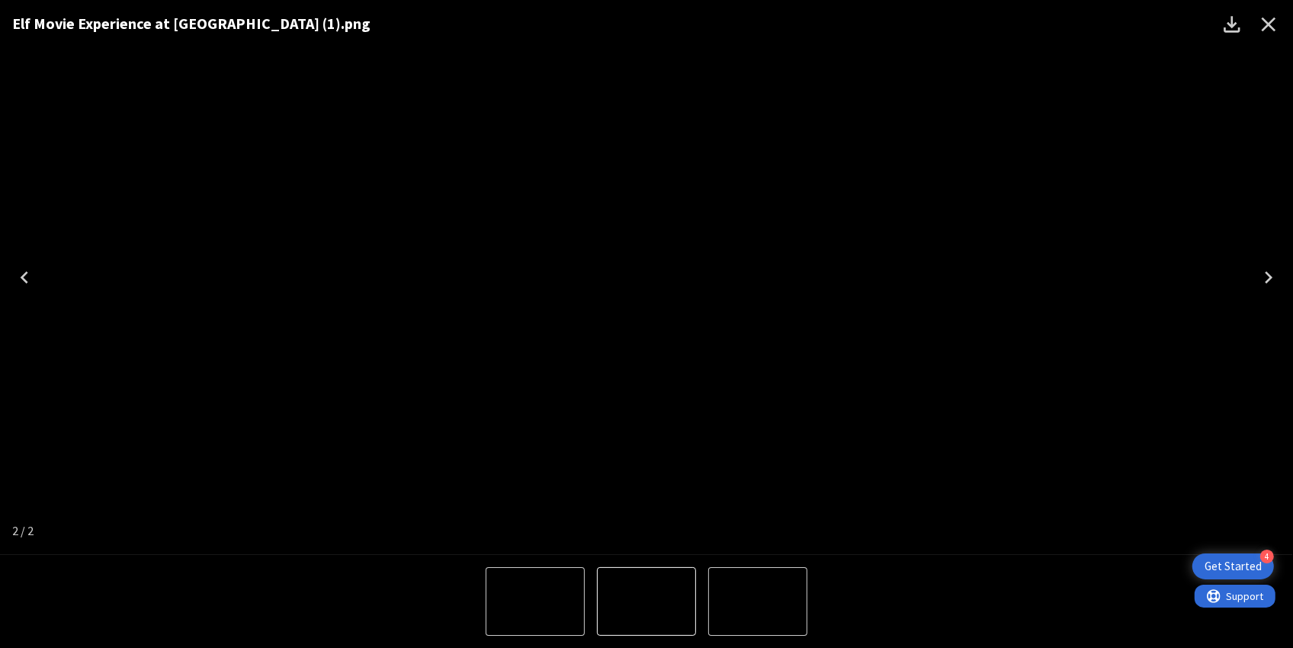
click at [42, 271] on button "Previous" at bounding box center [24, 277] width 49 height 61
click at [1254, 284] on button "Next" at bounding box center [1268, 277] width 49 height 61
click at [1271, 27] on icon "Close" at bounding box center [1269, 25] width 14 height 14
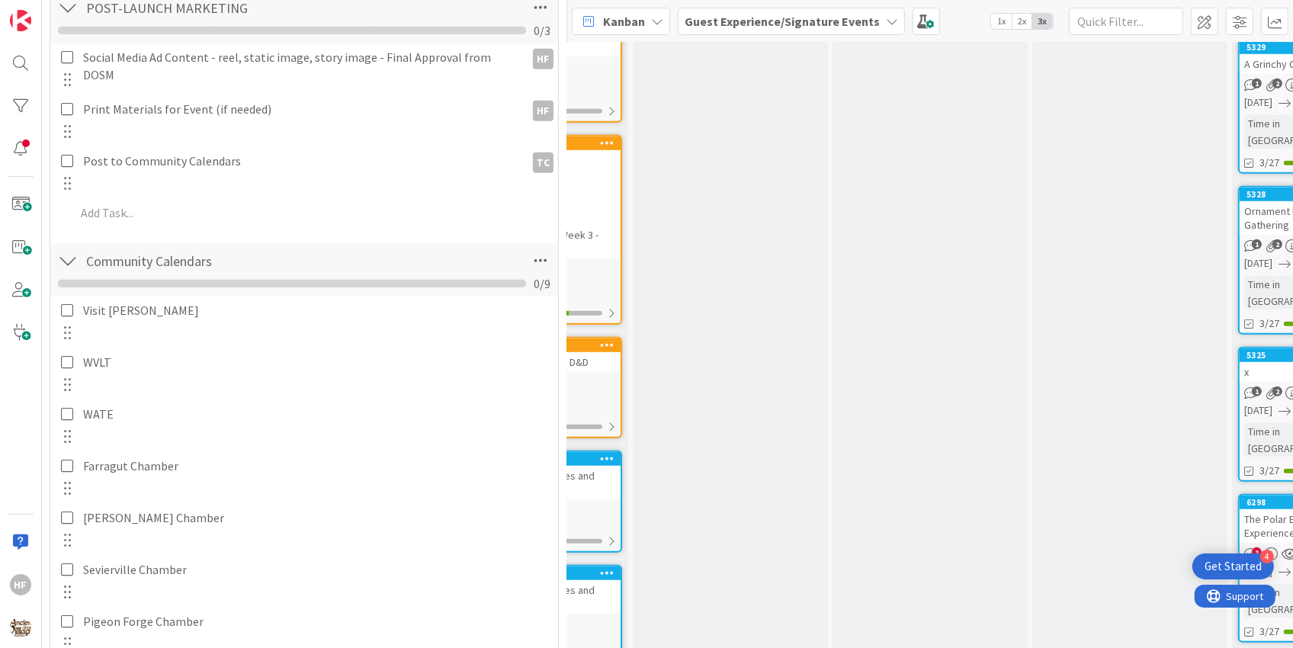
scroll to position [0, 0]
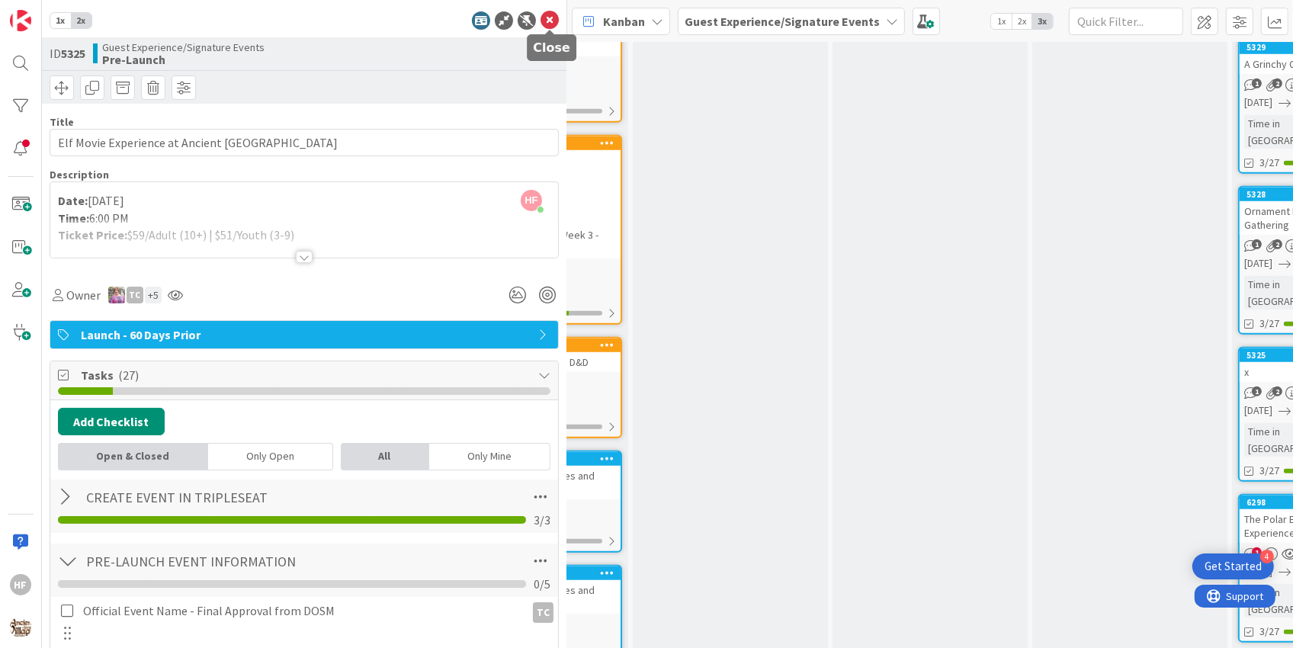
click at [547, 22] on icon at bounding box center [550, 20] width 18 height 18
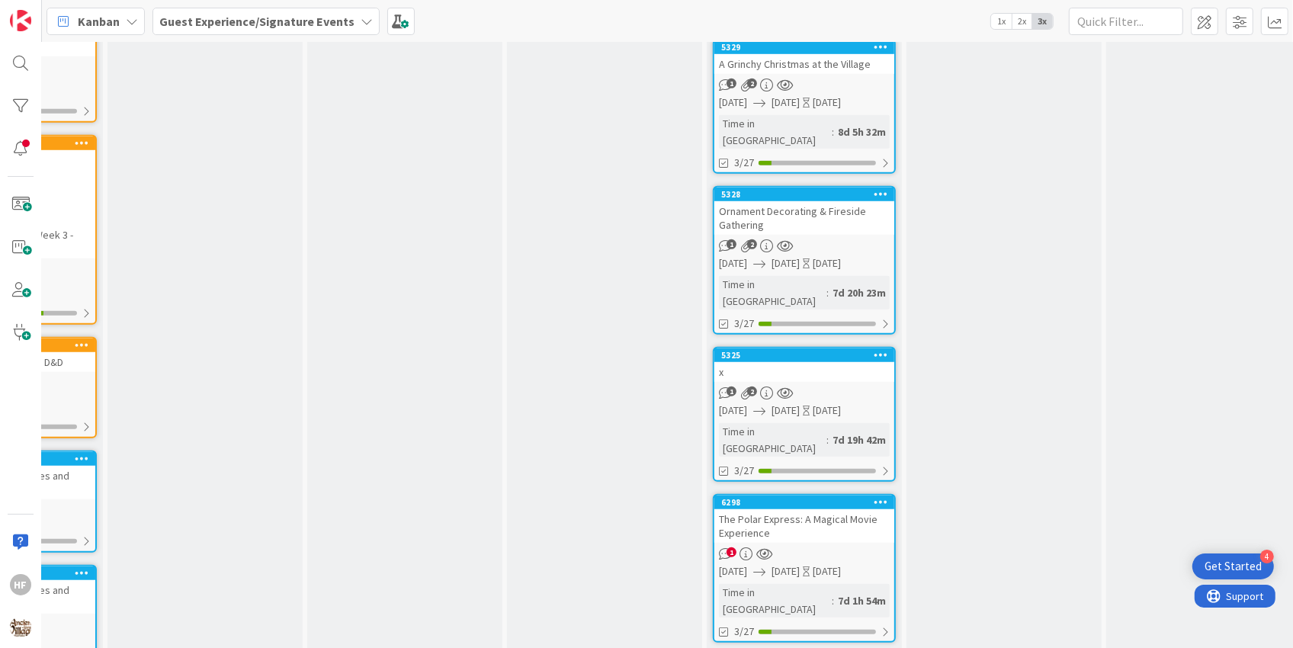
click at [775, 362] on div "x" at bounding box center [804, 372] width 180 height 20
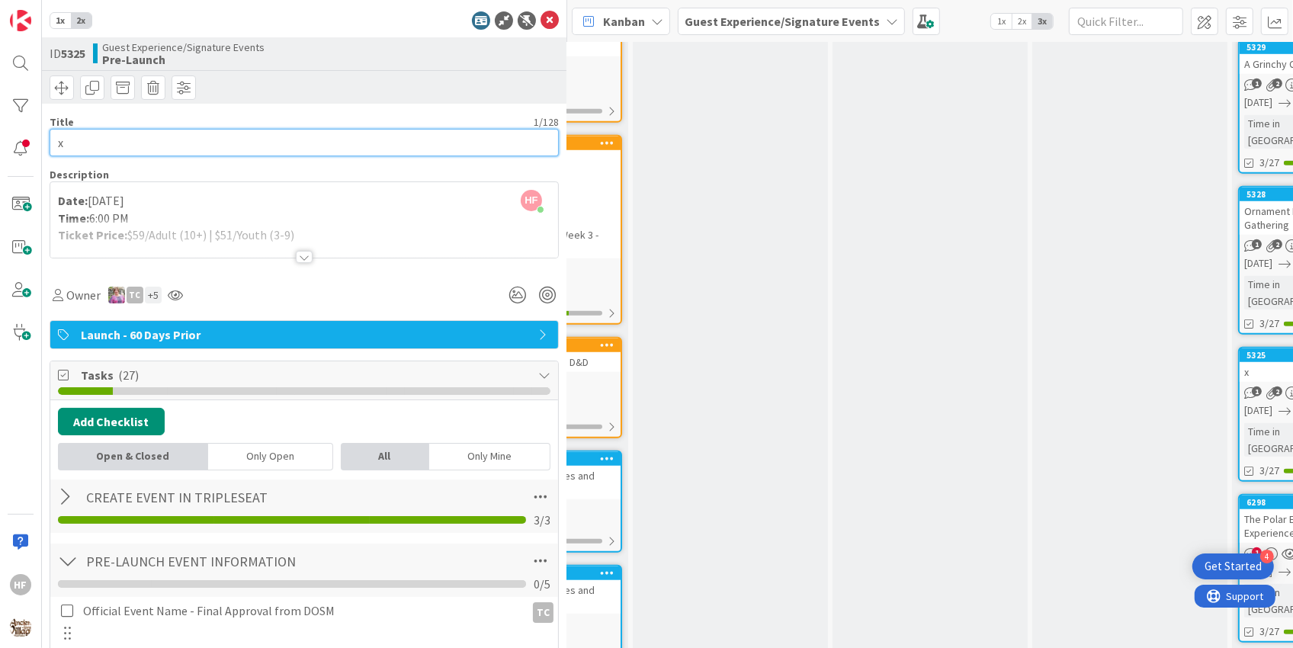
click at [468, 138] on input "x" at bounding box center [304, 142] width 509 height 27
paste input "Elf Movie Experience at Ancient [GEOGRAPHIC_DATA]"
type input "Elf Movie Experience at Ancient [GEOGRAPHIC_DATA]"
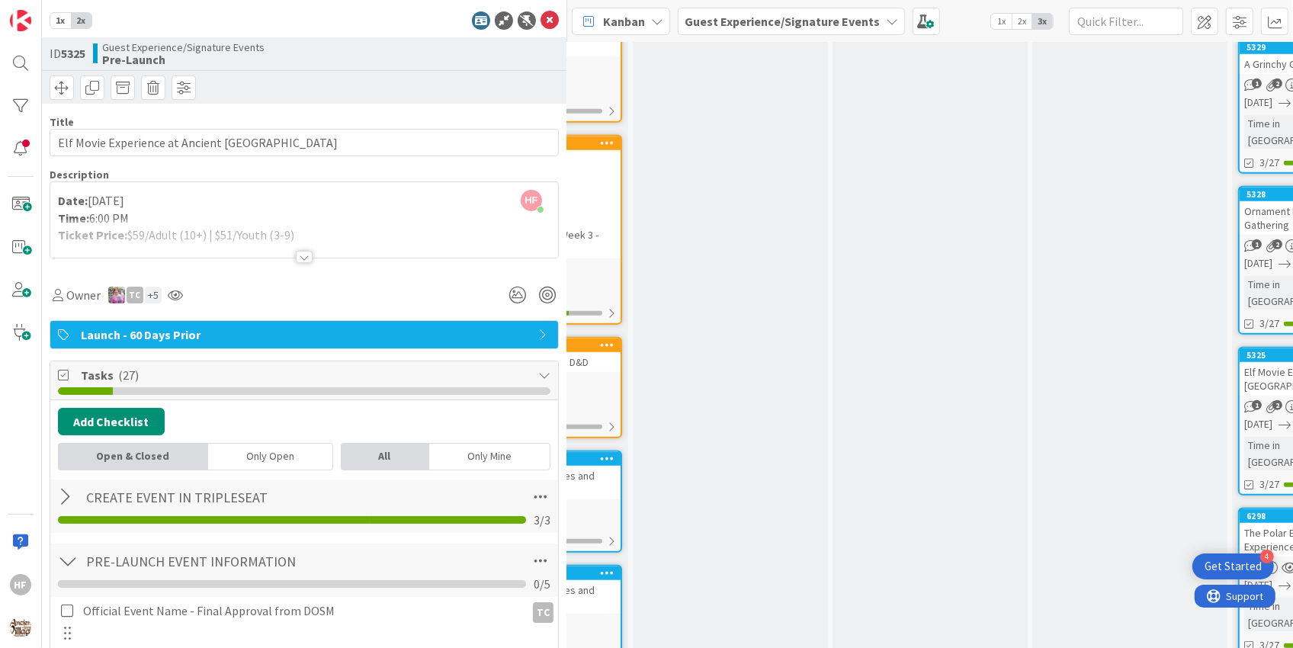
click at [468, 185] on div "HF [PERSON_NAME] just joined Date: [DATE] Time: 6:00 PM Ticket Price: $59/Adult…" at bounding box center [304, 219] width 508 height 75
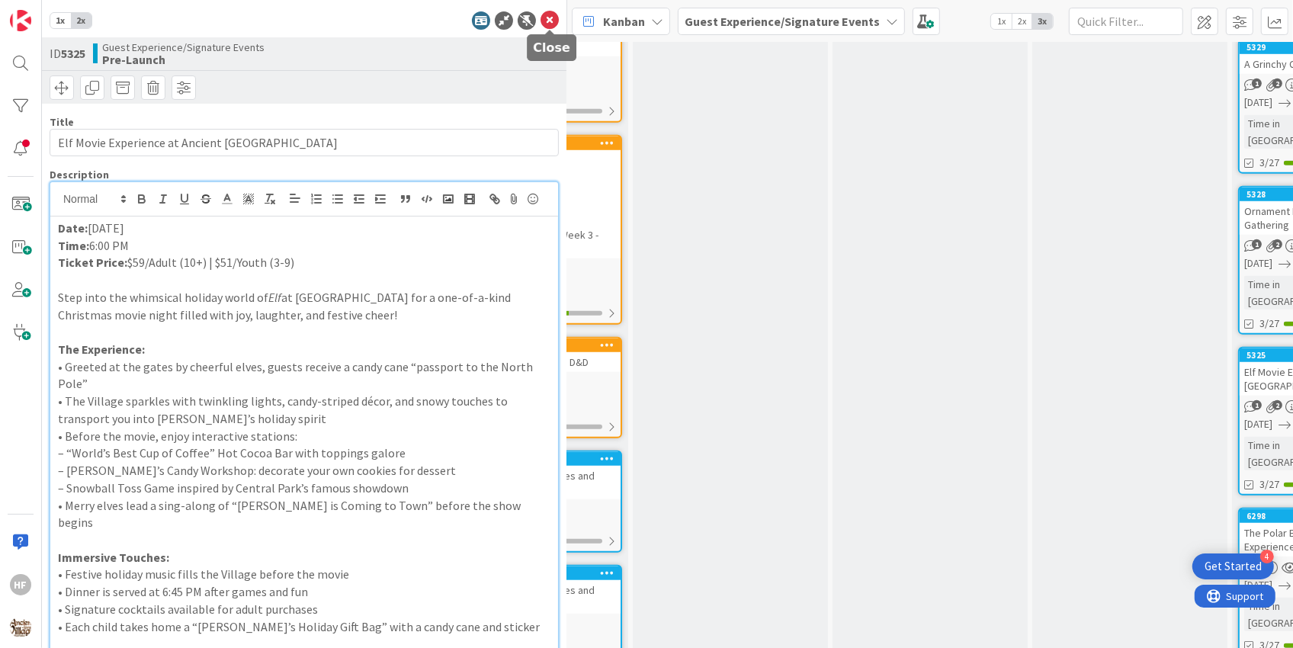
click at [543, 26] on icon at bounding box center [550, 20] width 18 height 18
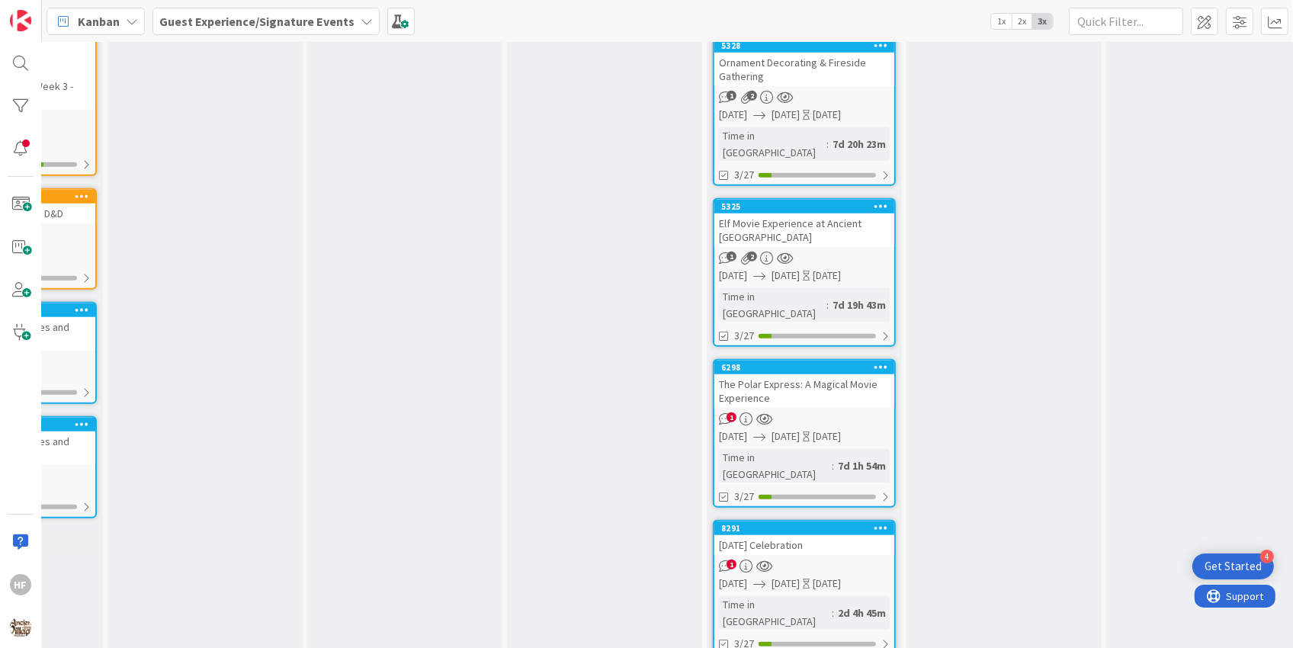
scroll to position [1096, 140]
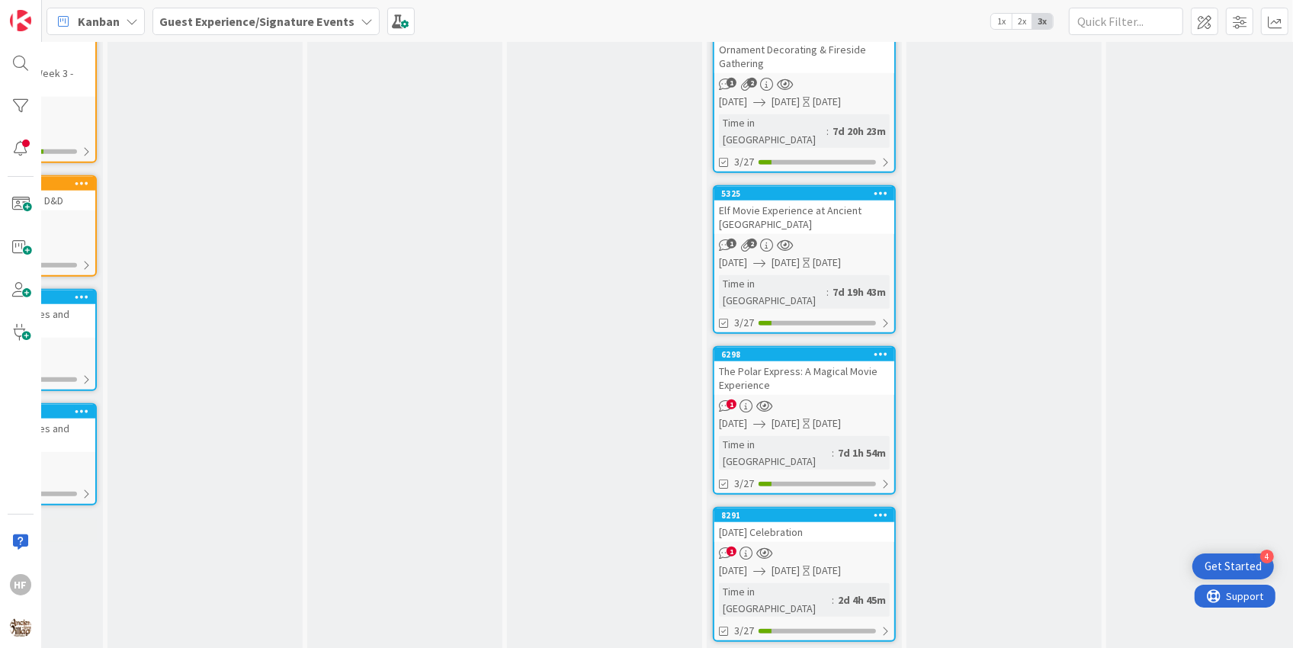
click at [797, 416] on span "[DATE]" at bounding box center [786, 424] width 28 height 16
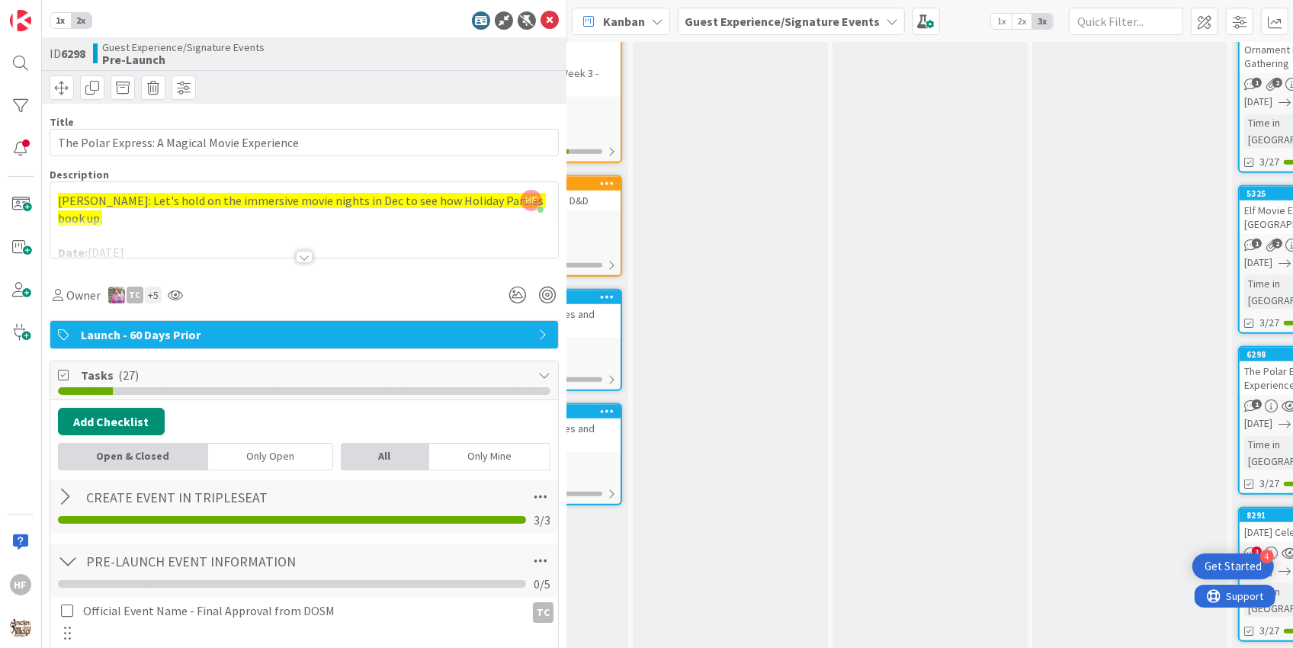
click at [363, 256] on div at bounding box center [304, 250] width 509 height 17
click at [303, 255] on div at bounding box center [304, 257] width 17 height 12
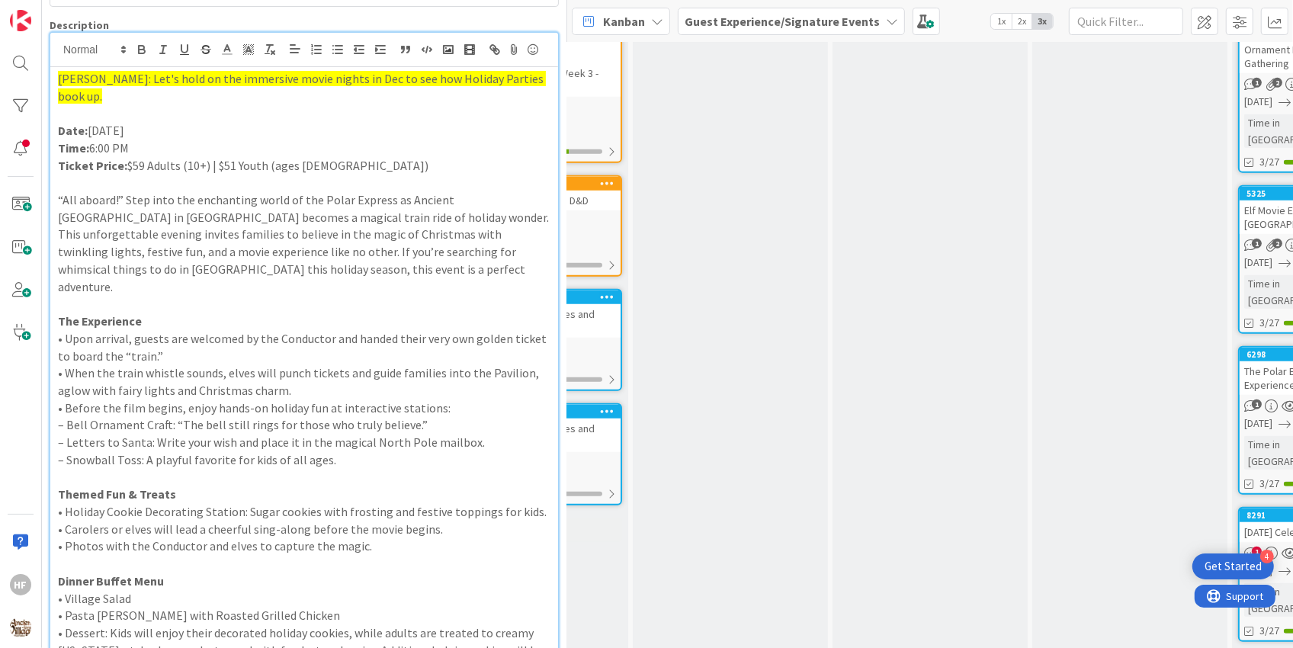
scroll to position [153, 0]
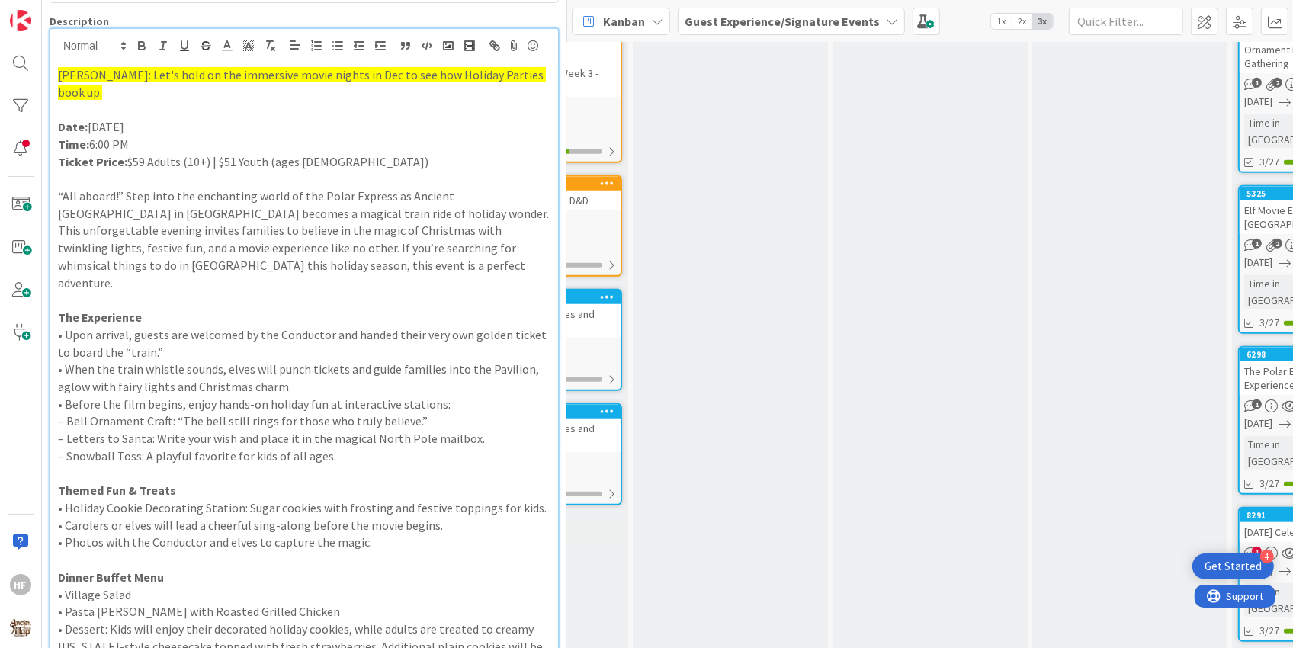
click at [287, 326] on p "• Upon arrival, guests are welcomed by the Conductor and handed their very own …" at bounding box center [304, 343] width 493 height 34
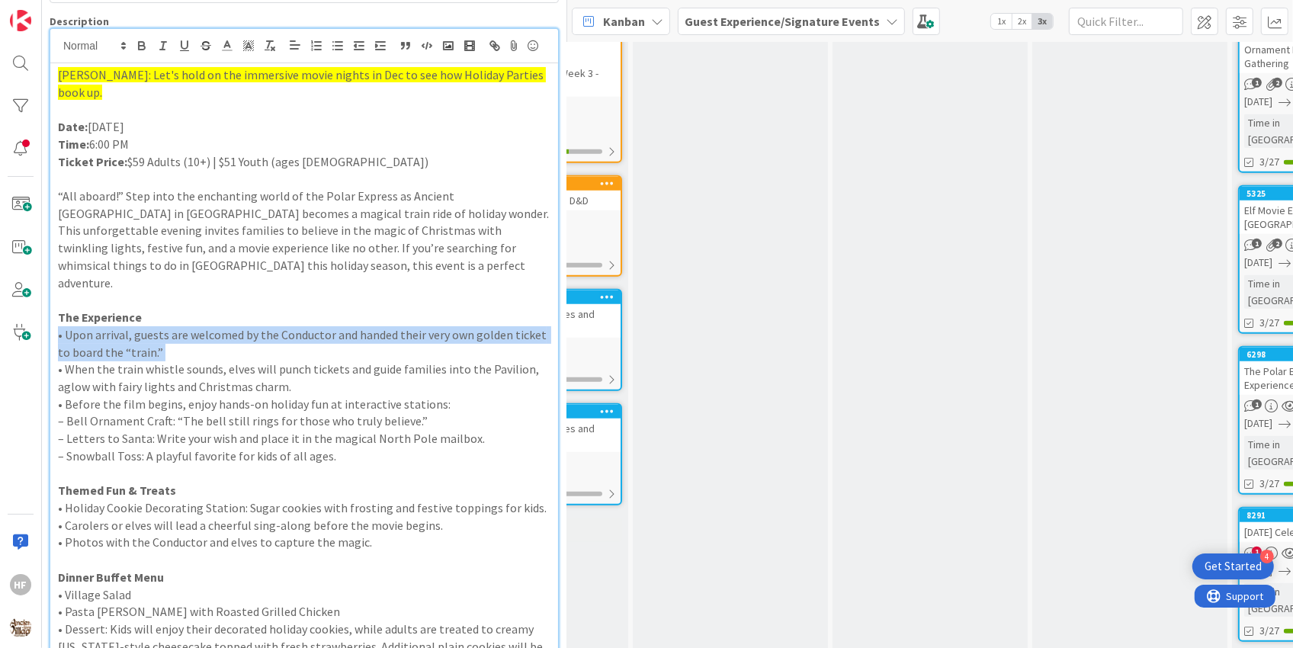
click at [287, 326] on p "• Upon arrival, guests are welcomed by the Conductor and handed their very own …" at bounding box center [304, 343] width 493 height 34
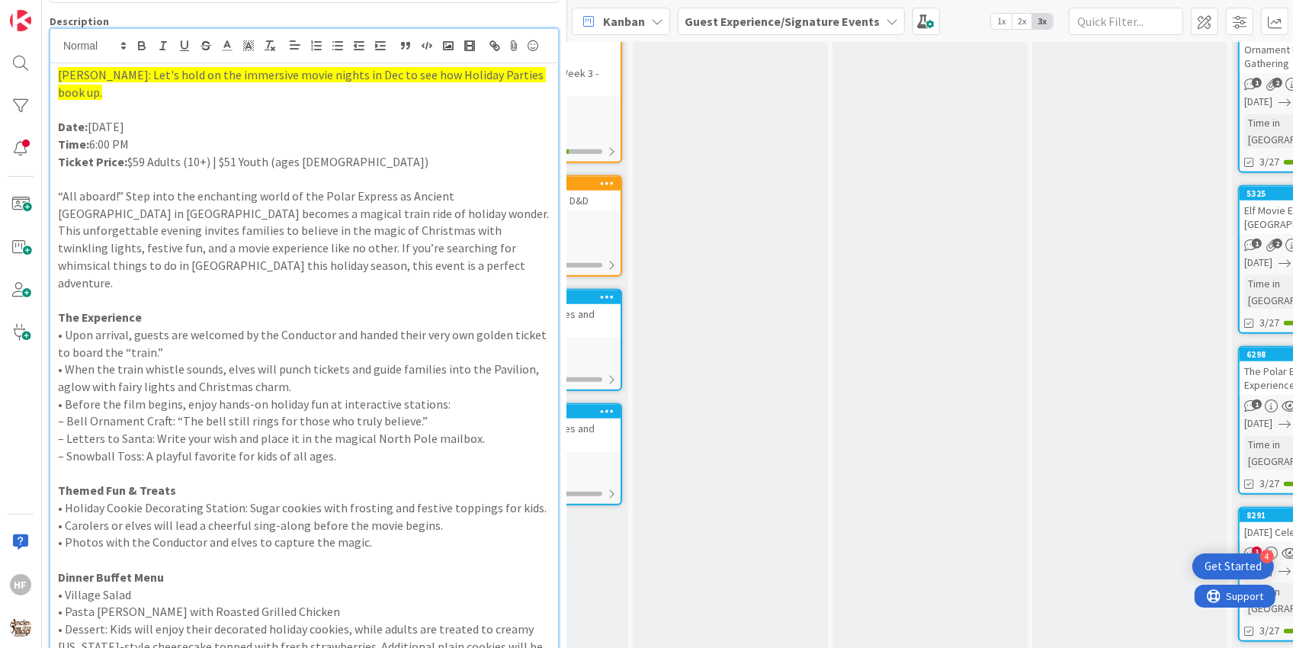
click at [295, 361] on p "• When the train whistle sounds, elves will punch tickets and guide families in…" at bounding box center [304, 378] width 493 height 34
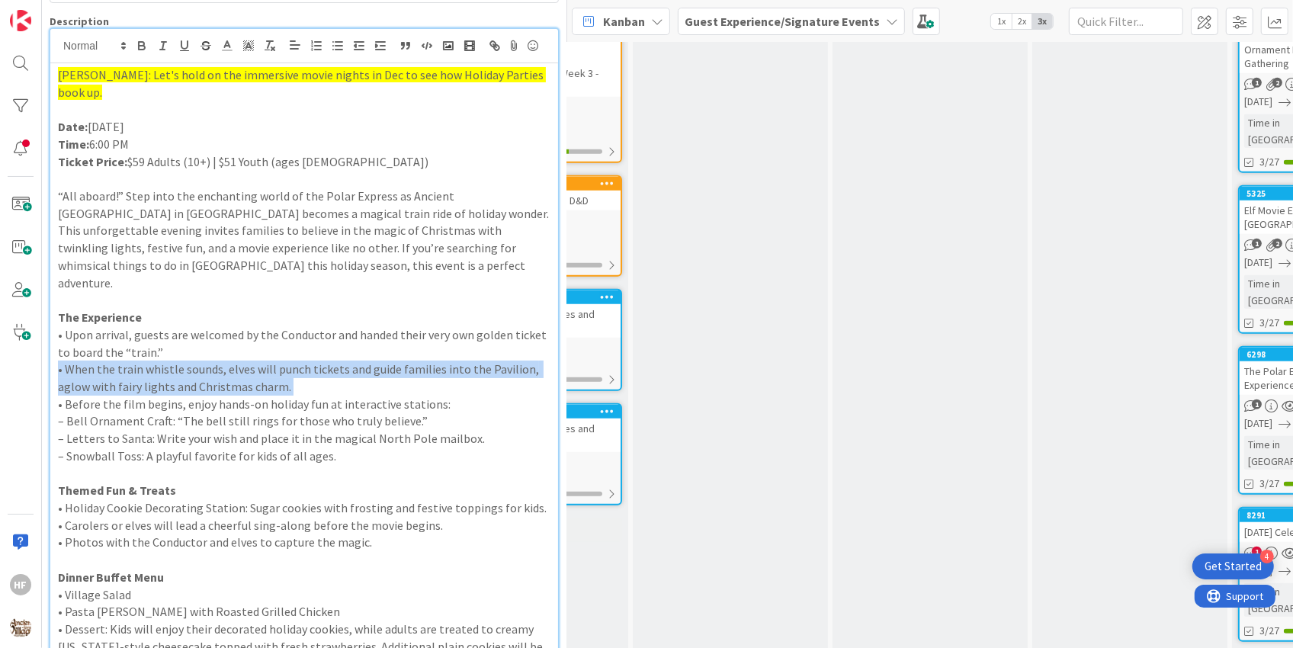
click at [295, 361] on p "• When the train whistle sounds, elves will punch tickets and guide families in…" at bounding box center [304, 378] width 493 height 34
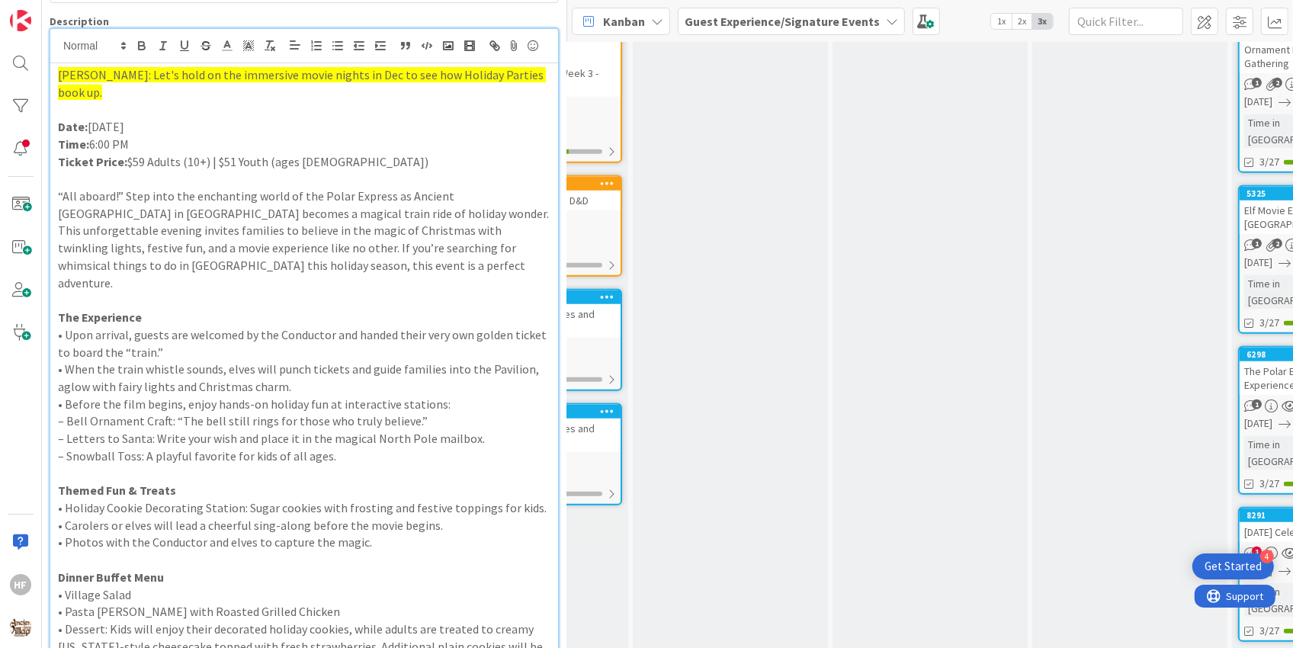
click at [303, 412] on p "– Bell Ornament Craft: “The bell still rings for those who truly believe.”" at bounding box center [304, 421] width 493 height 18
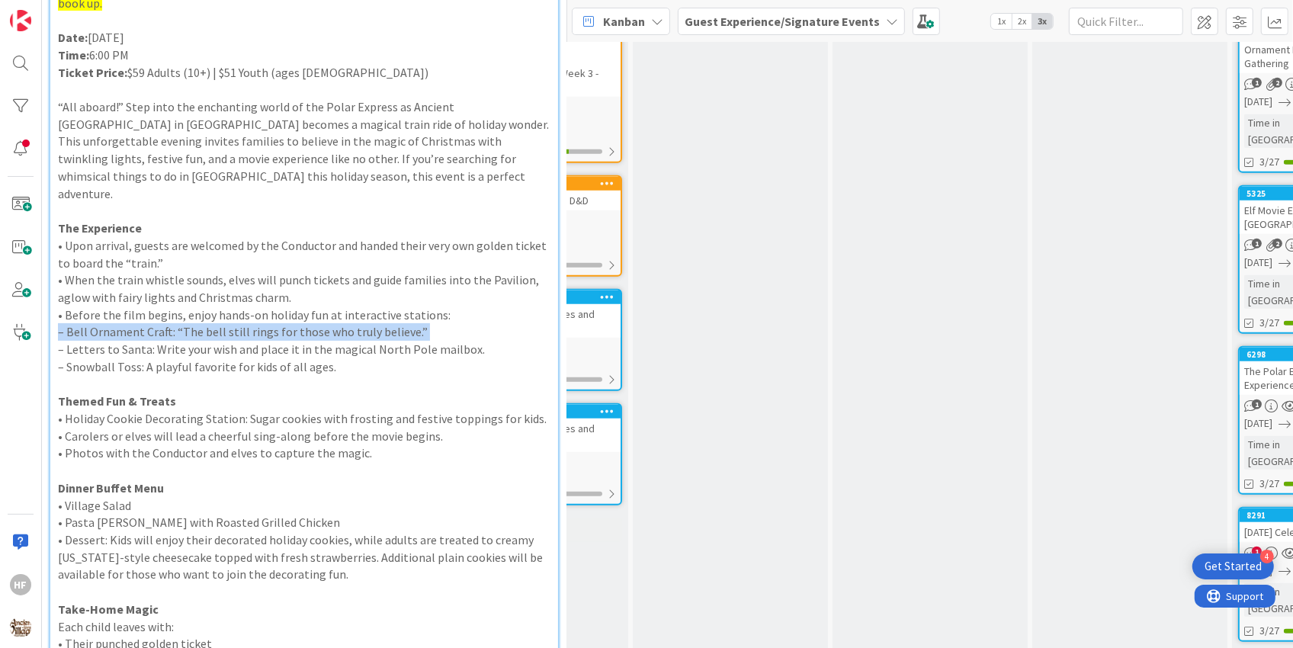
scroll to position [248, 0]
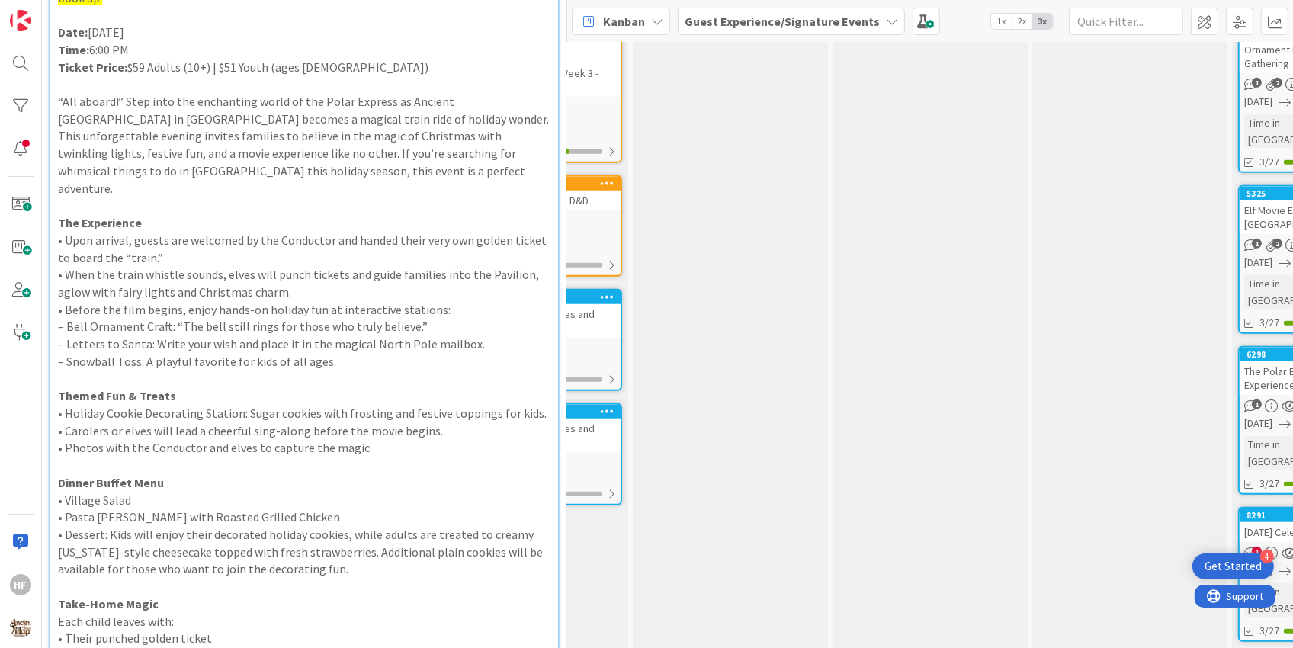
click at [292, 422] on p "• Carolers or elves will lead a cheerful sing-along before the movie begins." at bounding box center [304, 431] width 493 height 18
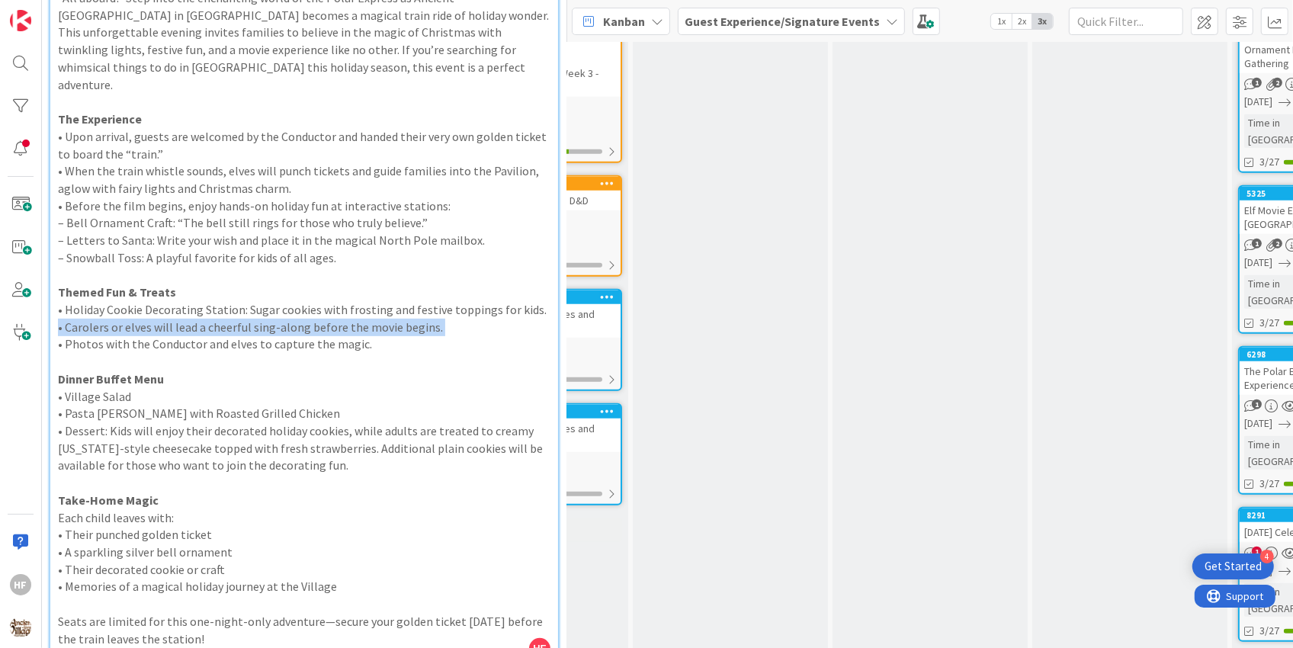
scroll to position [353, 0]
click at [292, 421] on p "• Dessert: Kids will enjoy their decorated holiday cookies, while adults are tr…" at bounding box center [304, 447] width 493 height 52
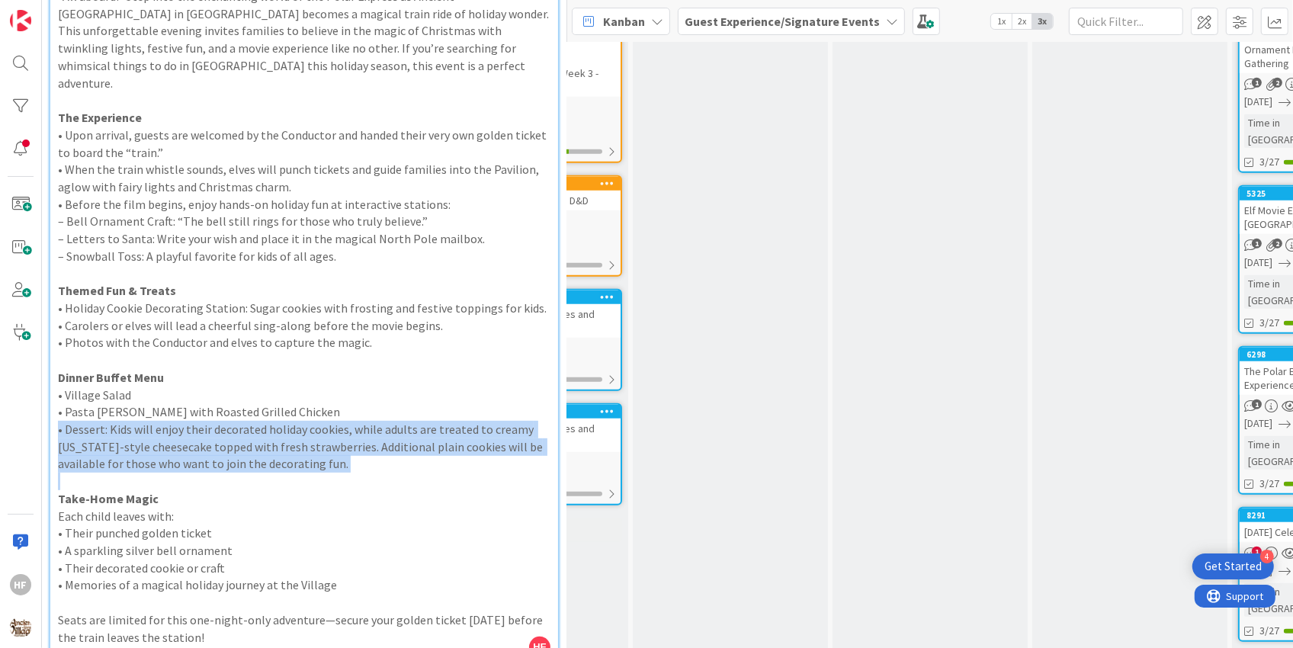
click at [292, 421] on p "• Dessert: Kids will enjoy their decorated holiday cookies, while adults are tr…" at bounding box center [304, 447] width 493 height 52
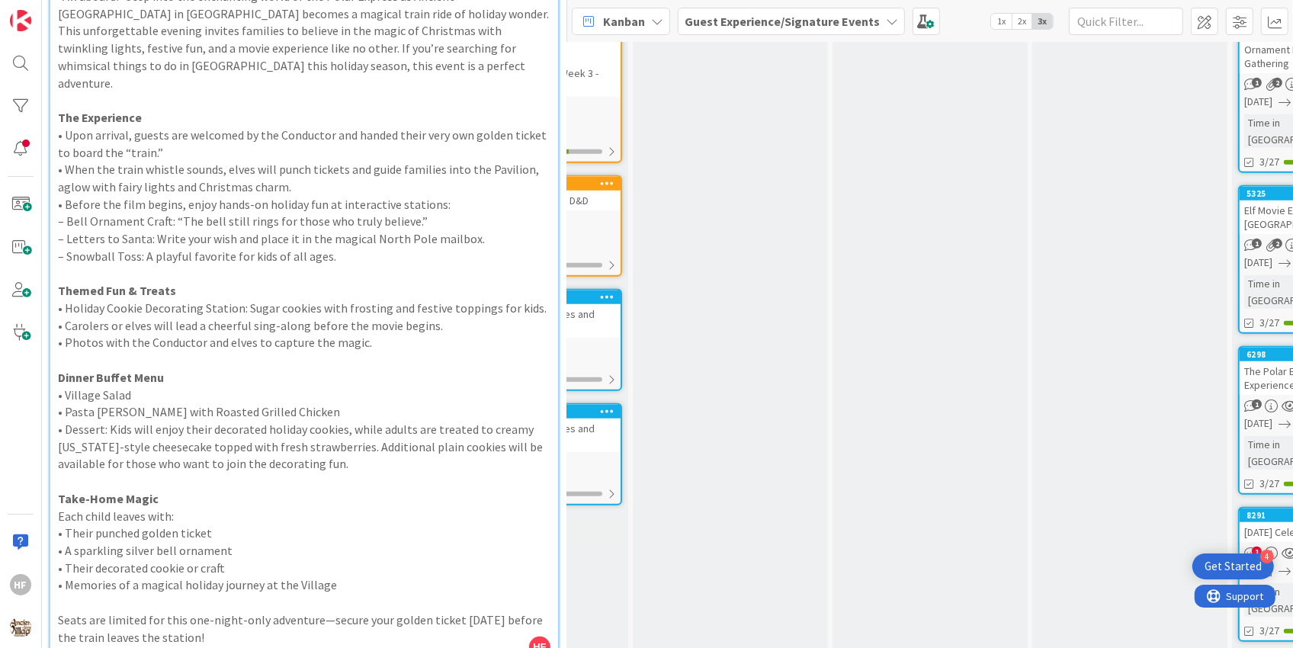
click at [224, 542] on p "• A sparkling silver bell ornament" at bounding box center [304, 551] width 493 height 18
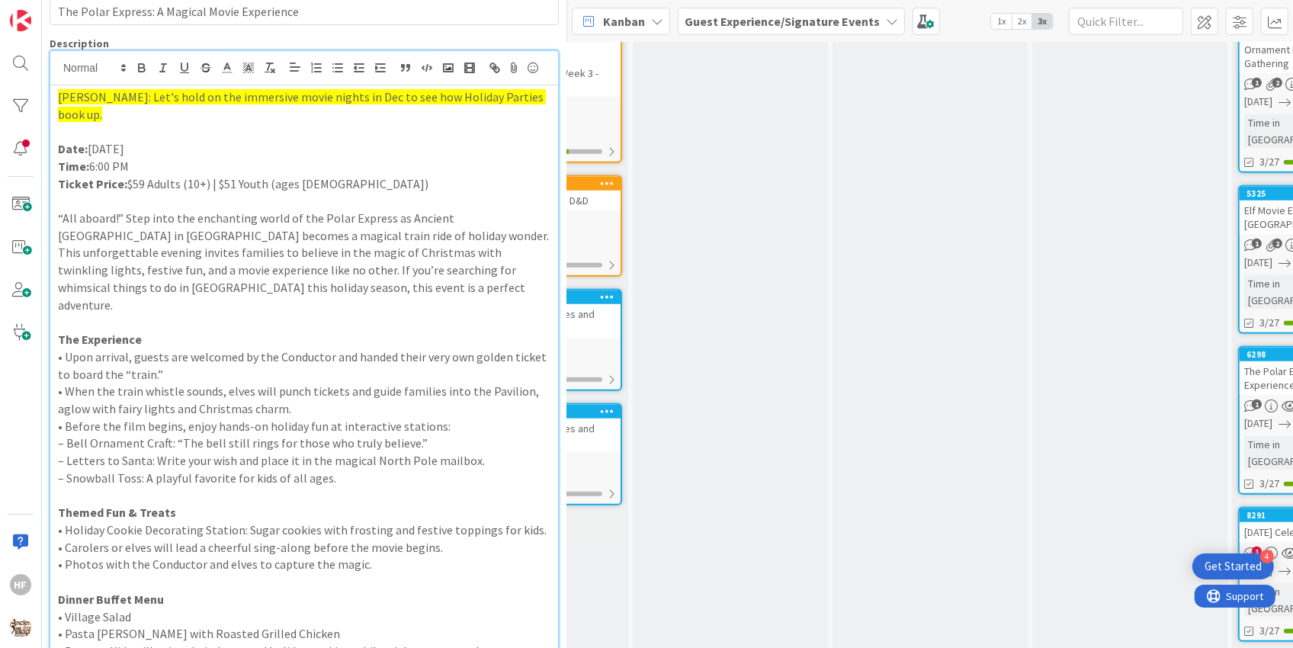
scroll to position [0, 0]
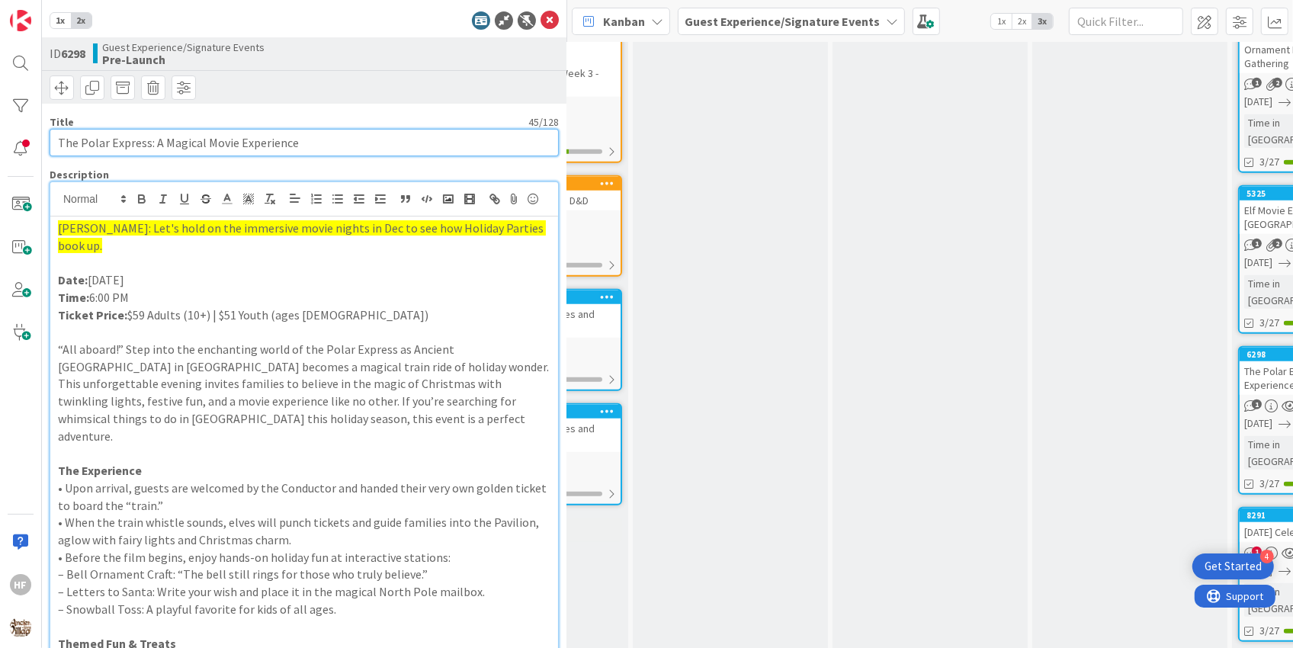
click at [266, 133] on input "The Polar Express: A Magical Movie Experience" at bounding box center [304, 142] width 509 height 27
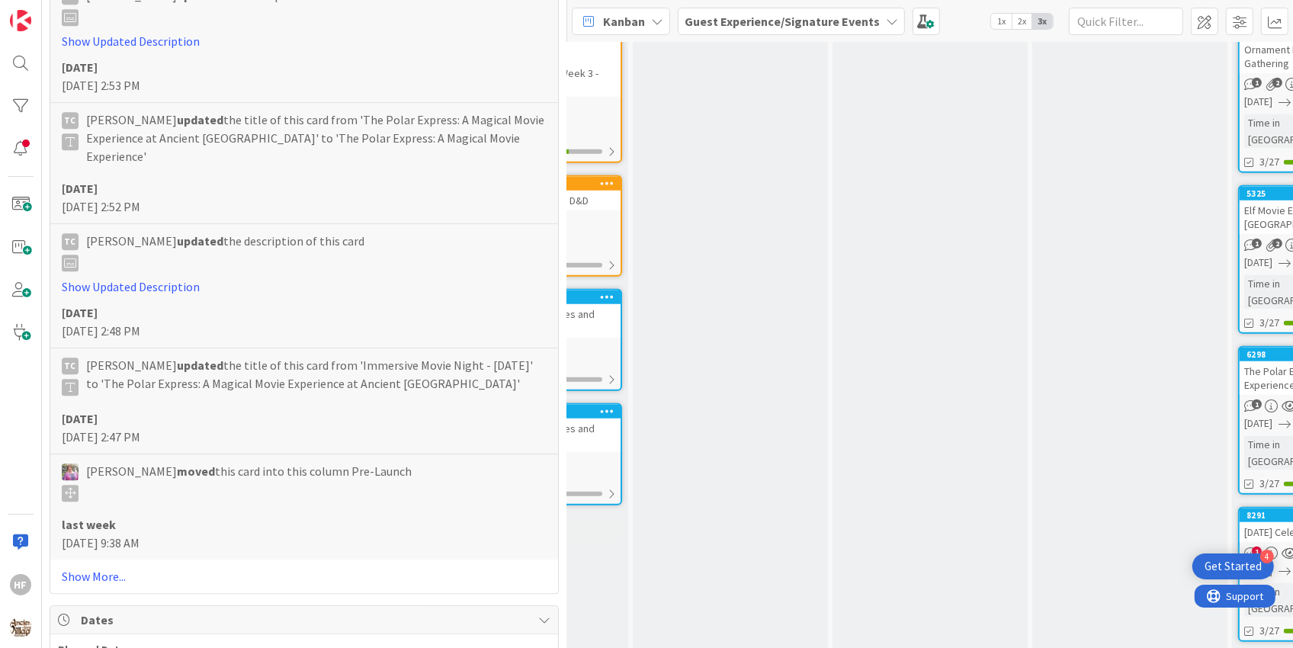
scroll to position [3750, 0]
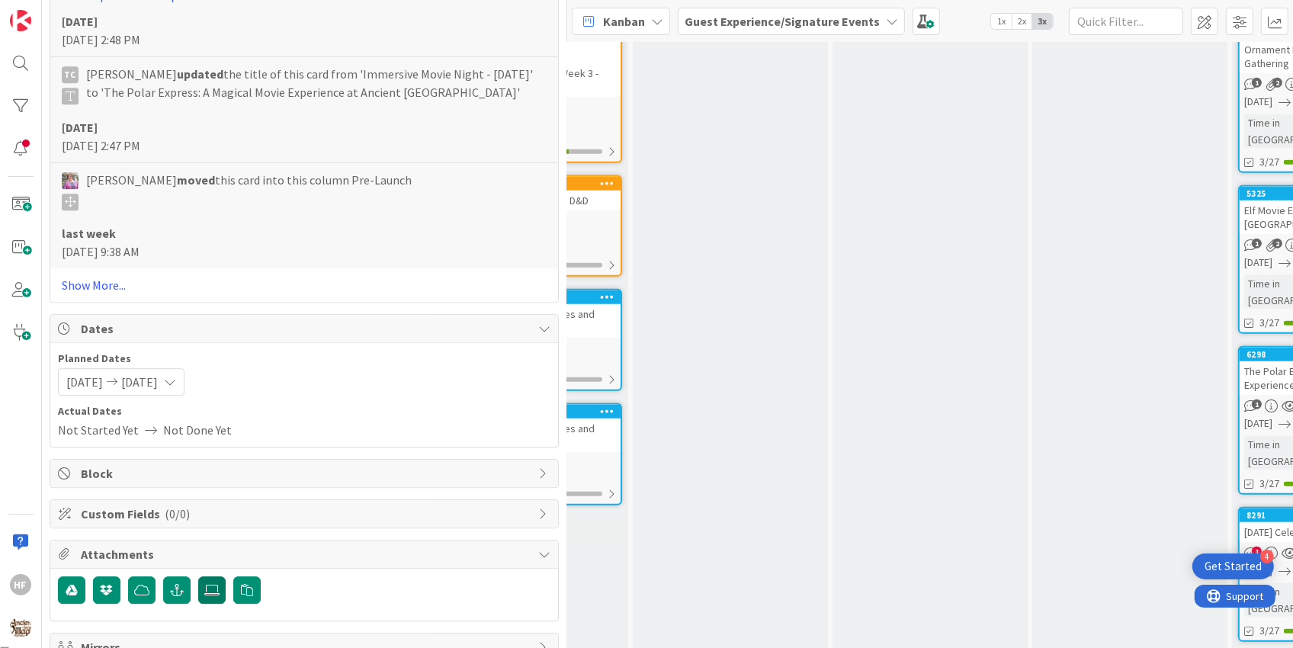
click at [217, 584] on icon at bounding box center [211, 590] width 15 height 12
click at [198, 576] on input "file" at bounding box center [198, 576] width 0 height 0
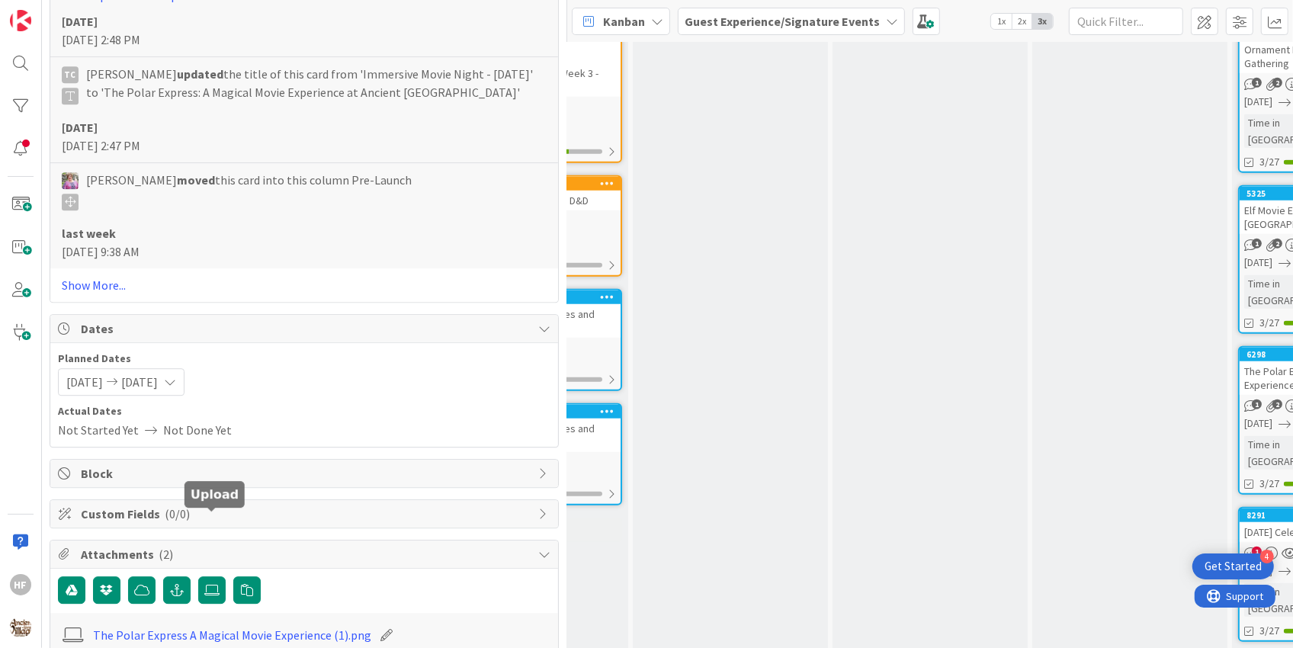
scroll to position [3996, 0]
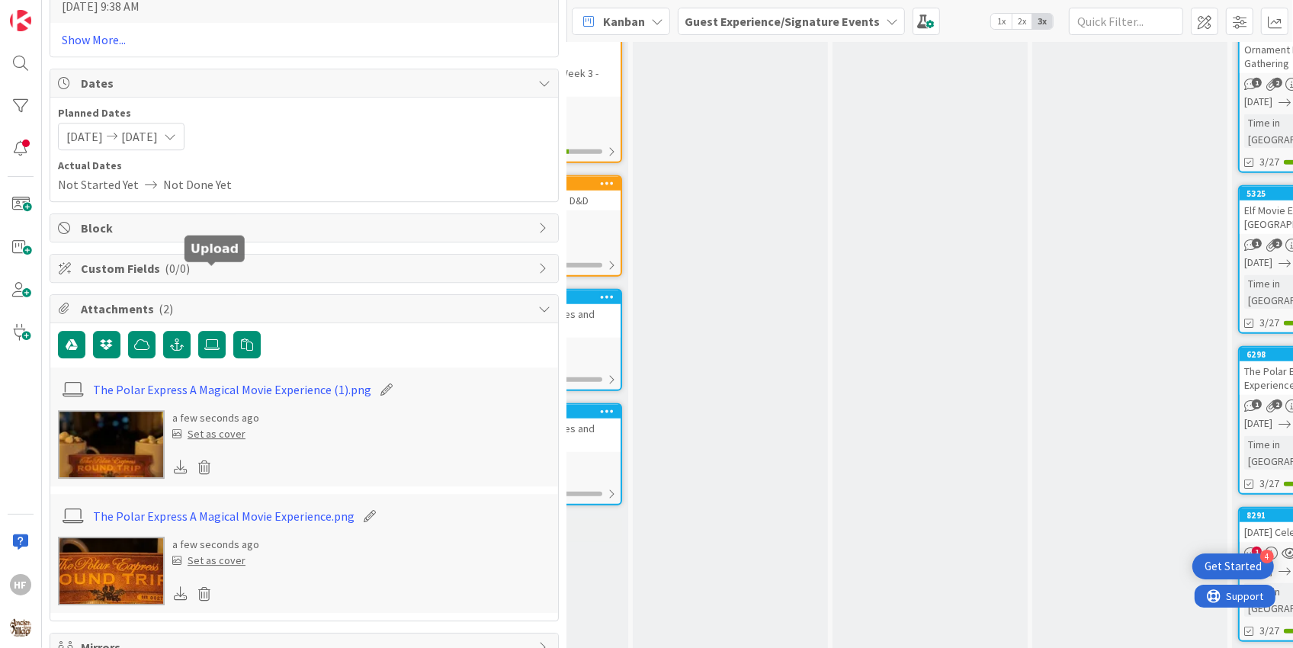
click at [117, 410] on img at bounding box center [111, 444] width 107 height 69
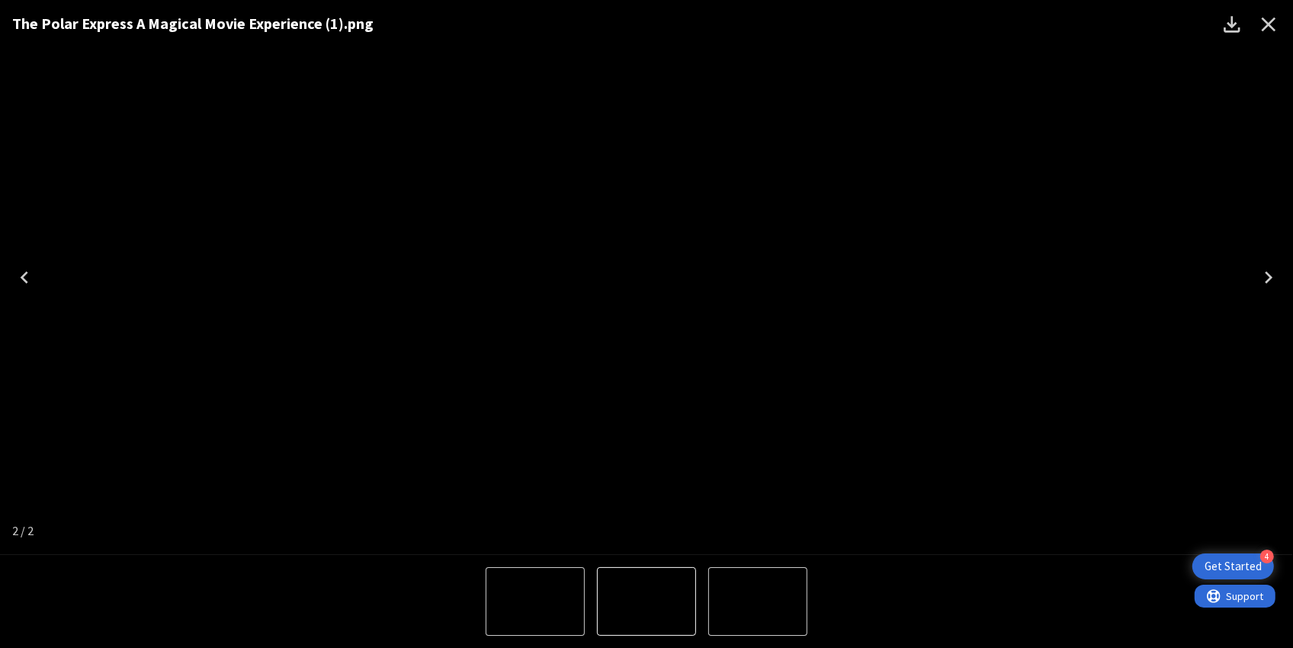
click at [1279, 282] on icon "Next" at bounding box center [1268, 277] width 24 height 24
click at [1264, 29] on icon "Close" at bounding box center [1269, 25] width 14 height 14
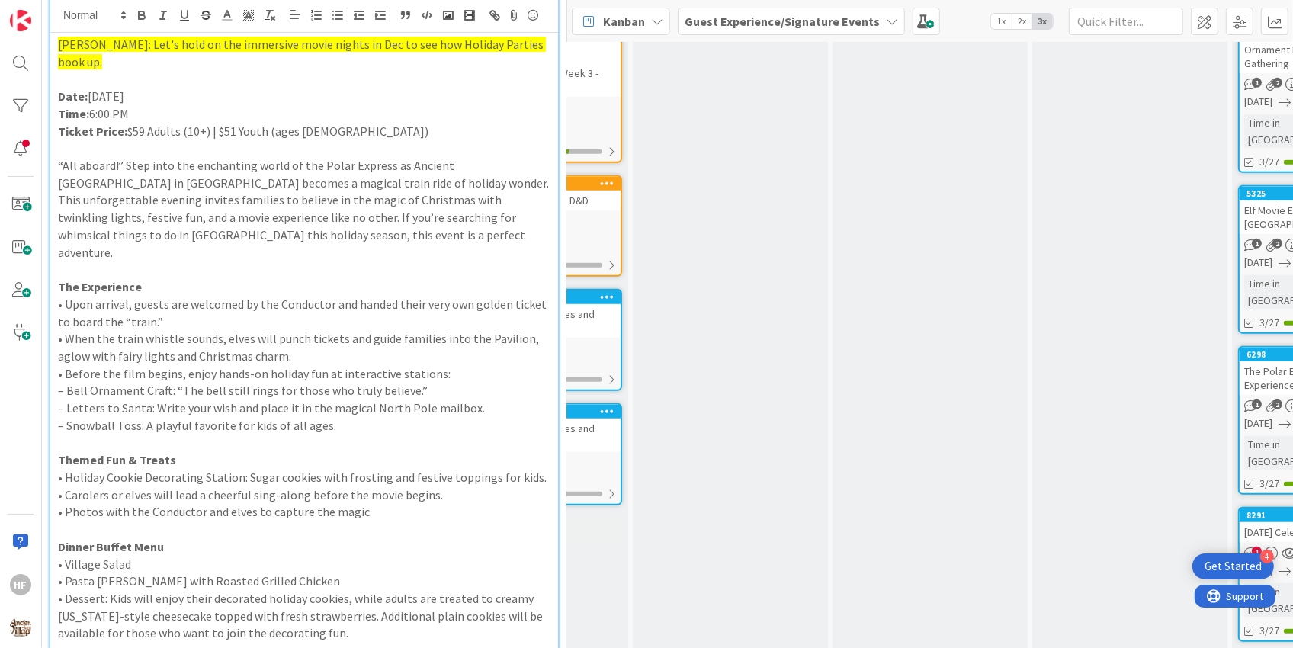
scroll to position [0, 0]
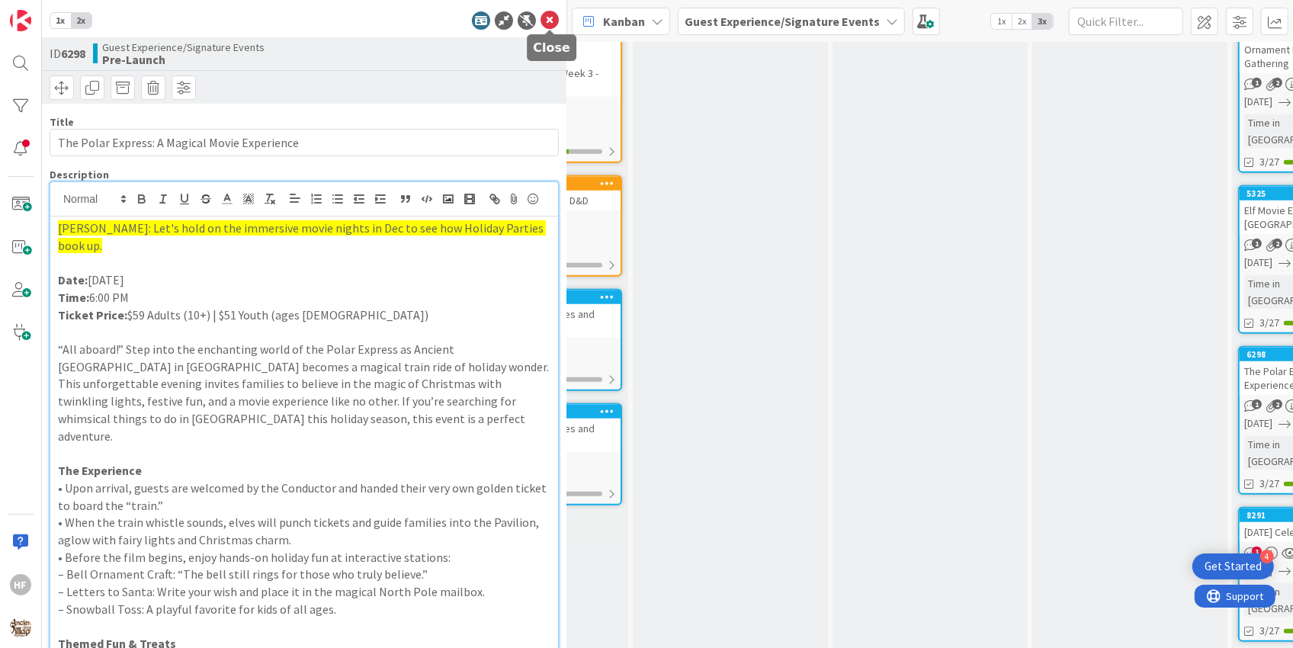
click at [550, 27] on icon at bounding box center [550, 20] width 18 height 18
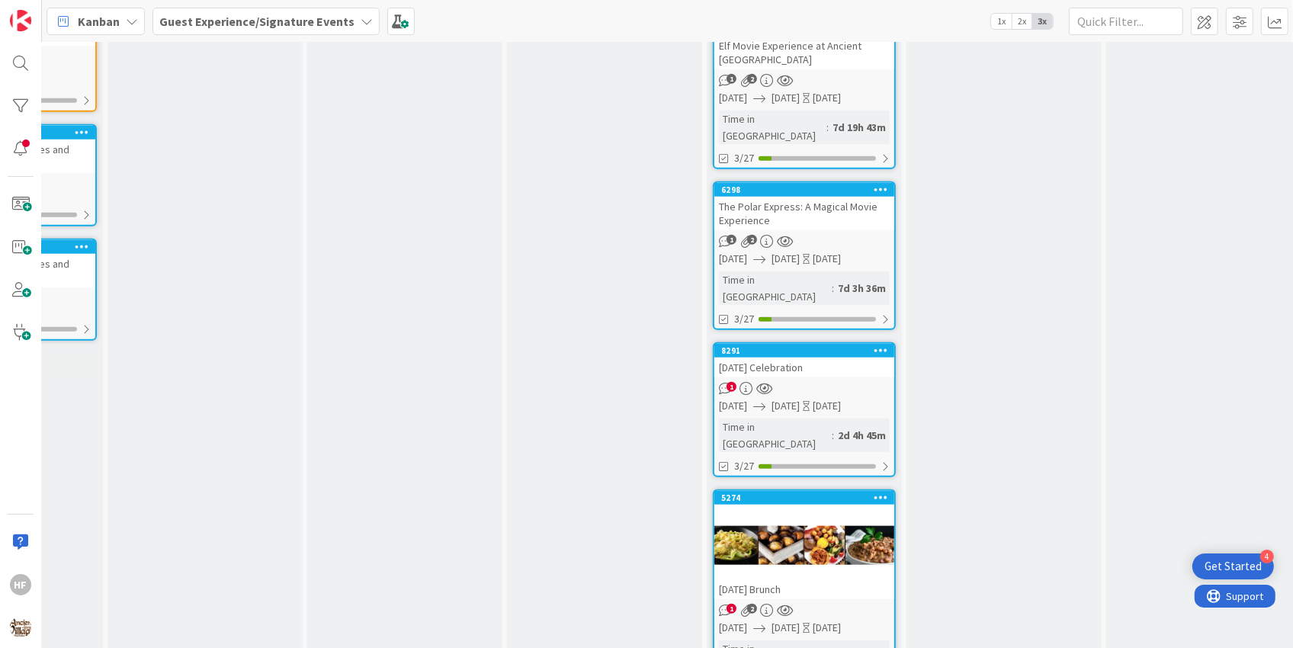
click at [841, 398] on div "[DATE]" at bounding box center [827, 406] width 28 height 16
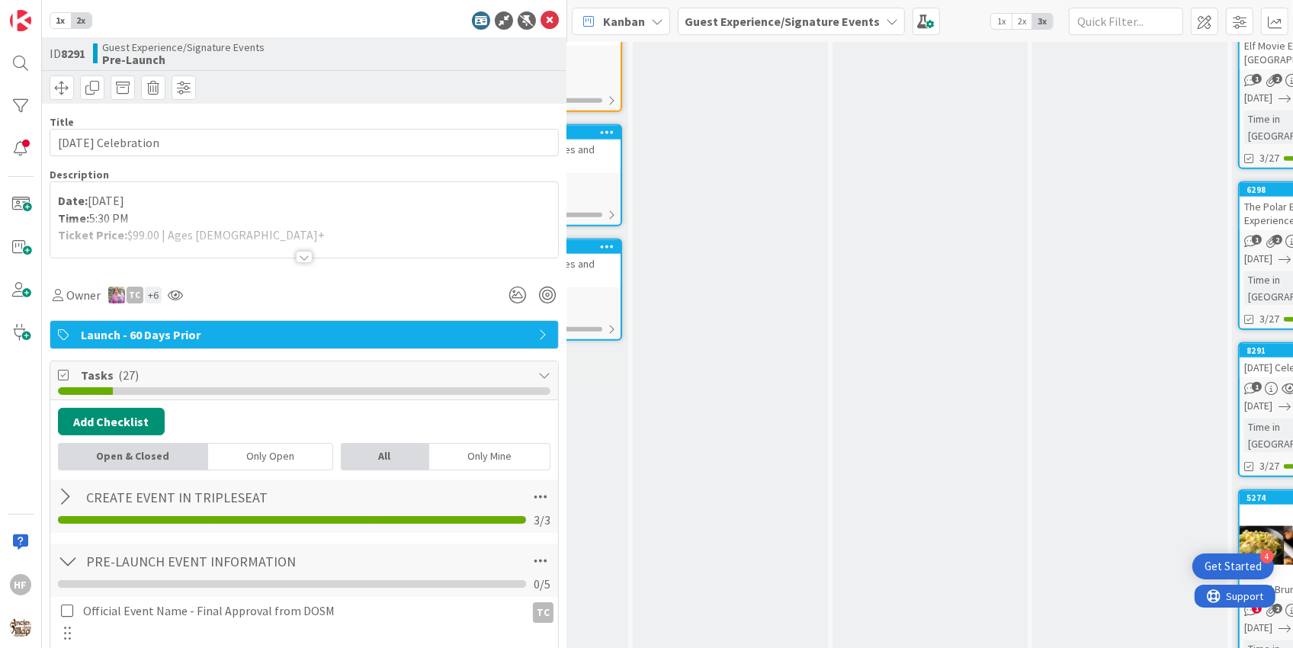
click at [334, 253] on div at bounding box center [304, 238] width 508 height 39
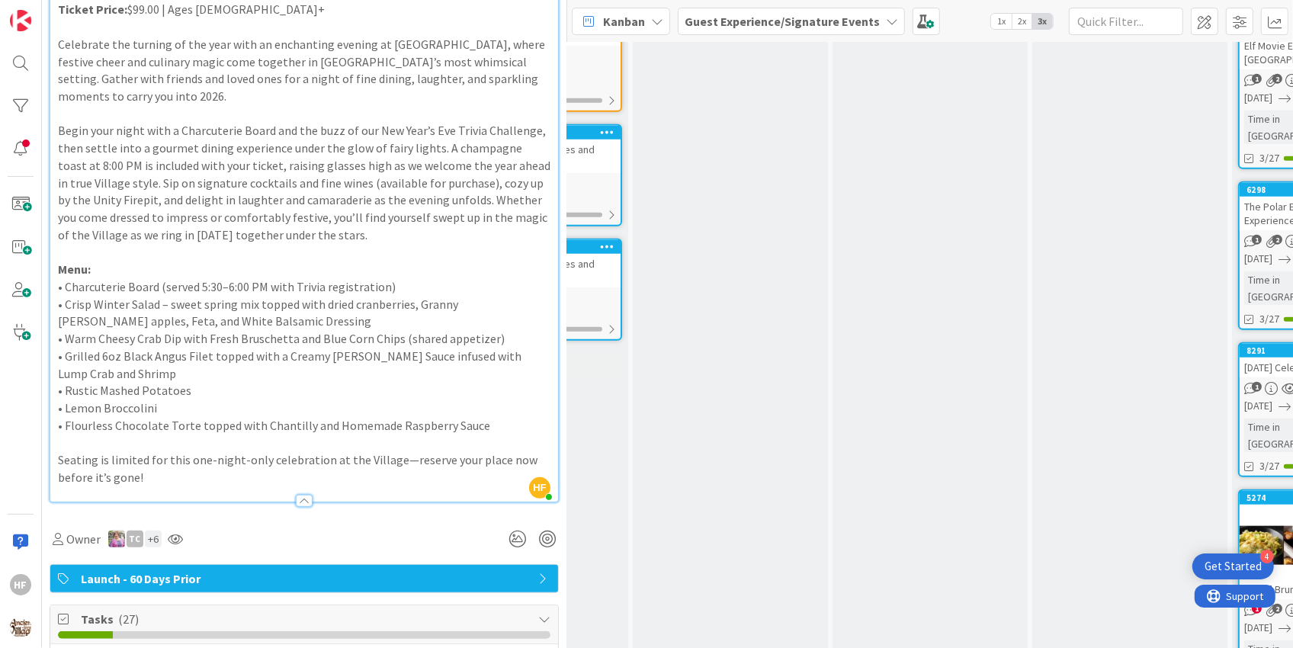
scroll to position [180, 0]
